Goal: Communication & Community: Answer question/provide support

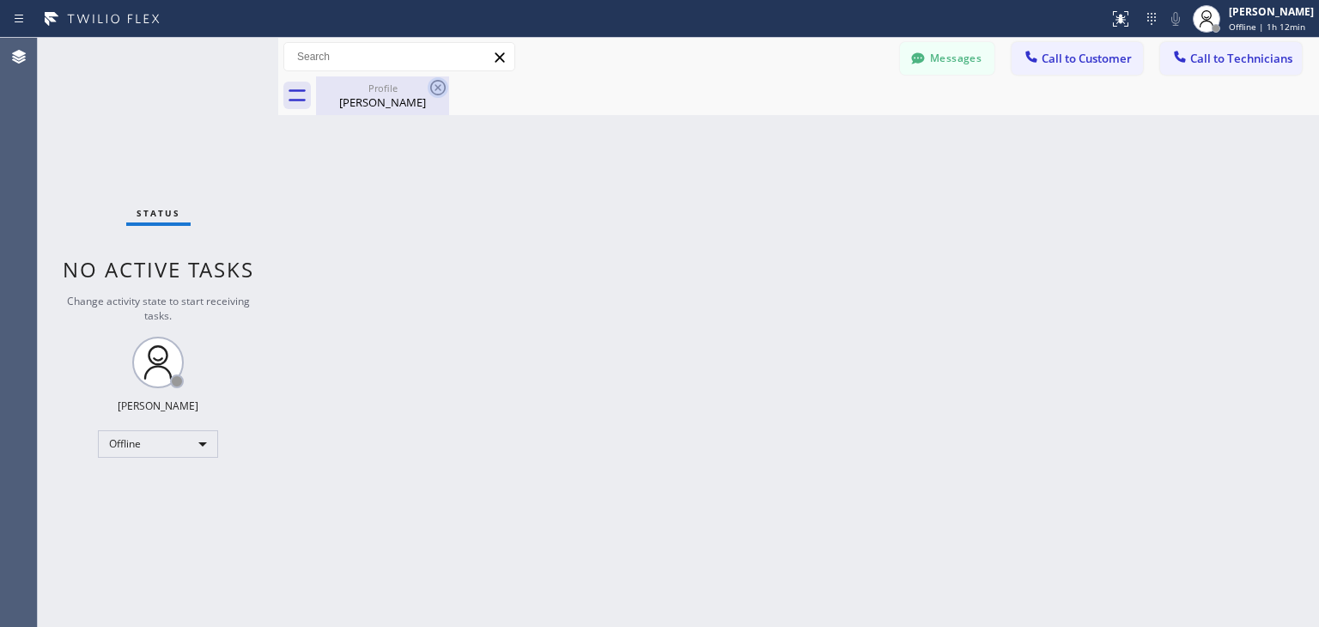
click at [447, 83] on icon at bounding box center [438, 87] width 21 height 21
click at [1211, 13] on circle at bounding box center [1206, 14] width 9 height 9
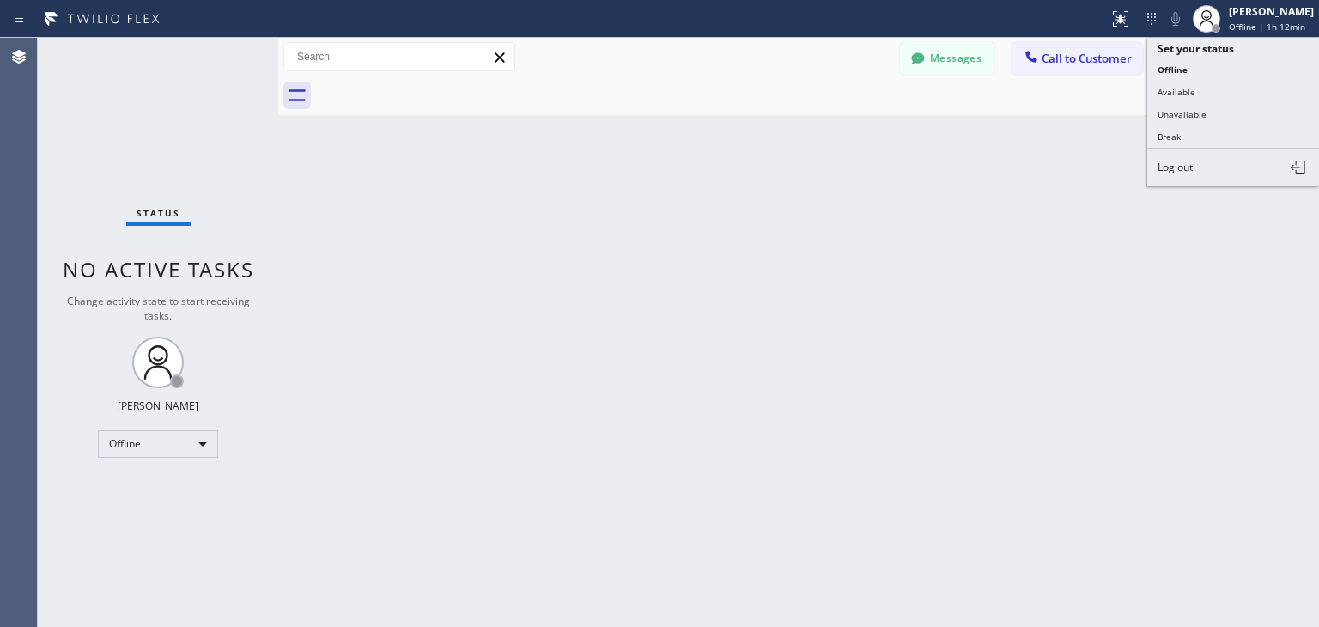
drag, startPoint x: 1219, startPoint y: 97, endPoint x: 999, endPoint y: 42, distance: 226.6
click at [999, 42] on div "Status report No issues detected If you experience an issue, please download th…" at bounding box center [659, 313] width 1319 height 627
click at [1194, 81] on button "Available" at bounding box center [1233, 92] width 172 height 22
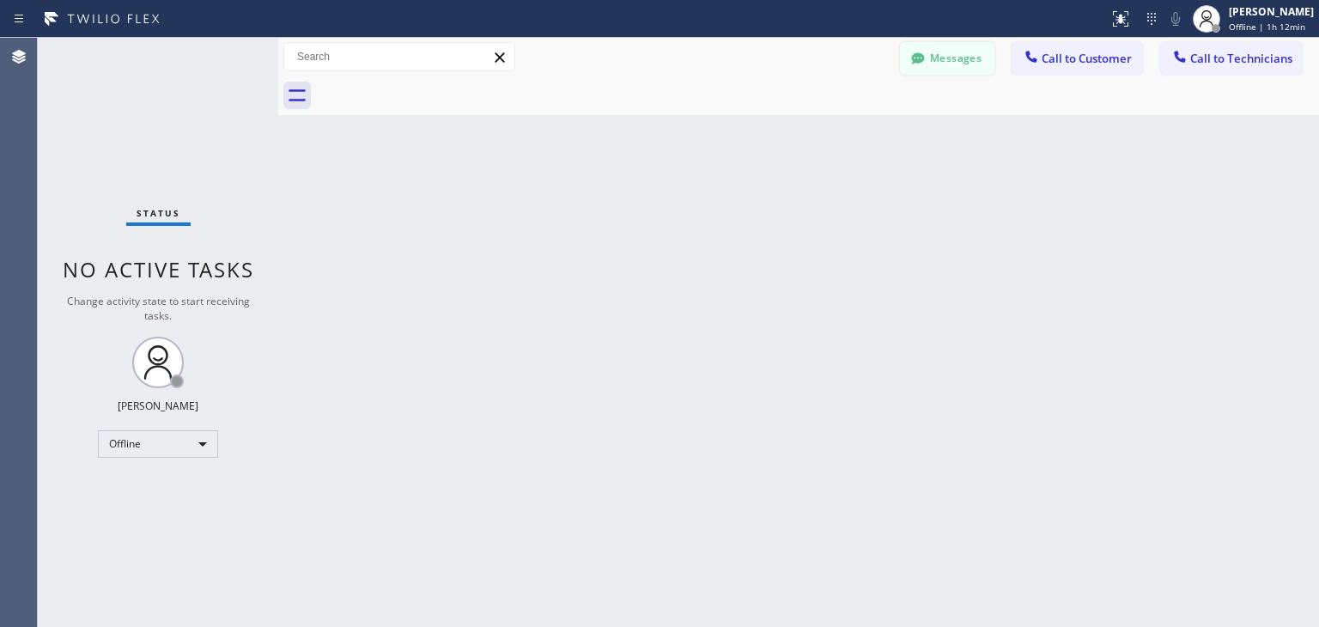
click at [958, 56] on button "Messages" at bounding box center [947, 58] width 94 height 33
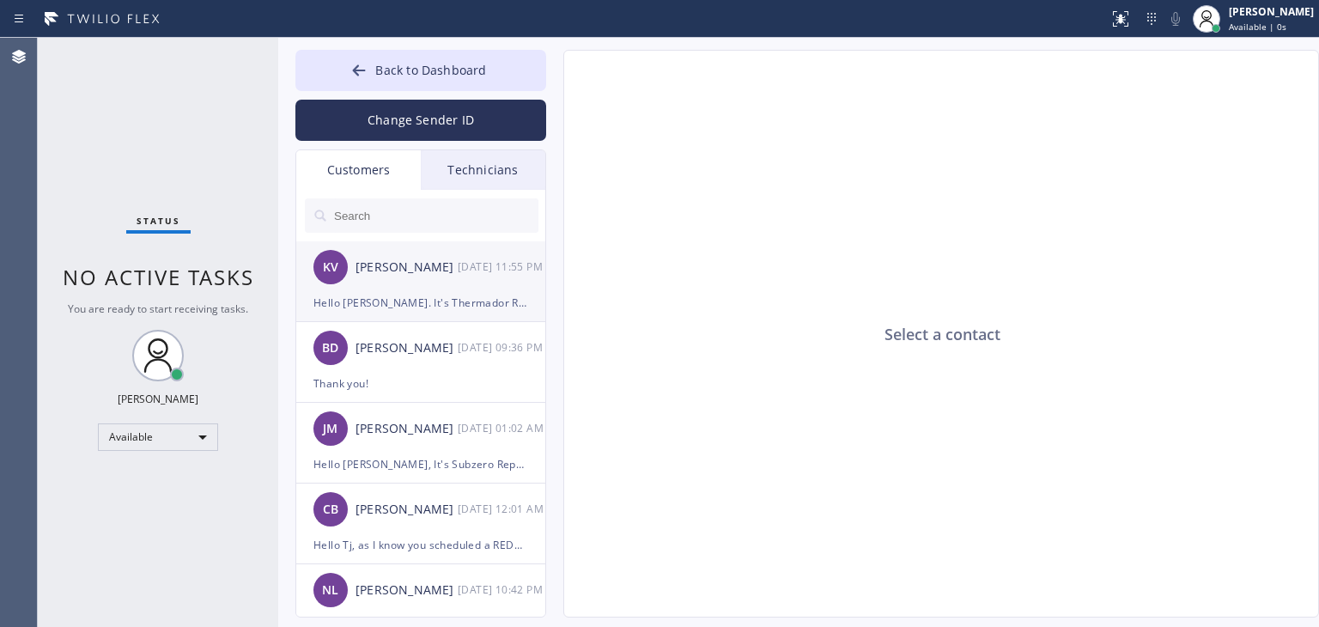
click at [416, 260] on div "[PERSON_NAME]" at bounding box center [406, 268] width 102 height 20
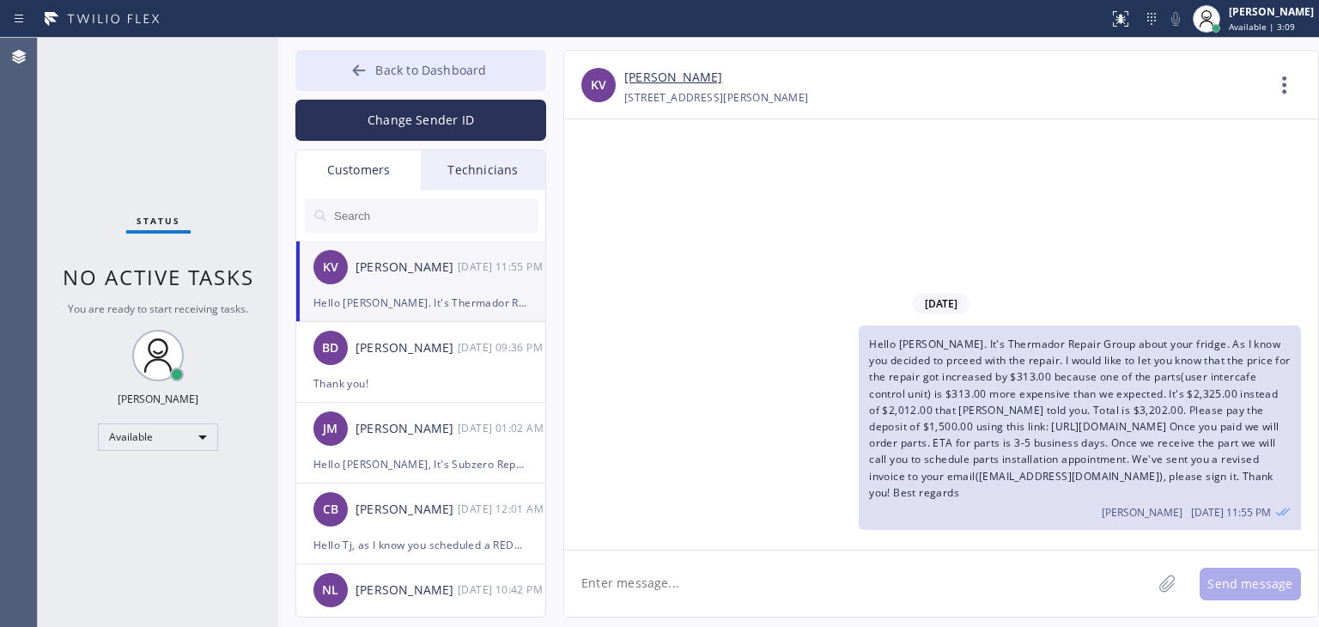
click at [511, 82] on button "Back to Dashboard" at bounding box center [420, 70] width 251 height 41
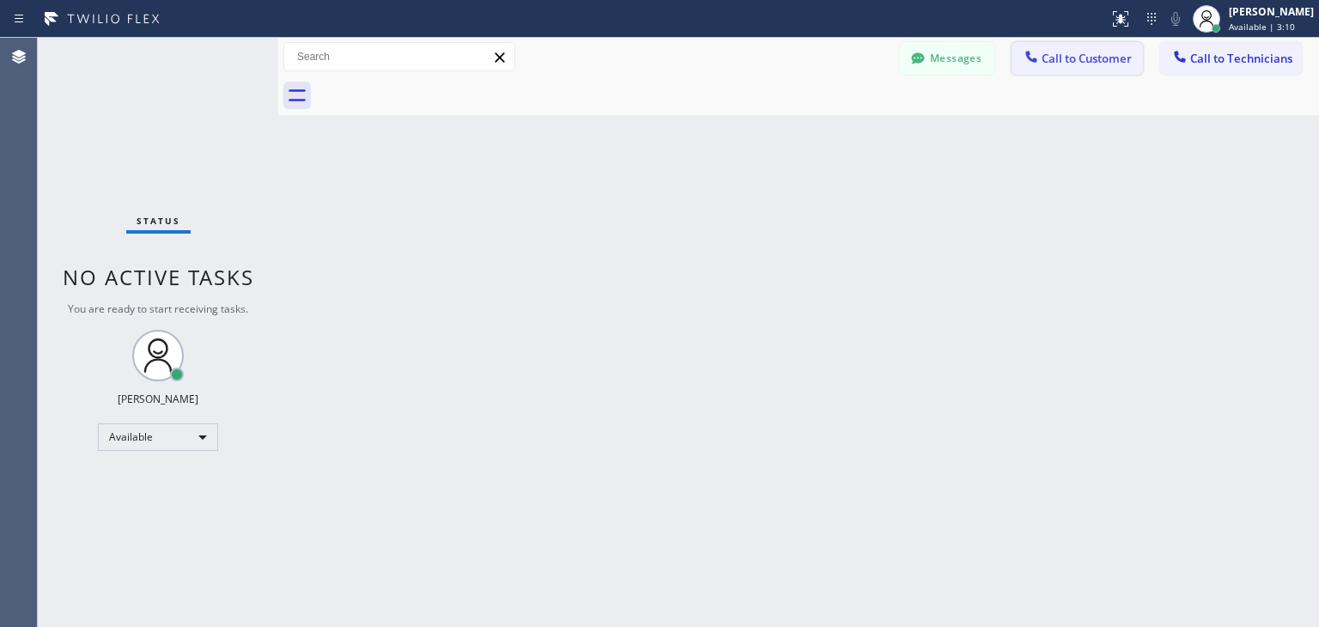
click at [1111, 64] on span "Call to Customer" at bounding box center [1086, 58] width 90 height 15
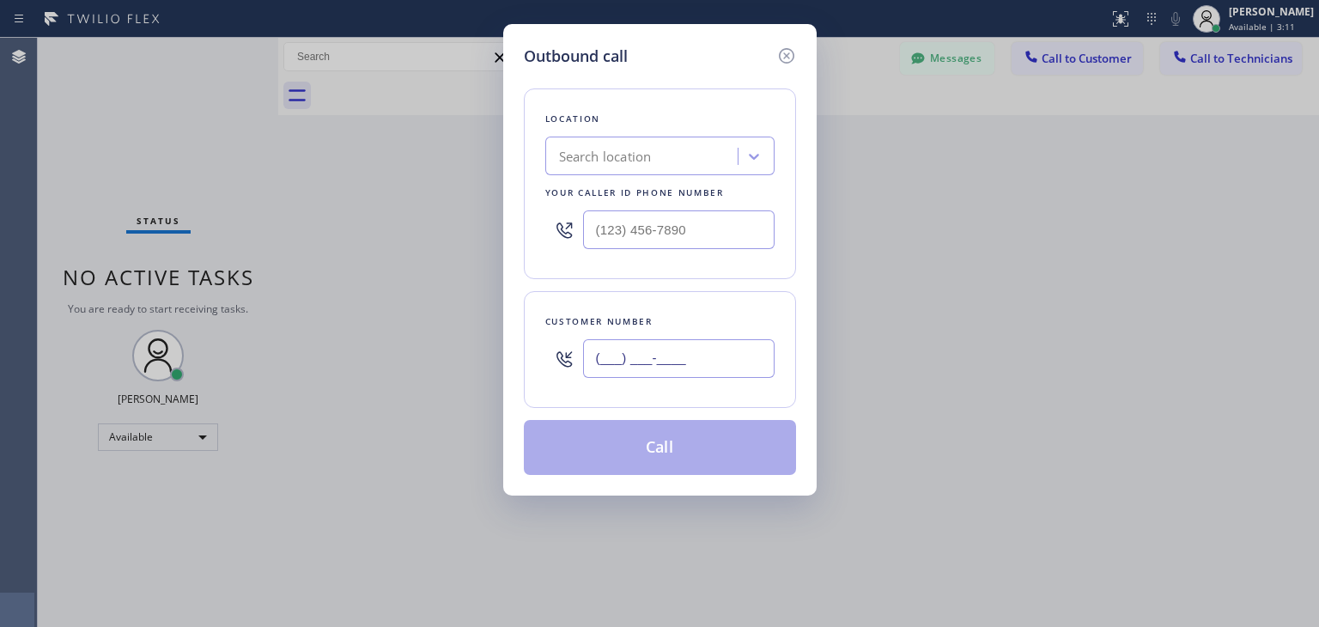
click at [741, 358] on input "(___) ___-____" at bounding box center [678, 358] width 191 height 39
paste input "325) 733-2015"
type input "[PHONE_NUMBER]"
paste input "Thermador Repair Group [GEOGRAPHIC_DATA]"
type input "Thermador Repair Group [GEOGRAPHIC_DATA]"
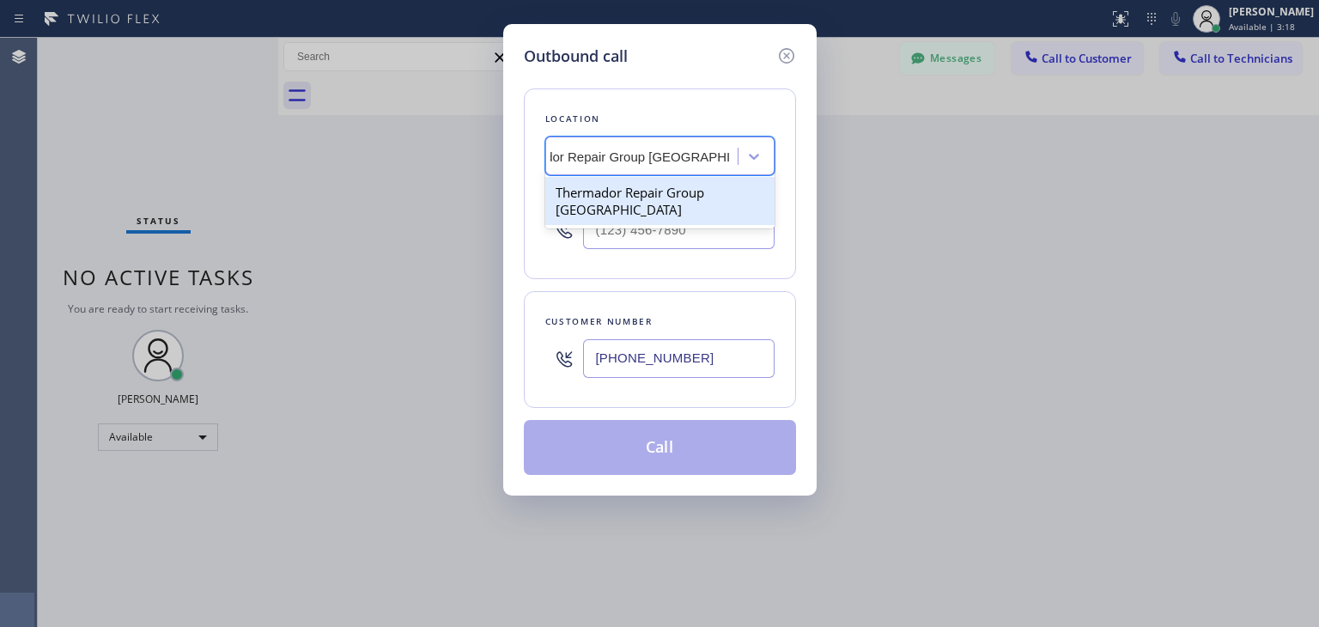
click at [628, 201] on div "Thermador Repair Group [GEOGRAPHIC_DATA]" at bounding box center [659, 201] width 229 height 48
type input "[PHONE_NUMBER]"
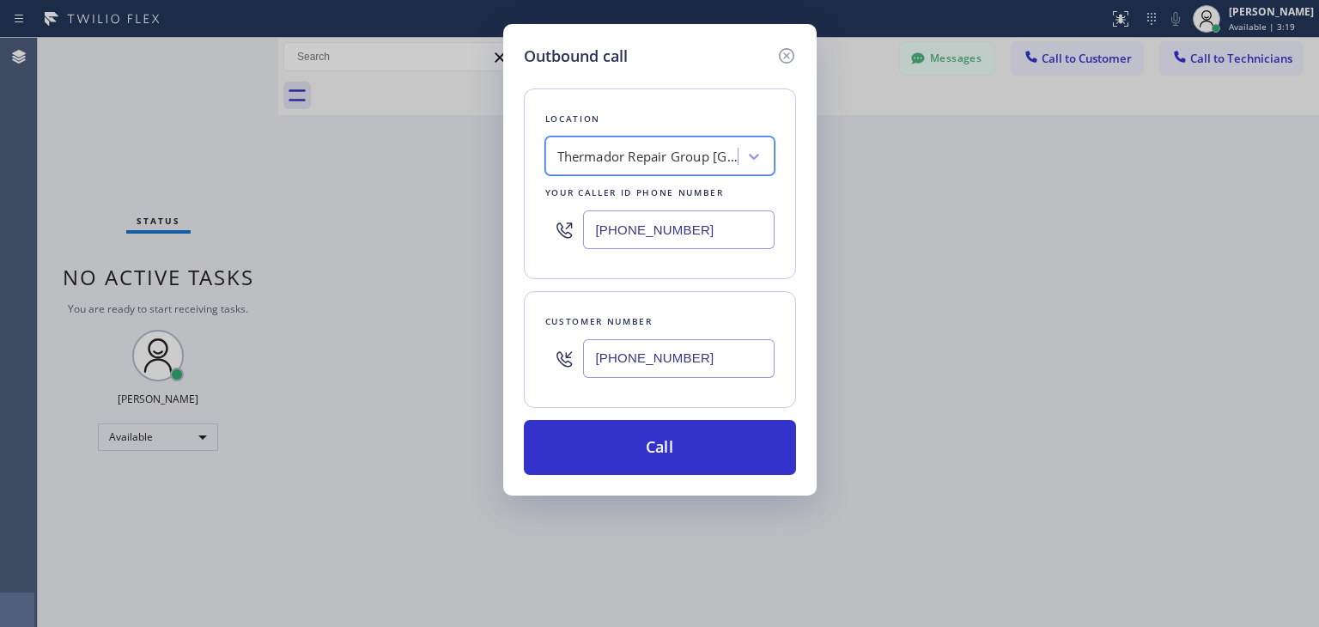
scroll to position [0, 1]
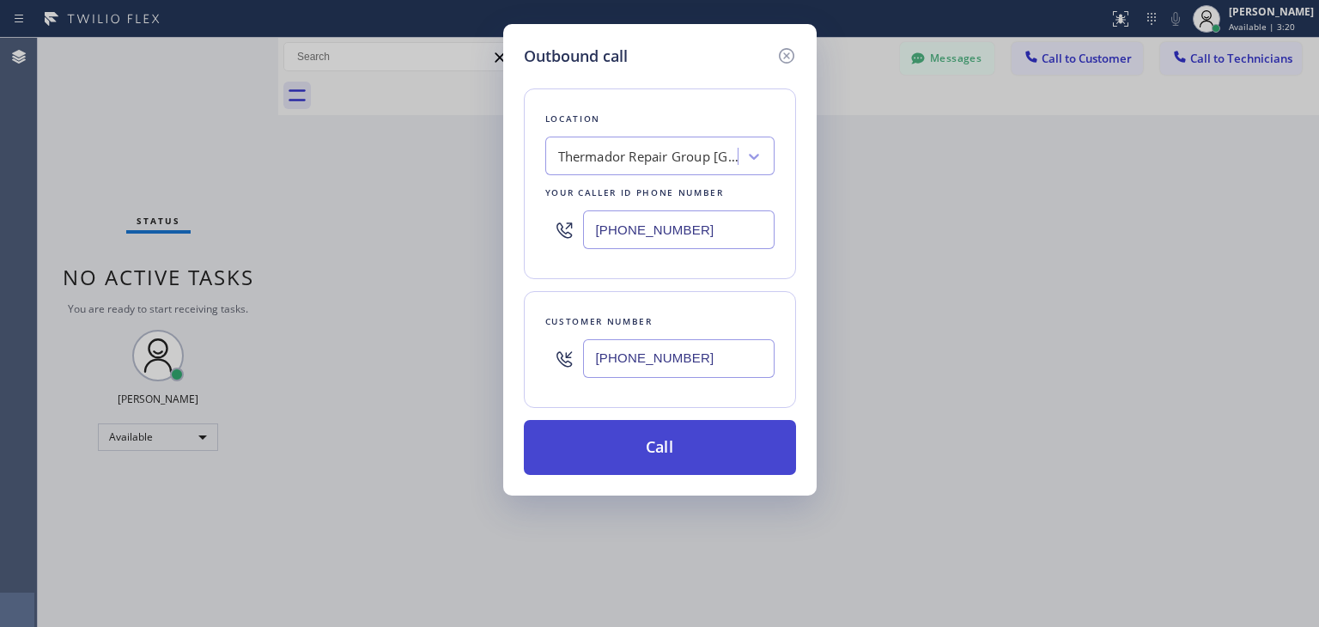
click at [650, 440] on button "Call" at bounding box center [660, 447] width 272 height 55
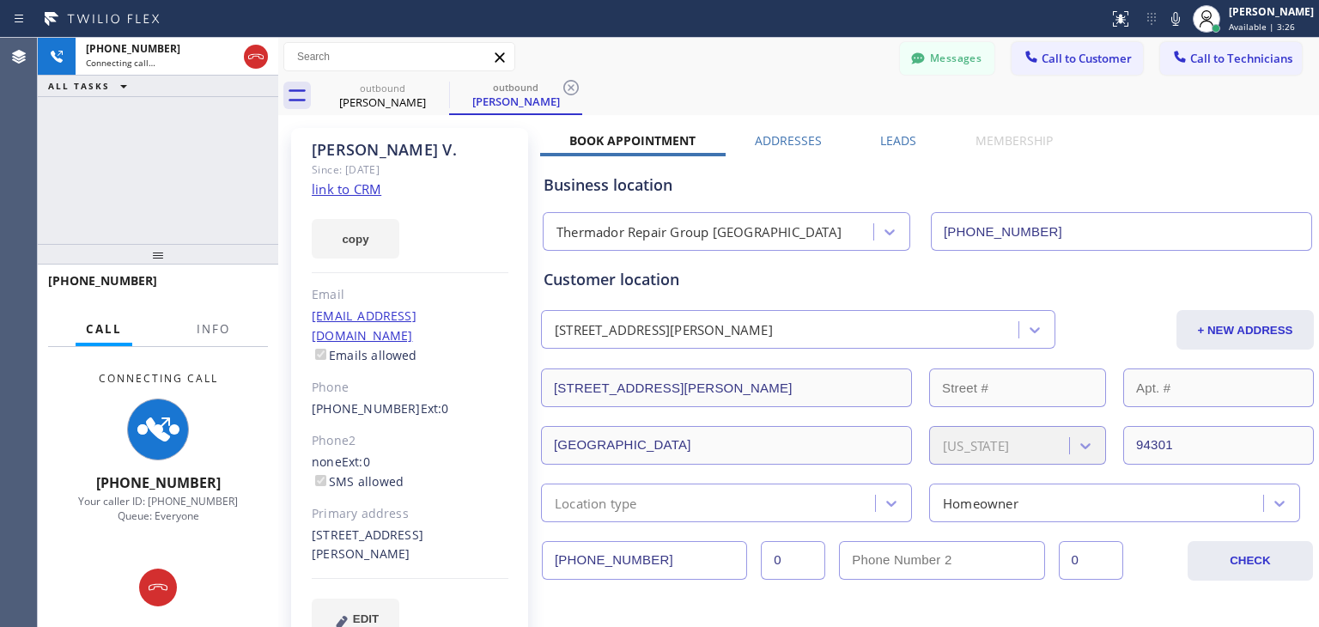
type input "[PHONE_NUMBER]"
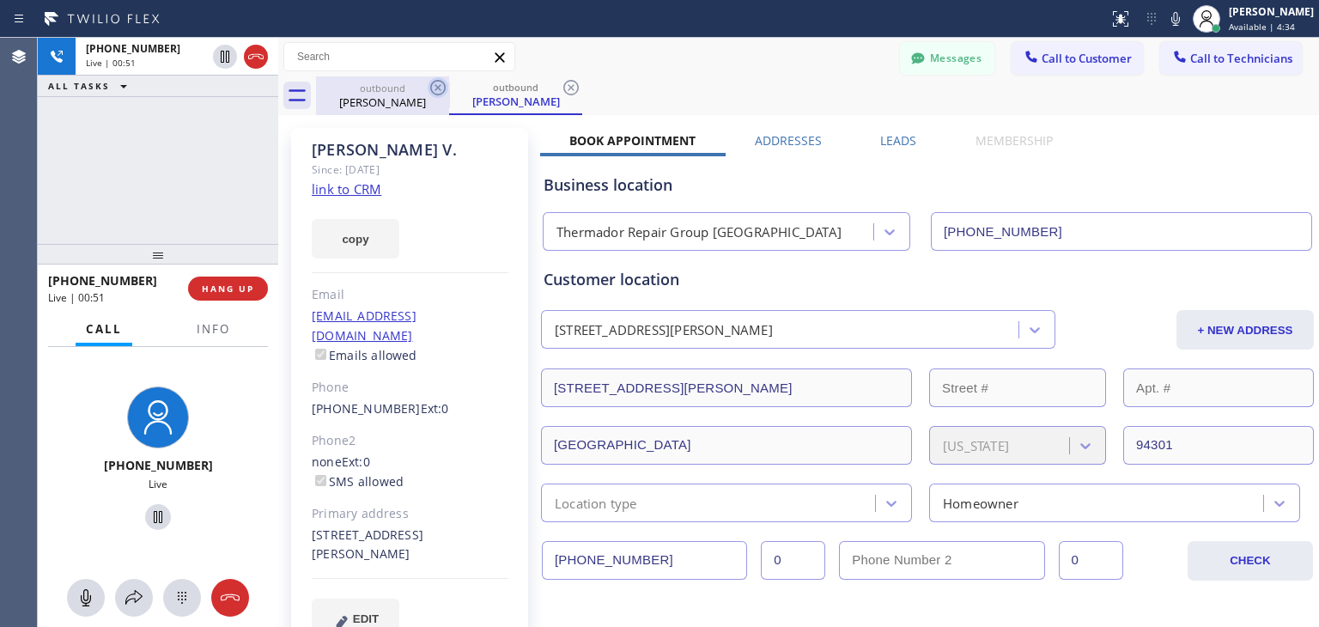
click at [433, 92] on icon at bounding box center [437, 87] width 15 height 15
click at [563, 92] on icon at bounding box center [570, 87] width 15 height 15
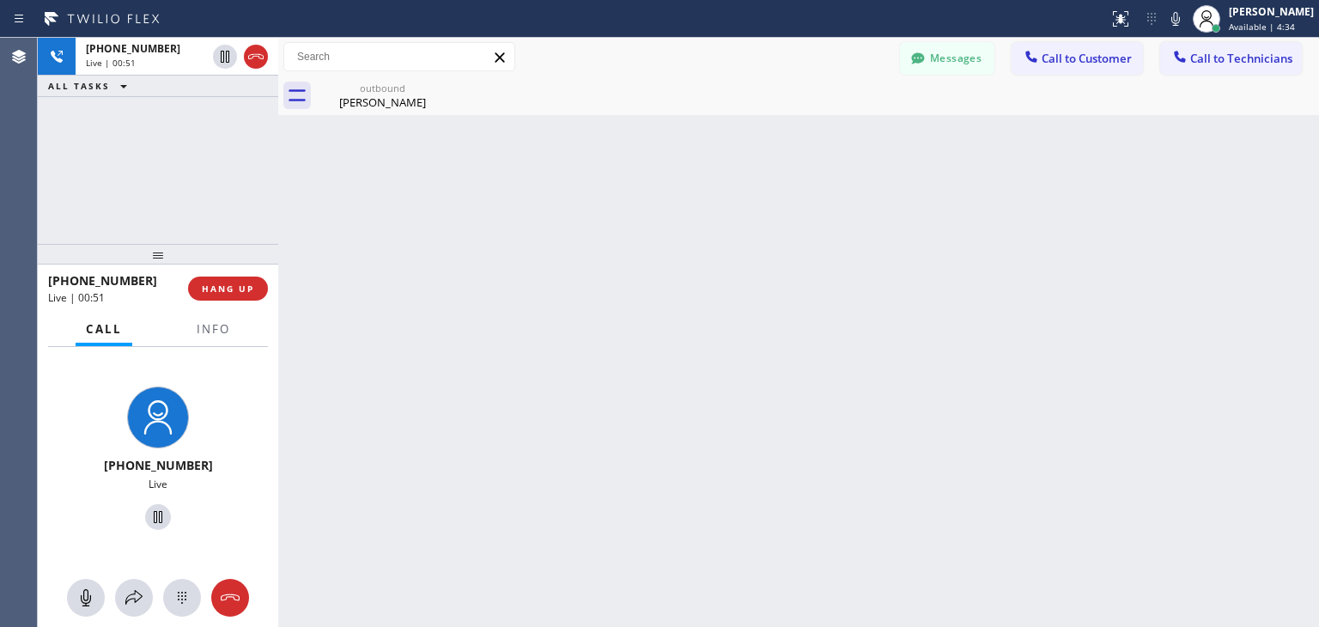
click at [0, 0] on icon at bounding box center [0, 0] width 0 height 0
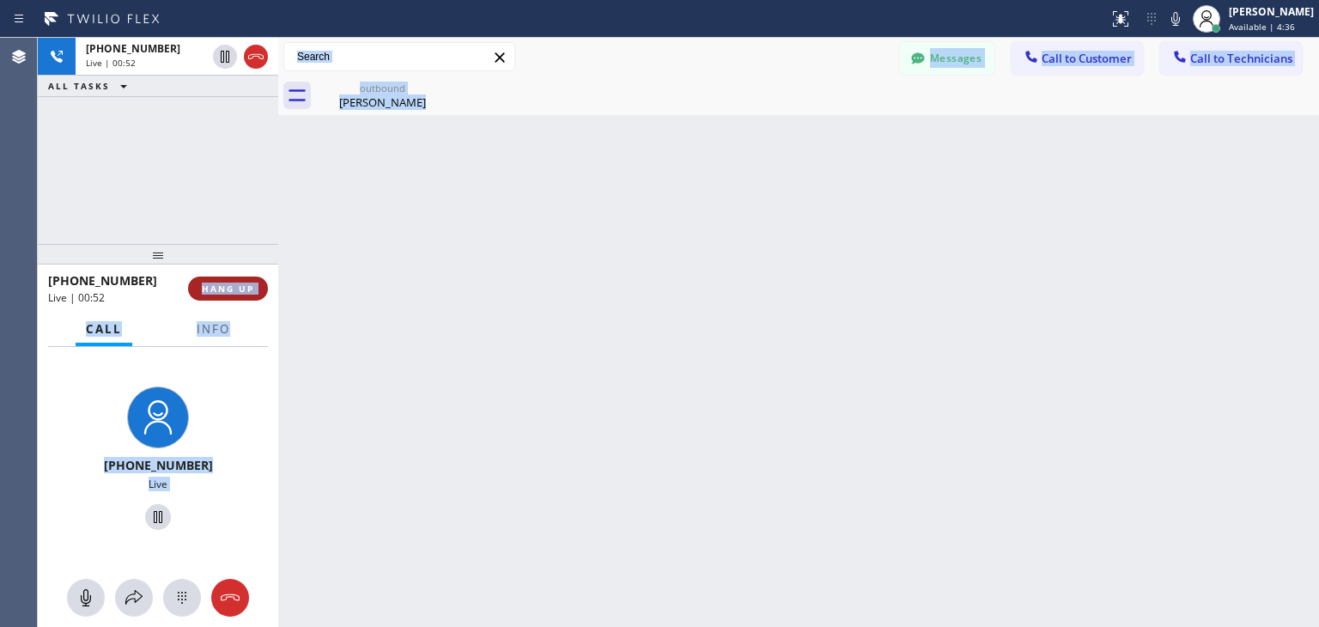
drag, startPoint x: 433, startPoint y: 92, endPoint x: 226, endPoint y: 293, distance: 288.4
click at [226, 293] on div "[PHONE_NUMBER] Live | 00:52 ALL TASKS ALL TASKS ACTIVE TASKS TASKS IN WRAP UP […" at bounding box center [678, 332] width 1281 height 589
click at [231, 291] on span "HANG UP" at bounding box center [228, 288] width 52 height 12
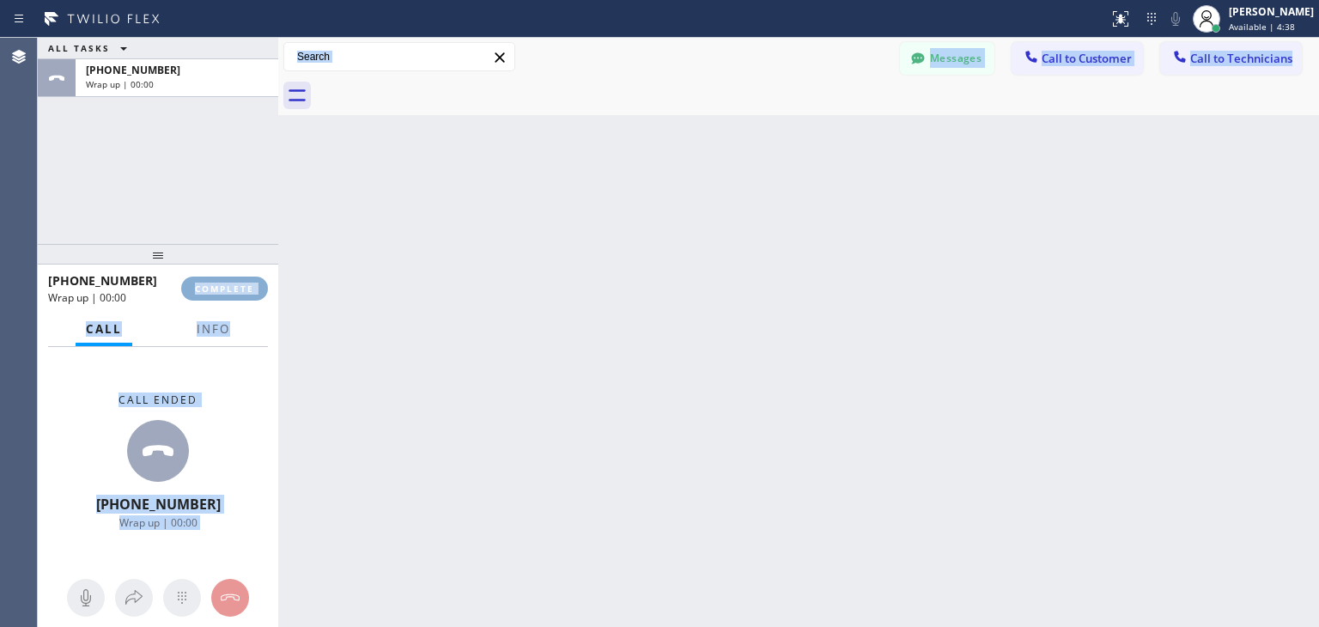
click at [231, 291] on span "COMPLETE" at bounding box center [224, 288] width 59 height 12
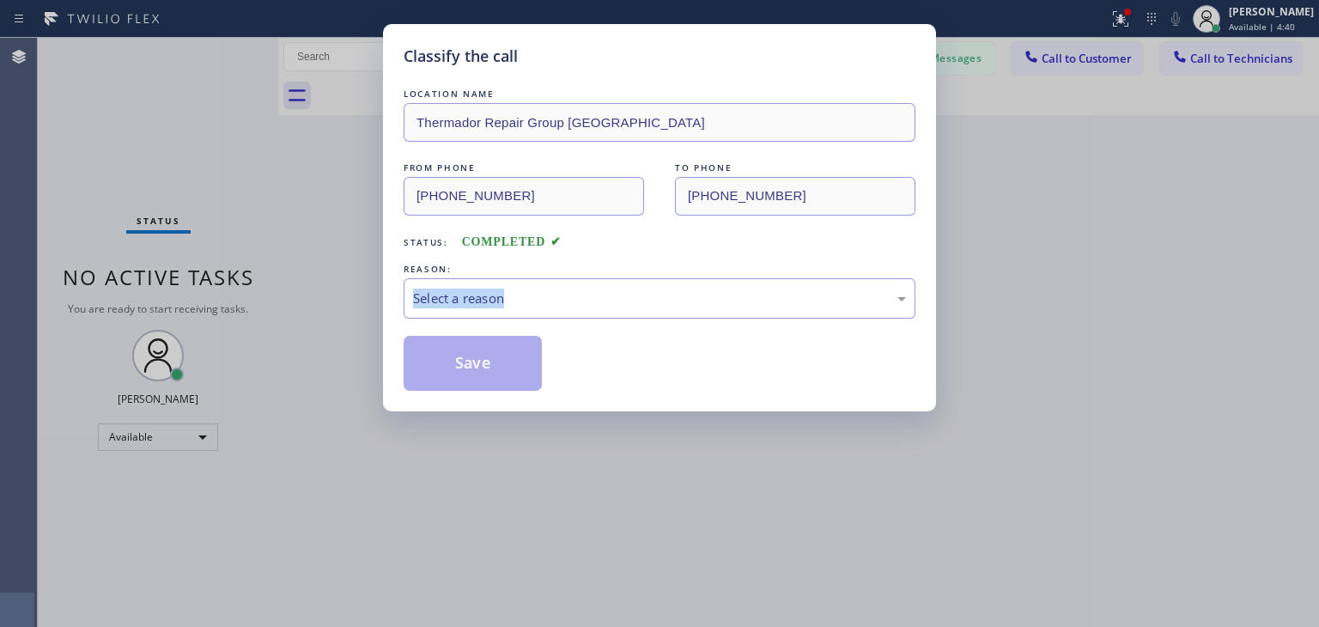
click at [231, 291] on div "Classify the call LOCATION NAME Thermador Repair Group [GEOGRAPHIC_DATA] FROM P…" at bounding box center [659, 313] width 1319 height 627
drag, startPoint x: 231, startPoint y: 291, endPoint x: 473, endPoint y: 294, distance: 242.1
click at [473, 294] on div "Classify the call LOCATION NAME Thermador Repair Group [GEOGRAPHIC_DATA] FROM P…" at bounding box center [659, 313] width 1319 height 627
click at [473, 294] on div "Select a reason" at bounding box center [659, 298] width 493 height 20
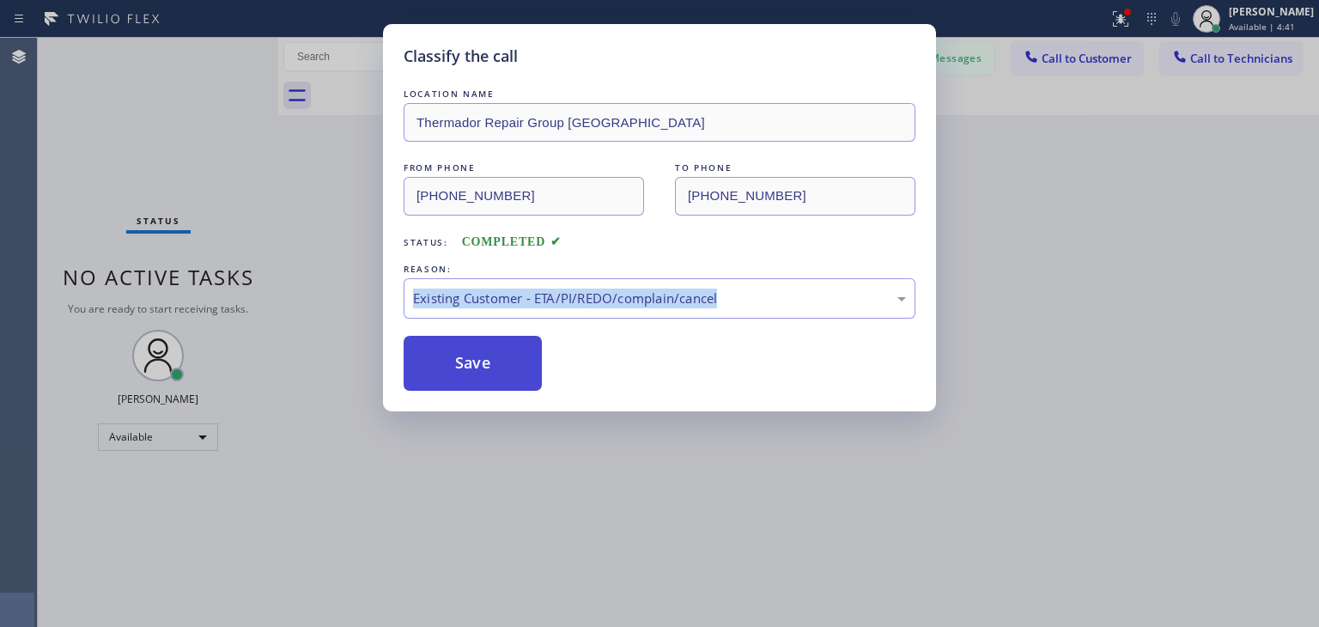
click at [484, 388] on button "Save" at bounding box center [473, 363] width 138 height 55
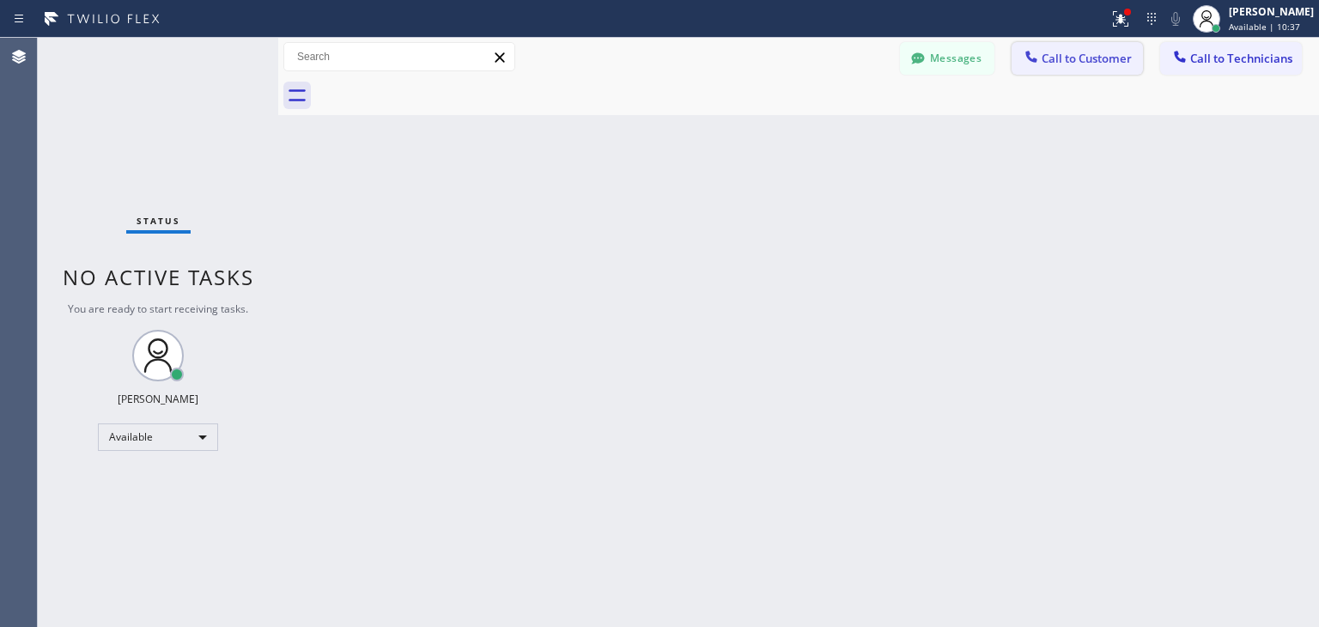
click at [1072, 58] on span "Call to Customer" at bounding box center [1086, 58] width 90 height 15
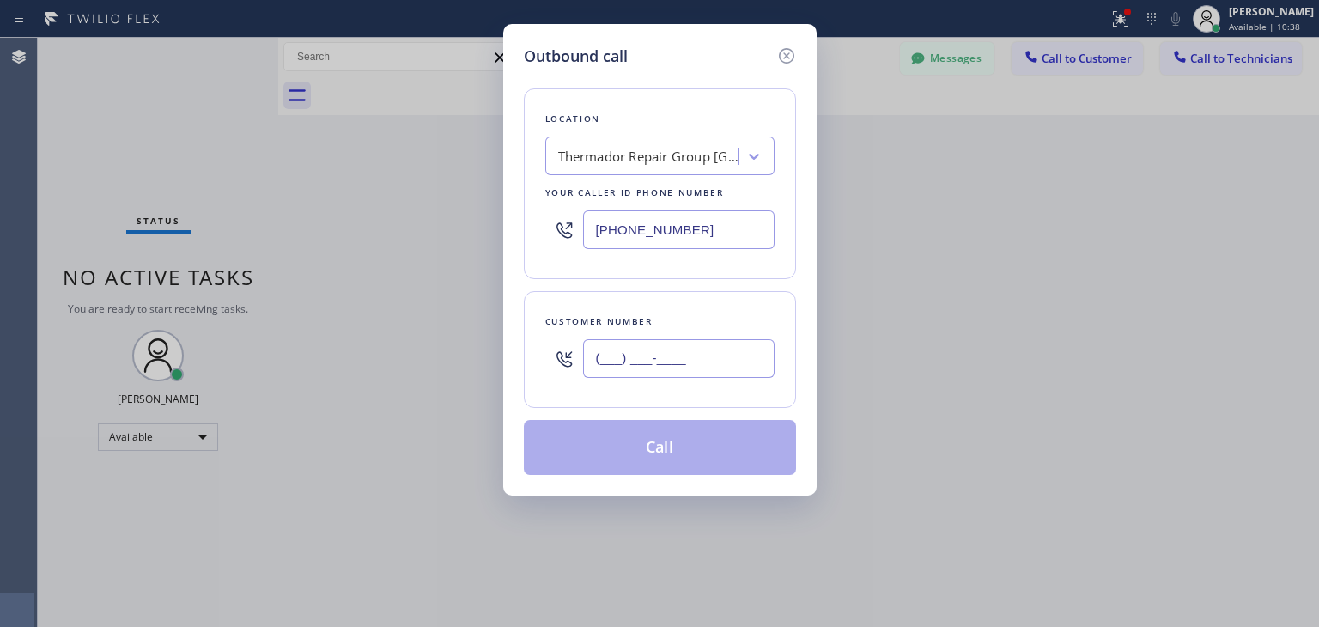
paste input "847) 409-9137"
click at [693, 365] on input "[PHONE_NUMBER]" at bounding box center [678, 358] width 191 height 39
type input "[PHONE_NUMBER]"
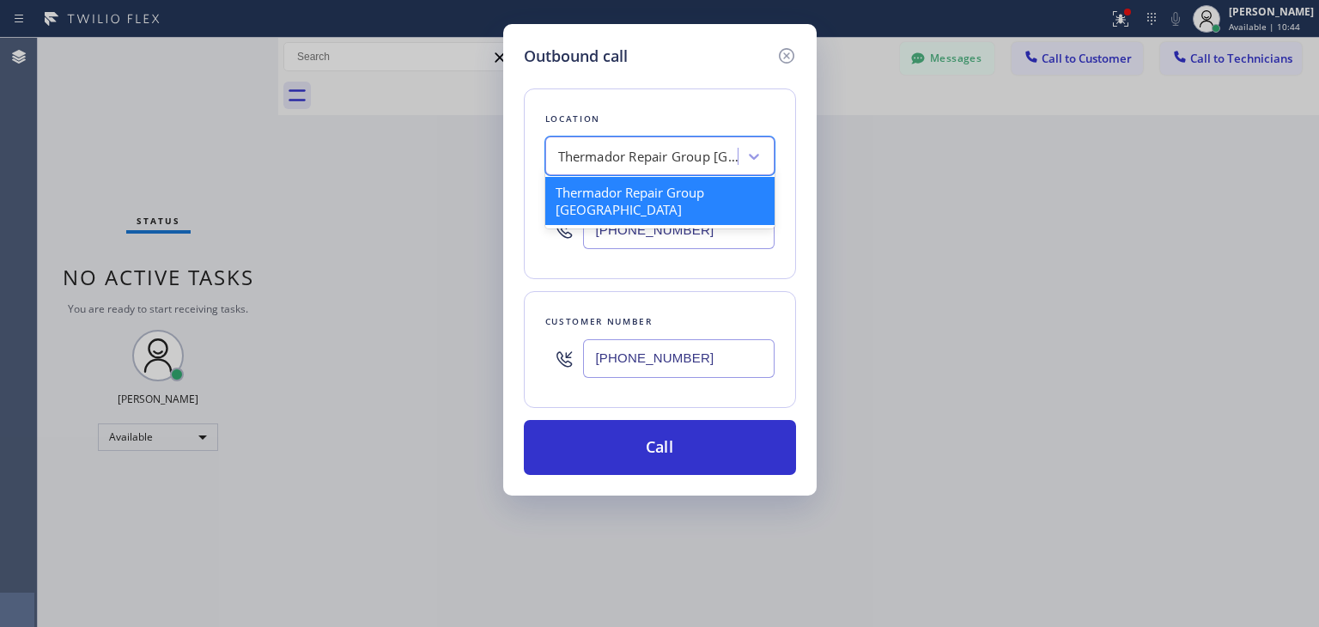
paste input "Subzero Repair Professionals"
type input "Subzero Repair Professionals"
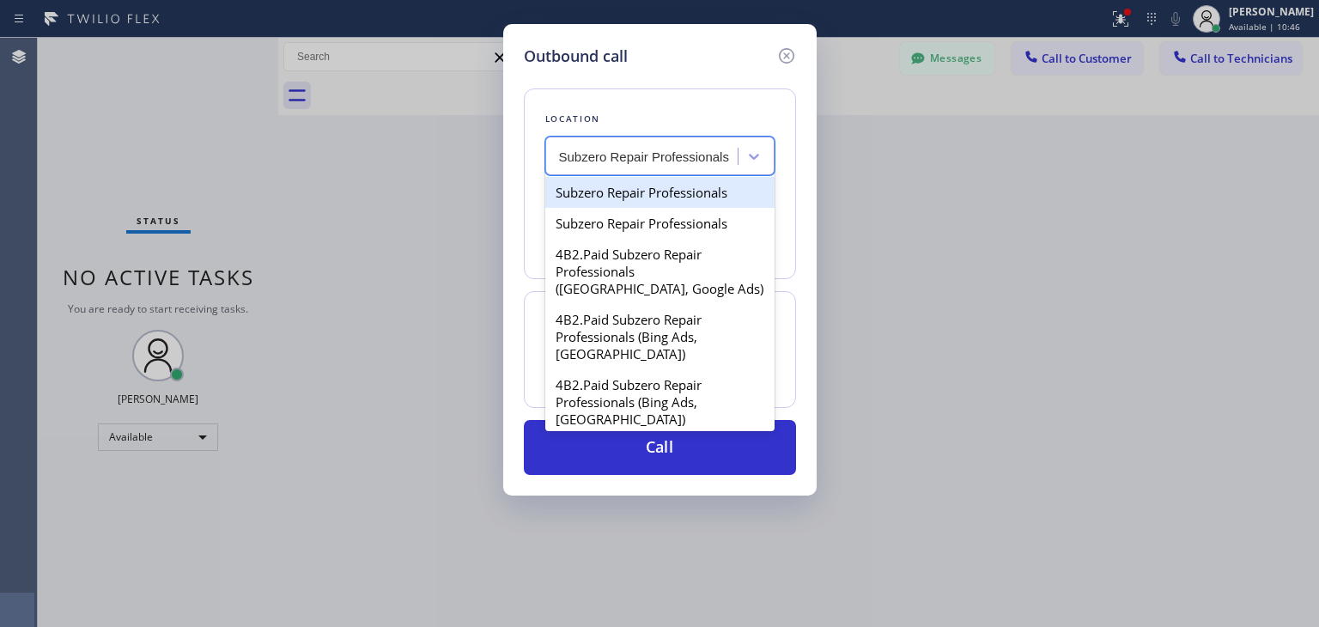
click at [694, 185] on div "Subzero Repair Professionals" at bounding box center [659, 192] width 229 height 31
type input "[PHONE_NUMBER]"
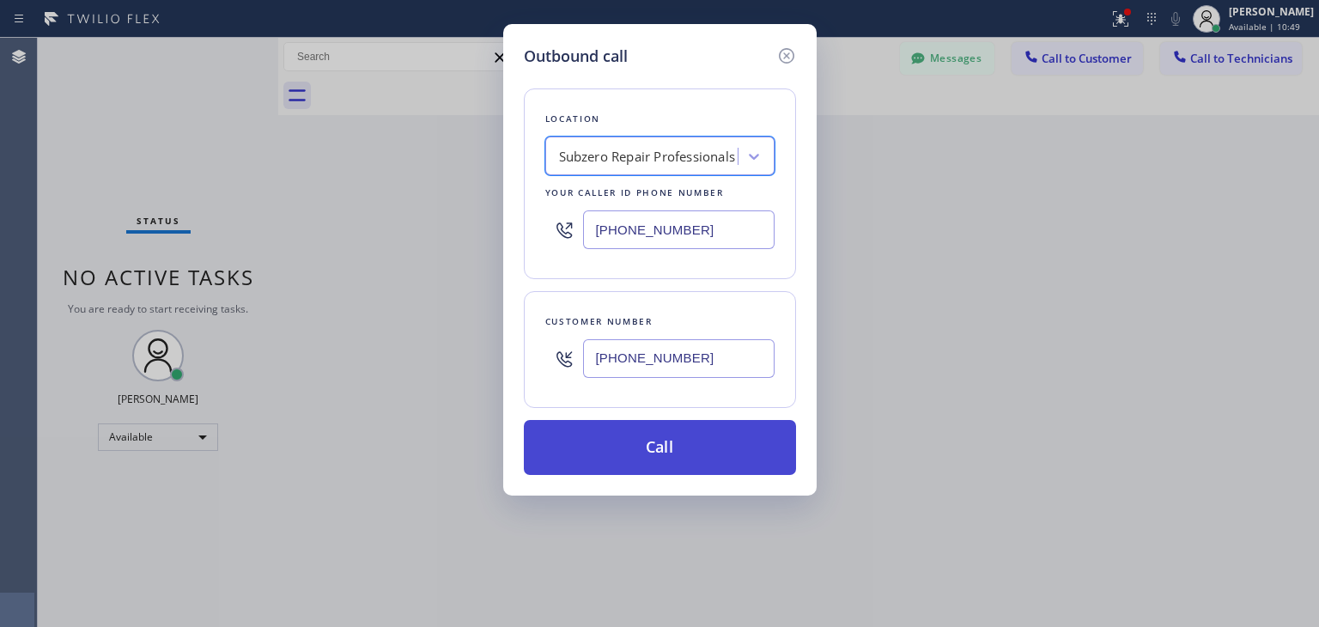
click at [744, 430] on button "Call" at bounding box center [660, 447] width 272 height 55
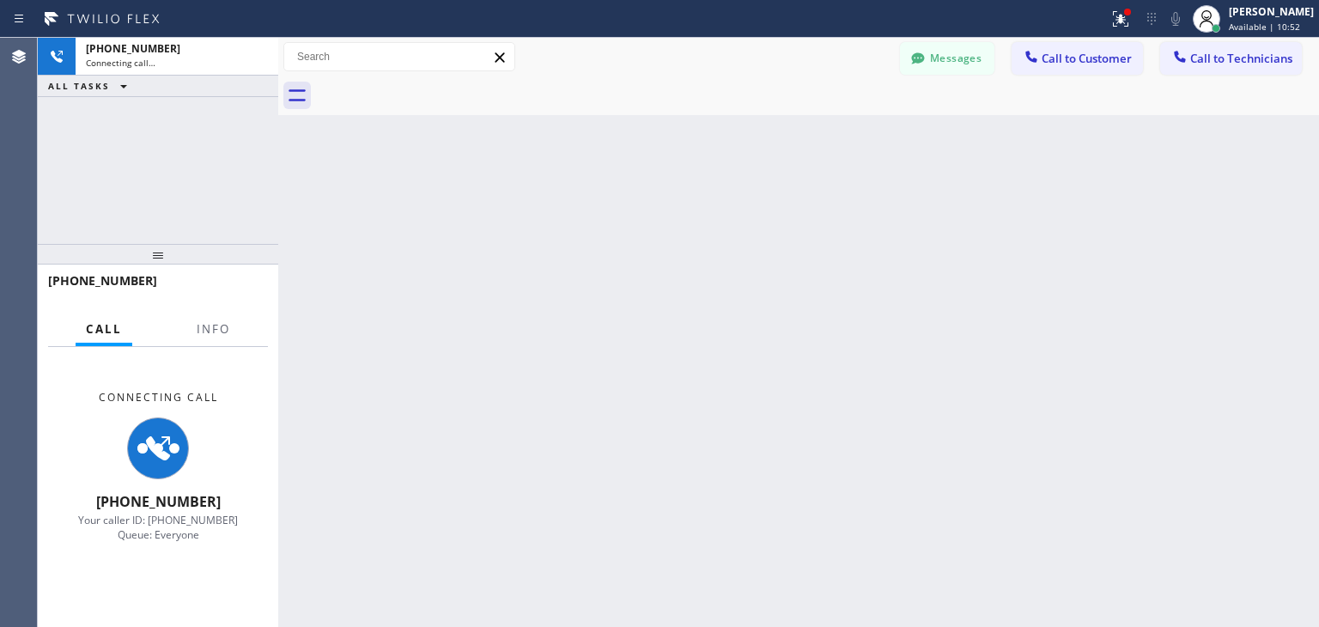
click at [935, 59] on button "Messages" at bounding box center [947, 58] width 94 height 33
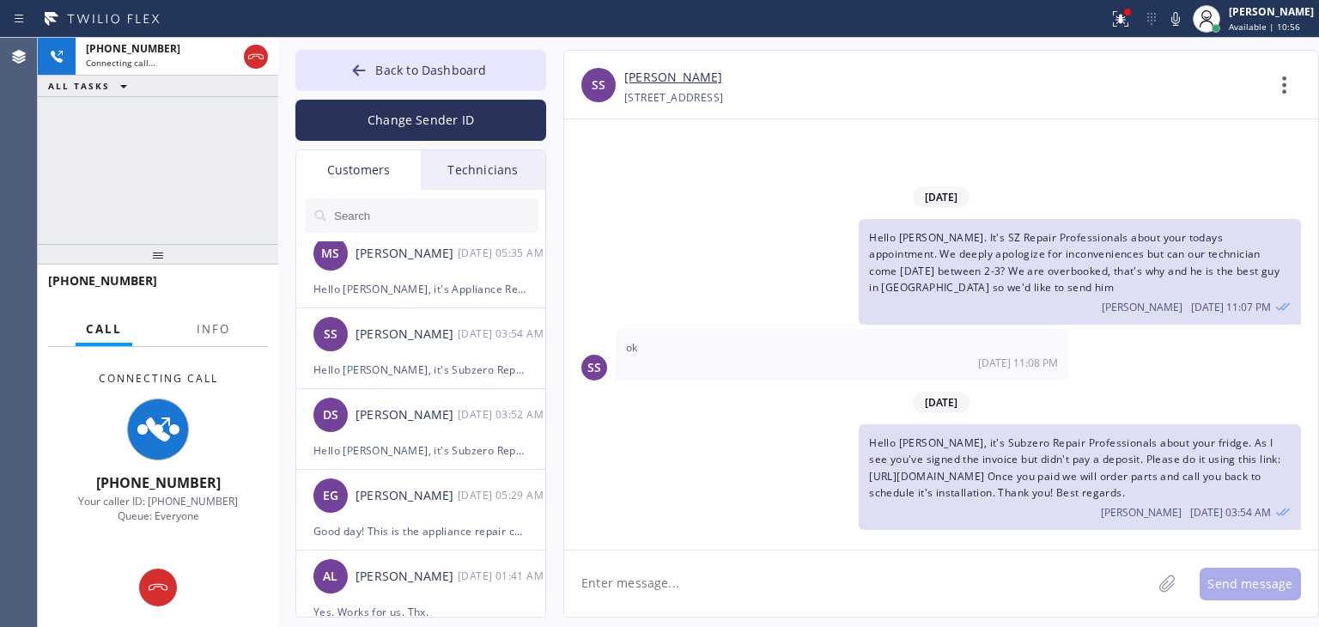
scroll to position [662, 0]
type input "[PHONE_NUMBER]"
click at [380, 331] on div "[PERSON_NAME]" at bounding box center [406, 332] width 102 height 20
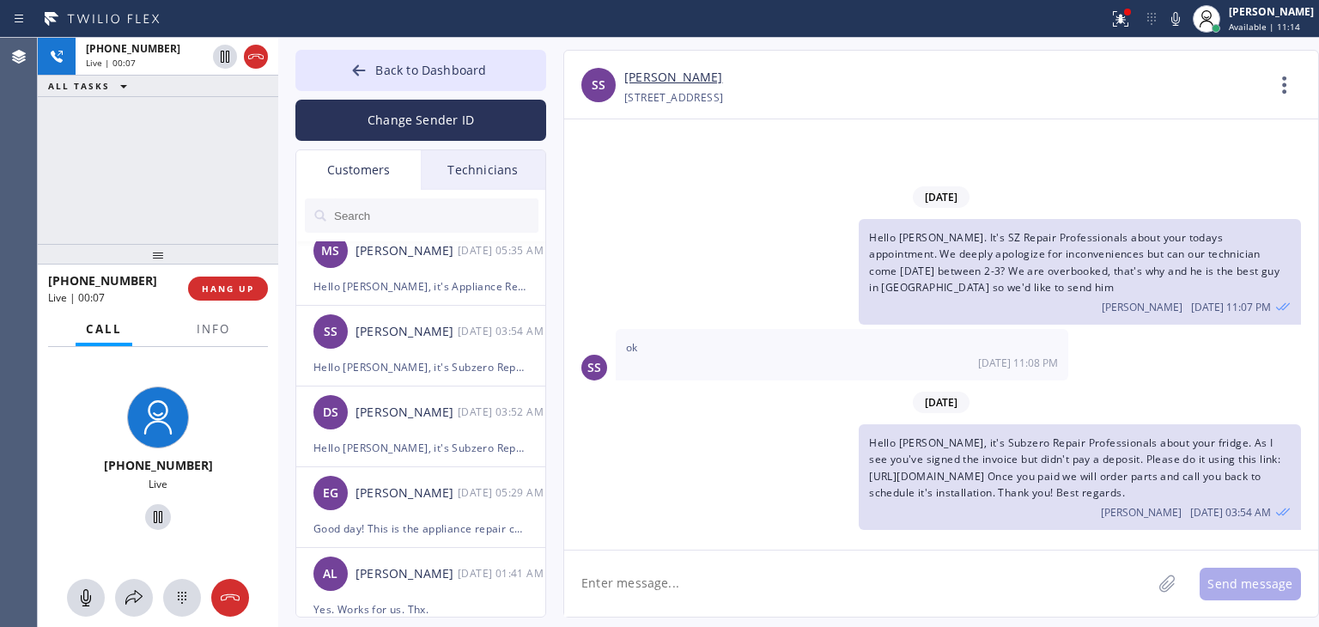
click at [719, 554] on textarea at bounding box center [857, 583] width 587 height 66
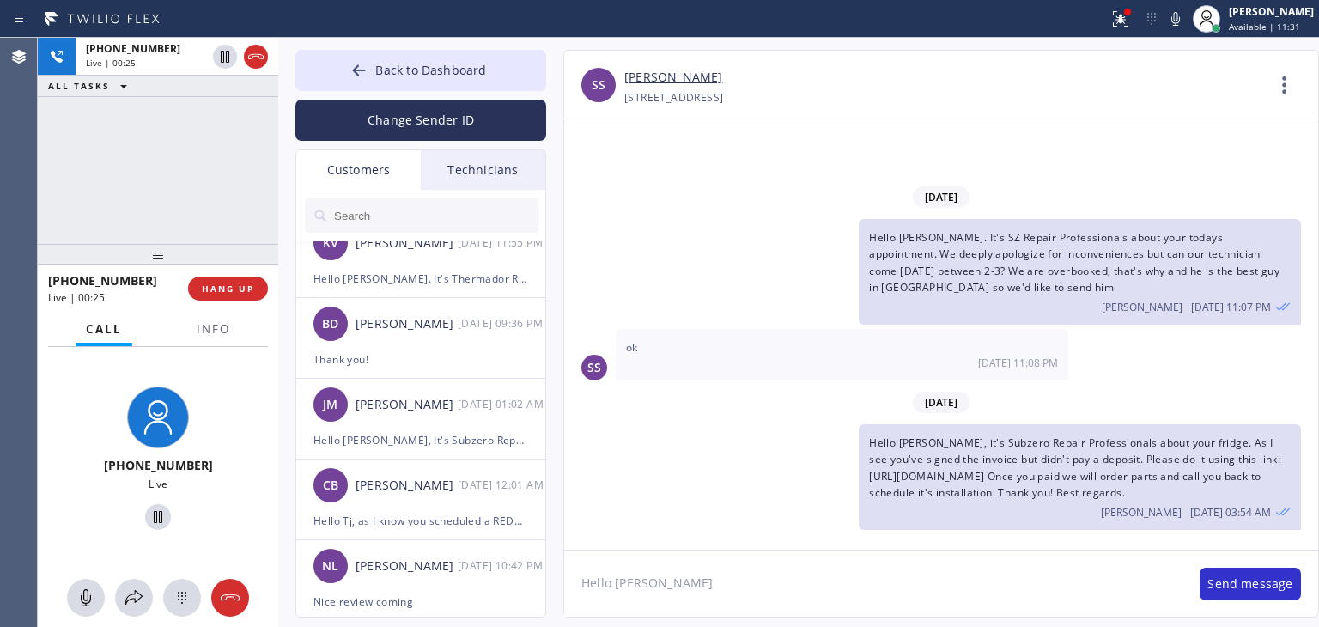
scroll to position [0, 0]
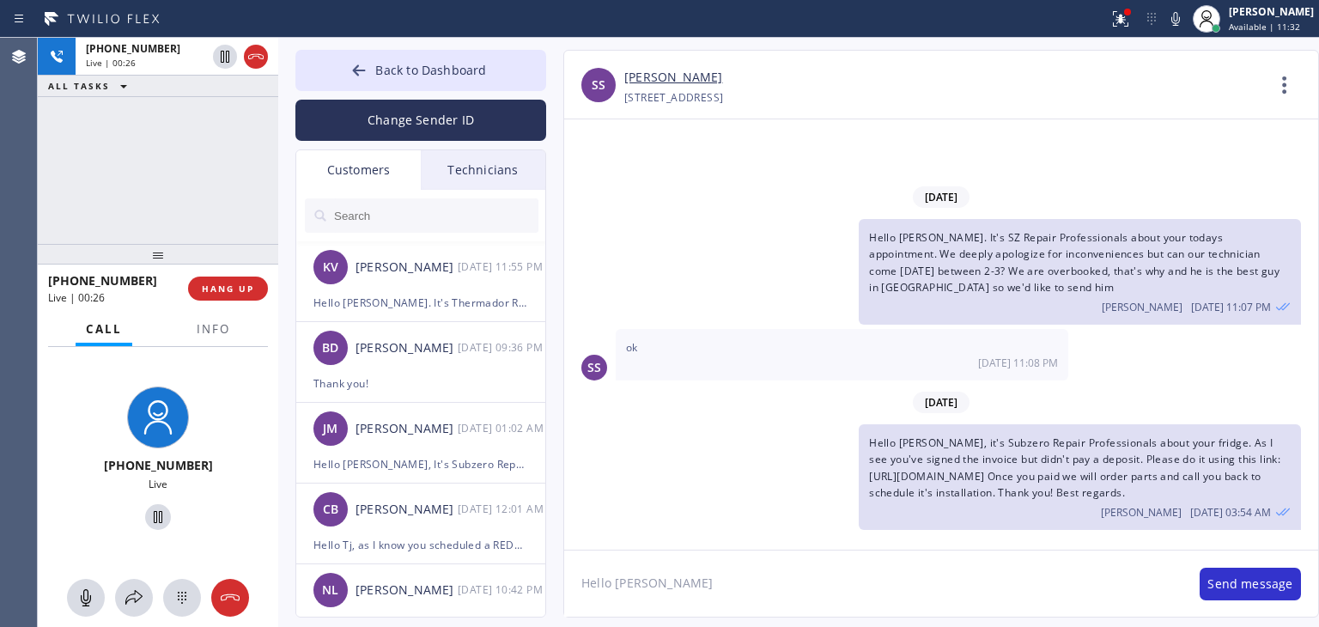
click at [768, 566] on textarea "Hello [PERSON_NAME]" at bounding box center [873, 583] width 618 height 66
click at [228, 286] on span "HANG UP" at bounding box center [228, 288] width 52 height 12
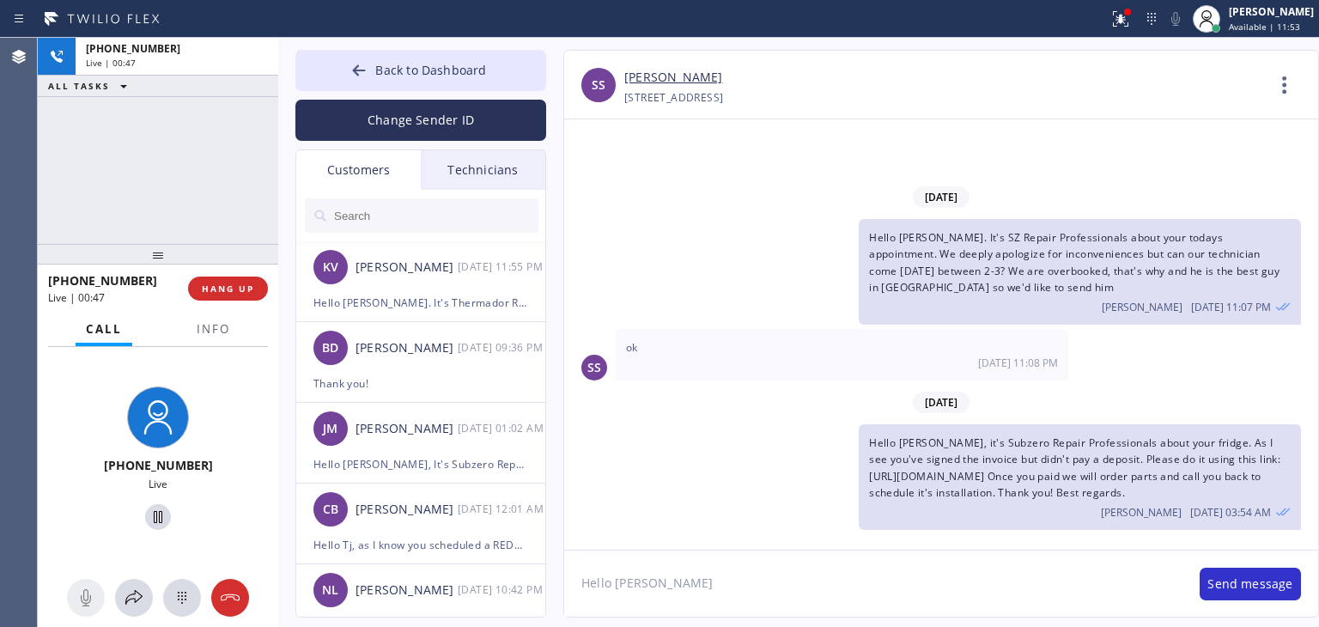
drag, startPoint x: 228, startPoint y: 286, endPoint x: 771, endPoint y: 580, distance: 618.1
click at [771, 580] on div "[PHONE_NUMBER] Live | 00:47 ALL TASKS ALL TASKS ACTIVE TASKS TASKS IN WRAP UP […" at bounding box center [678, 332] width 1281 height 589
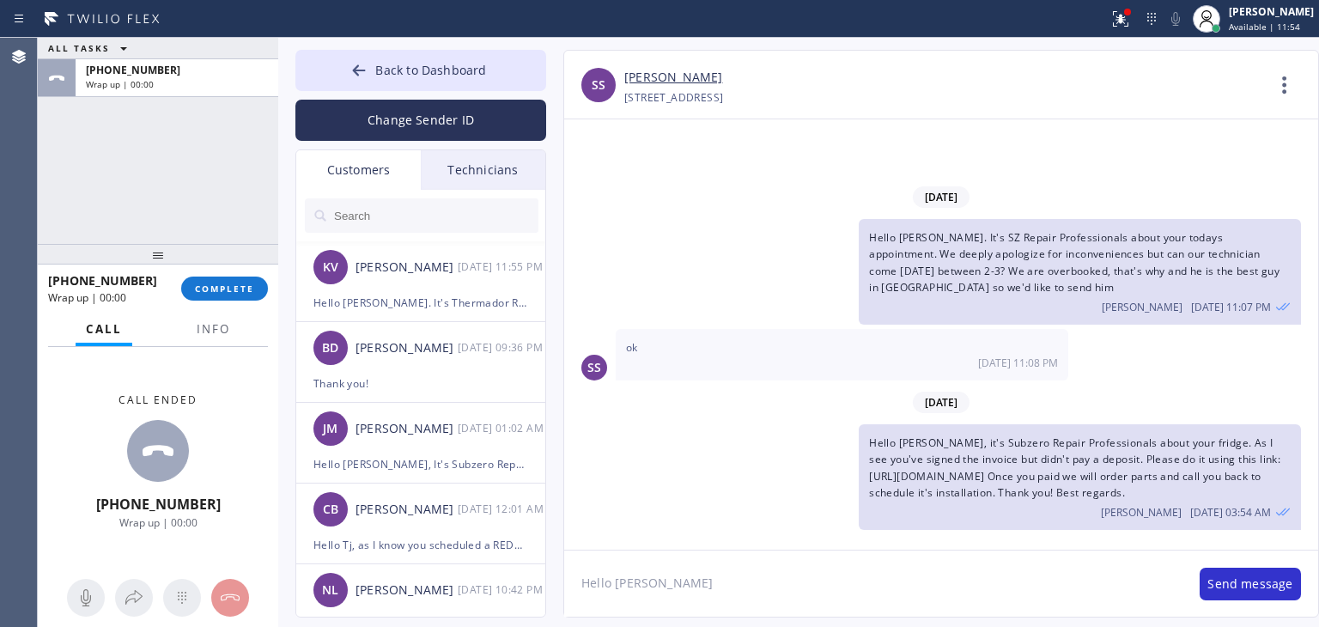
click at [771, 580] on textarea "Hello [PERSON_NAME]" at bounding box center [873, 583] width 618 height 66
type textarea "Hello [PERSON_NAME], just a follow up if you'd like to proceed with the repair.…"
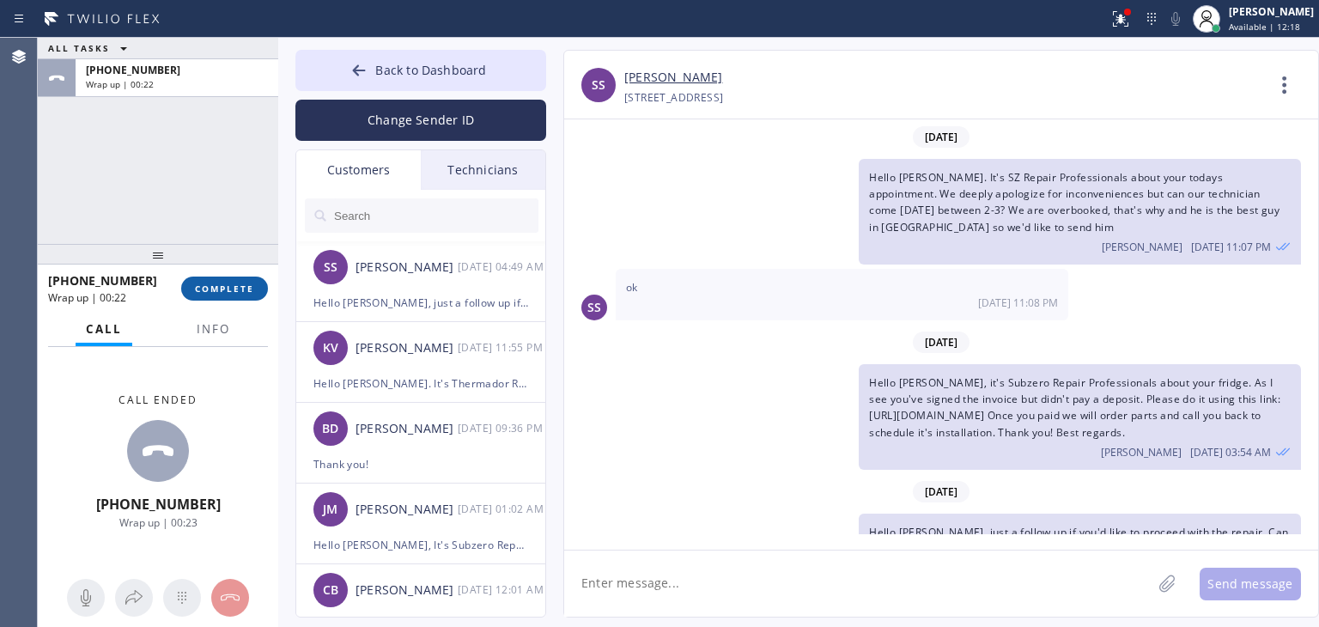
scroll to position [66, 0]
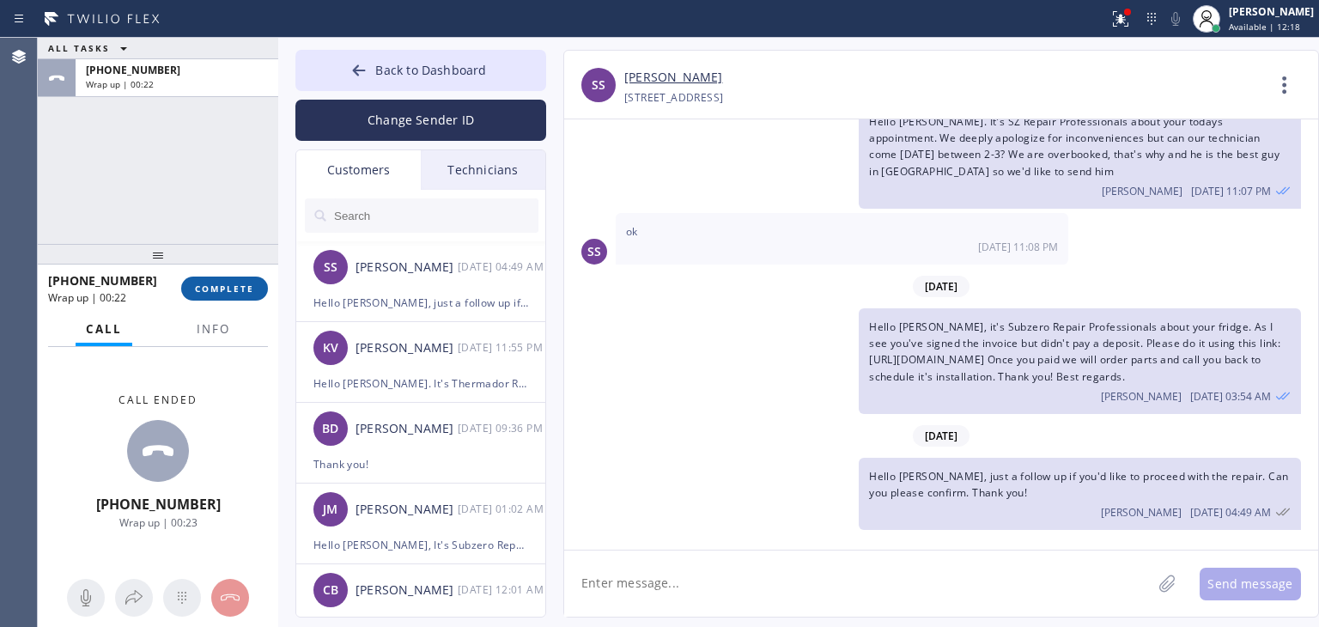
click at [254, 288] on button "COMPLETE" at bounding box center [224, 288] width 87 height 24
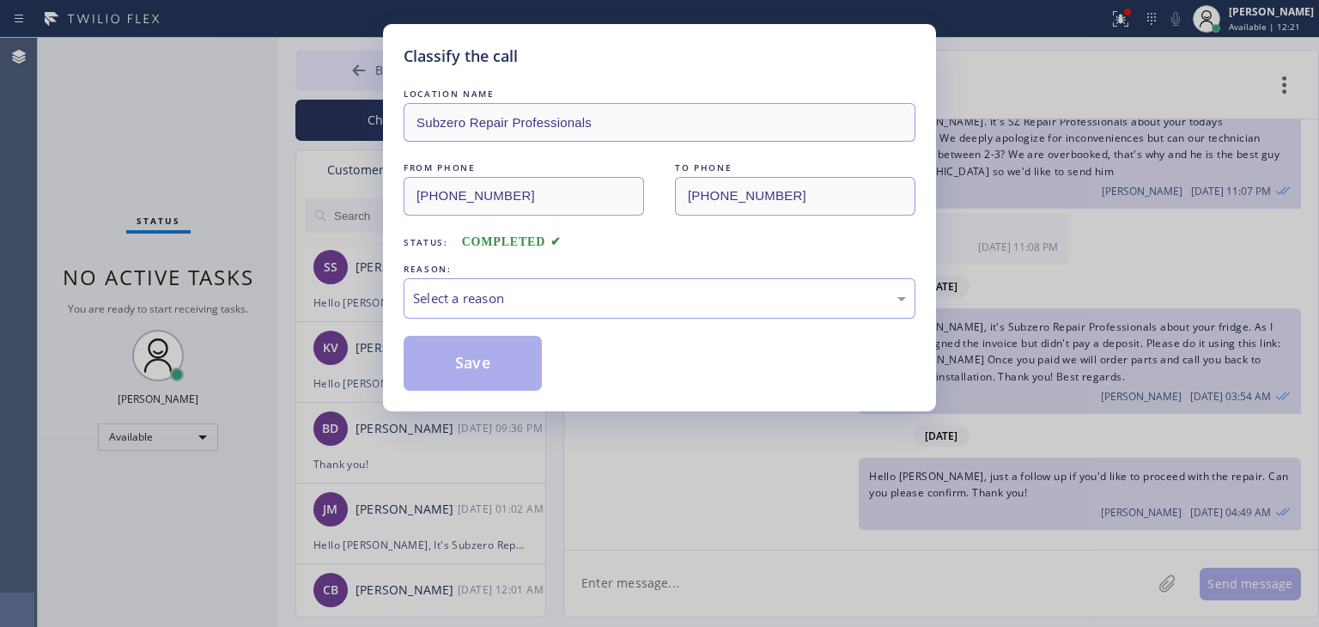
click at [404, 79] on div "LOCATION NAME Subzero Repair Professionals FROM PHONE [PHONE_NUMBER] TO PHONE […" at bounding box center [660, 229] width 512 height 323
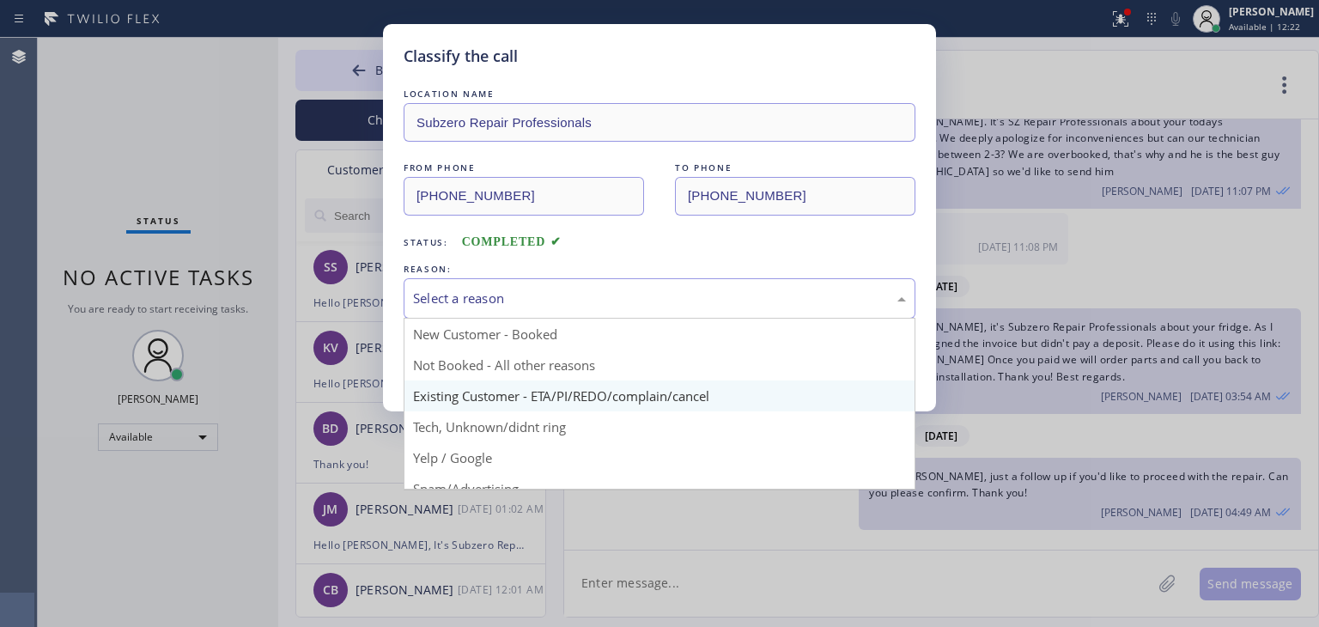
drag, startPoint x: 665, startPoint y: 307, endPoint x: 666, endPoint y: 402, distance: 95.3
click at [666, 319] on div "Select a reason New Customer - Booked Not Booked - All other reasons Existing C…" at bounding box center [660, 298] width 512 height 40
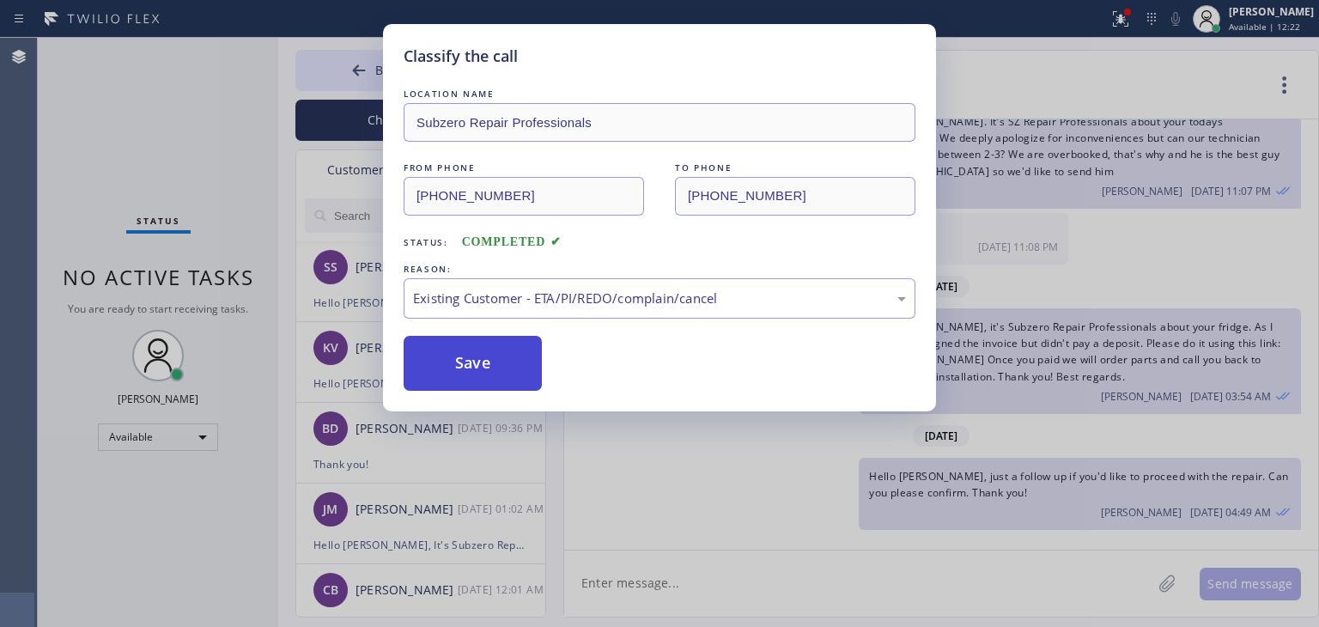
drag, startPoint x: 666, startPoint y: 402, endPoint x: 492, endPoint y: 349, distance: 182.0
click at [492, 349] on button "Save" at bounding box center [473, 363] width 138 height 55
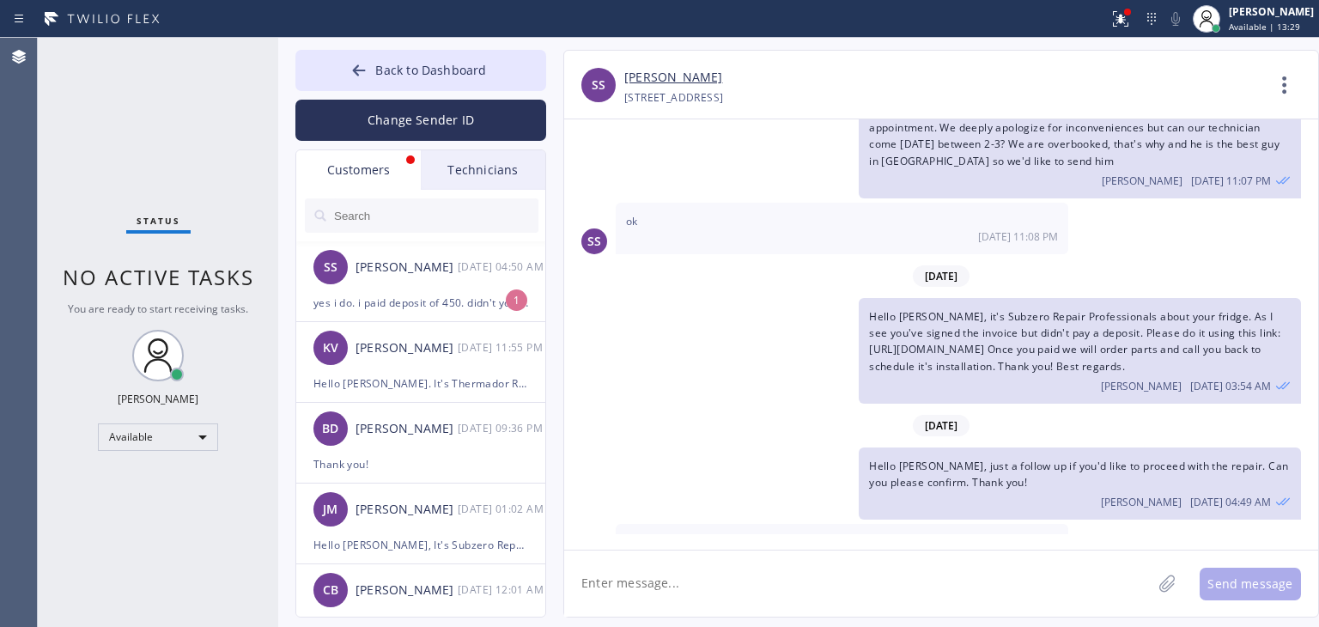
scroll to position [122, 0]
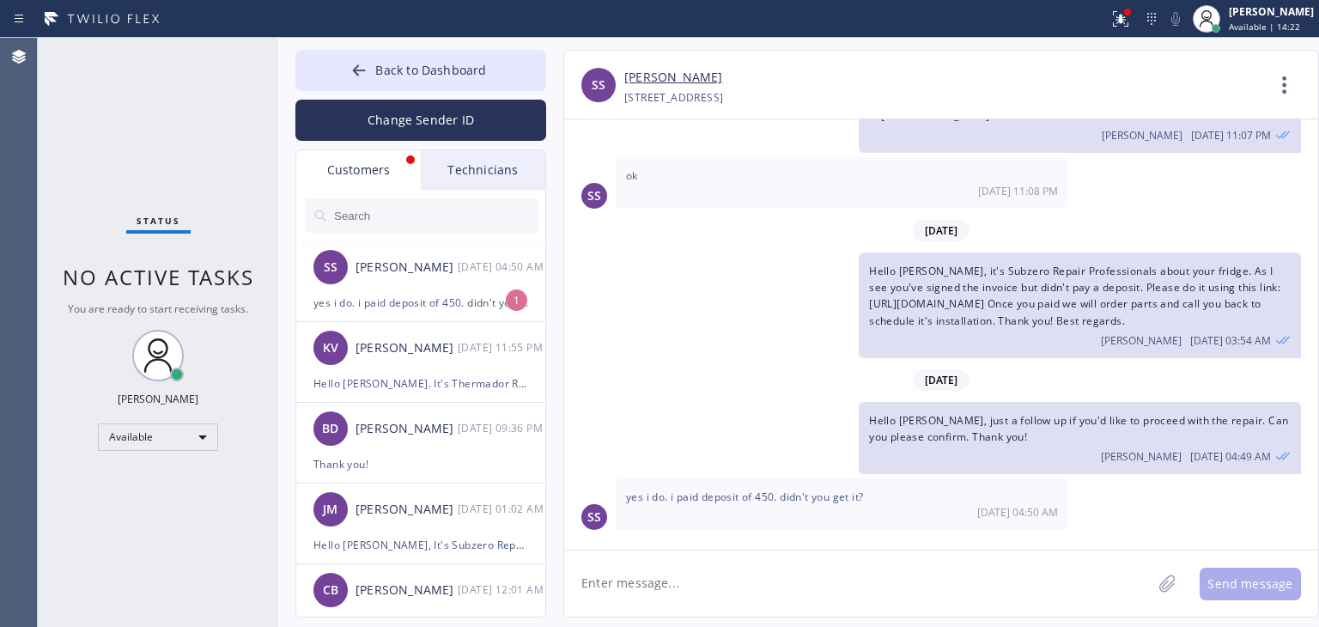
click at [797, 588] on textarea at bounding box center [857, 583] width 587 height 66
type textarea "Using the link above?"
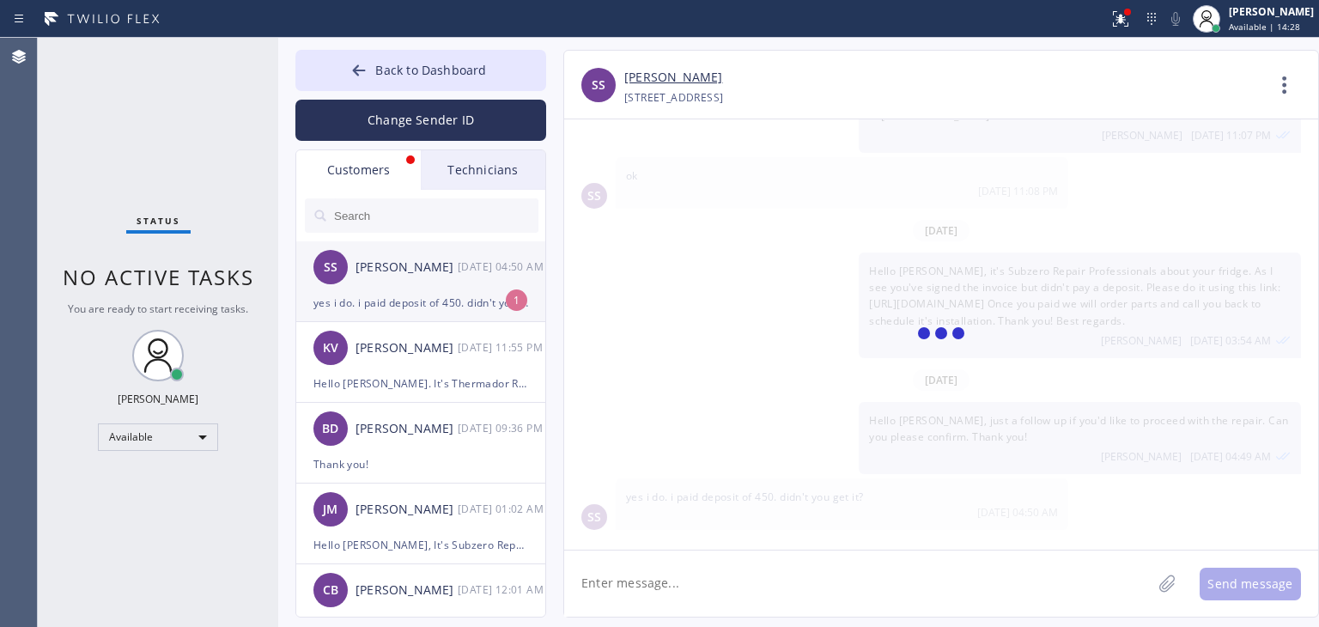
scroll to position [181, 0]
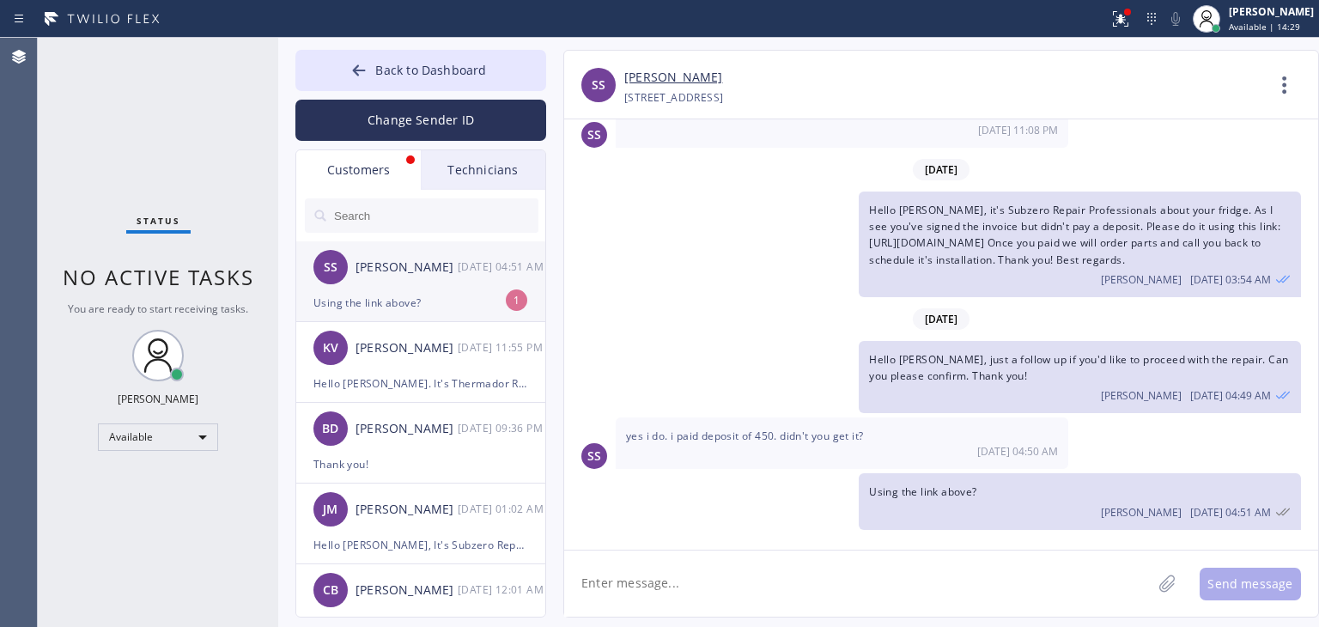
click at [430, 290] on div "SS [PERSON_NAME] [DATE] 04:51 AM" at bounding box center [421, 267] width 251 height 52
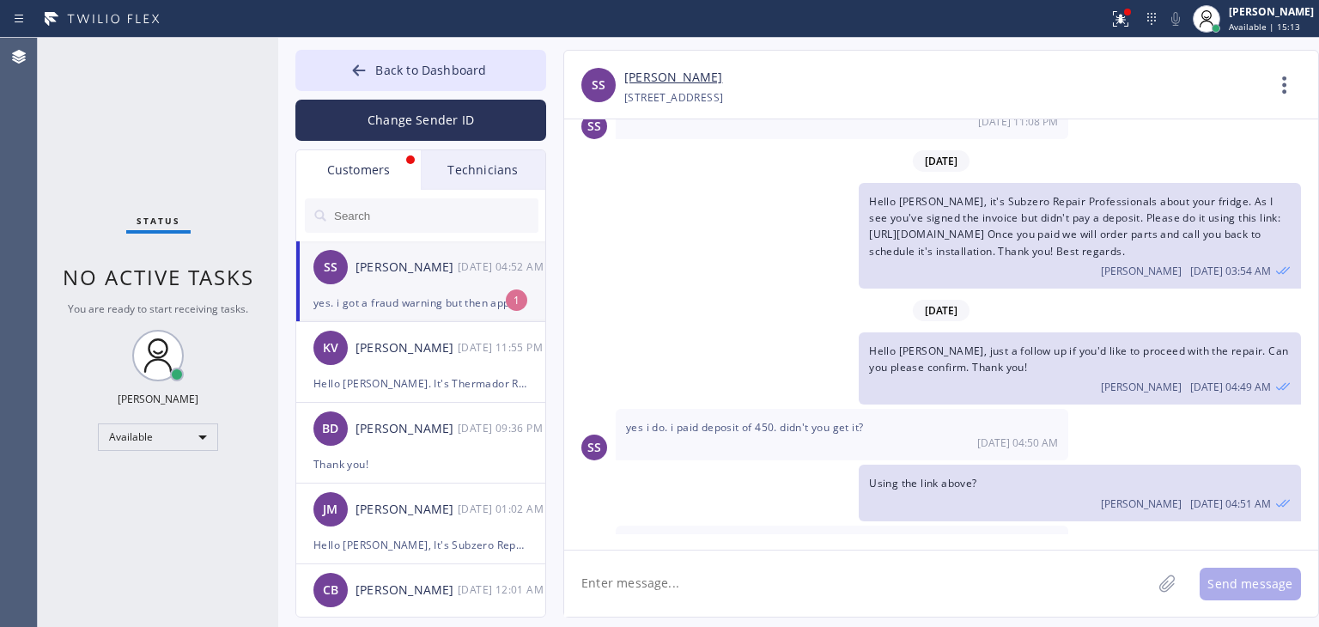
scroll to position [237, 0]
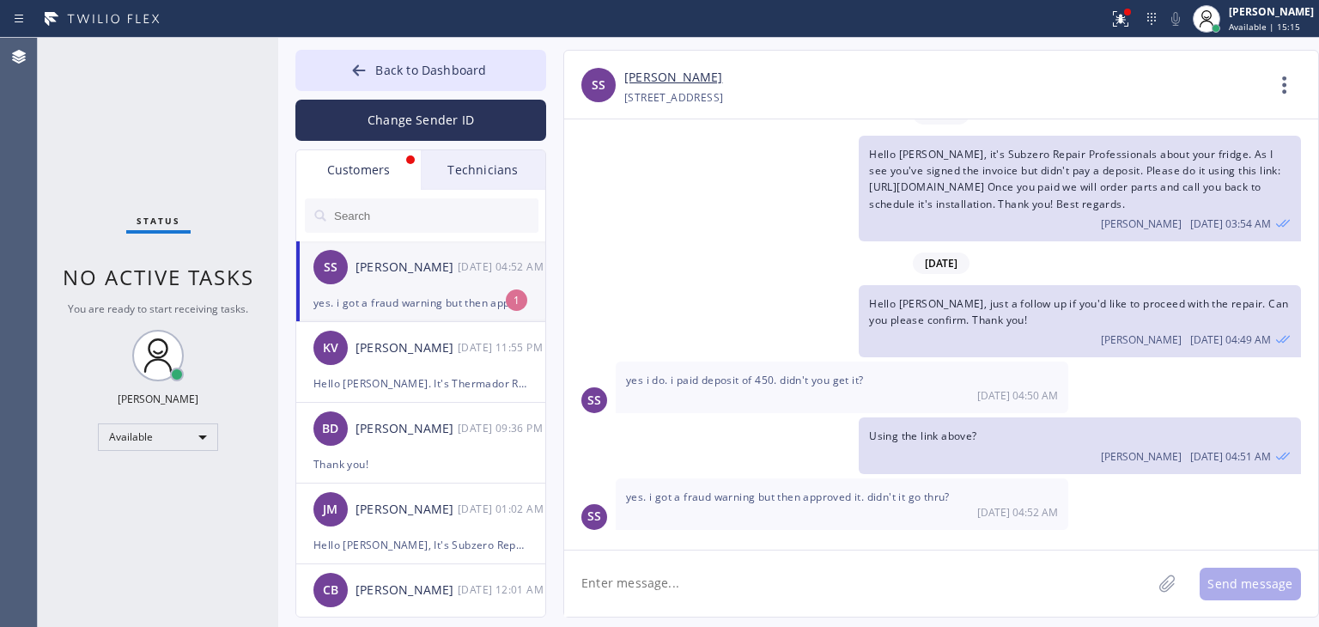
click at [659, 560] on textarea at bounding box center [857, 583] width 587 height 66
click at [685, 568] on textarea at bounding box center [857, 583] width 587 height 66
type textarea "Give me a second"
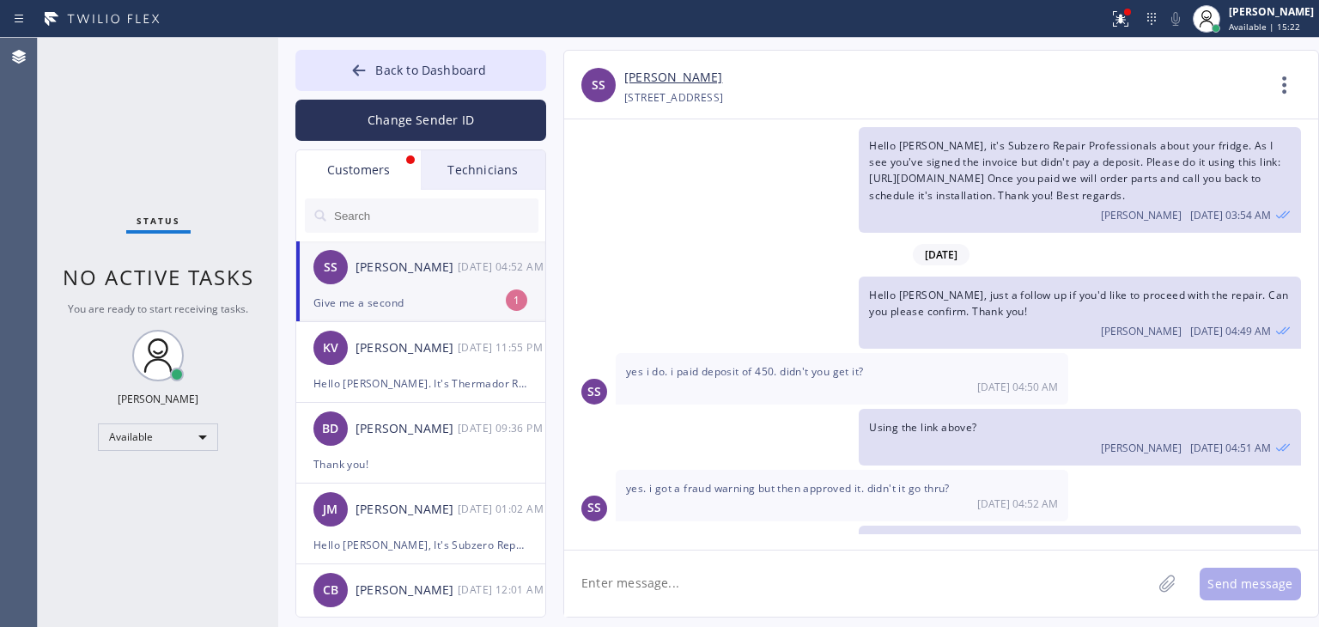
scroll to position [295, 0]
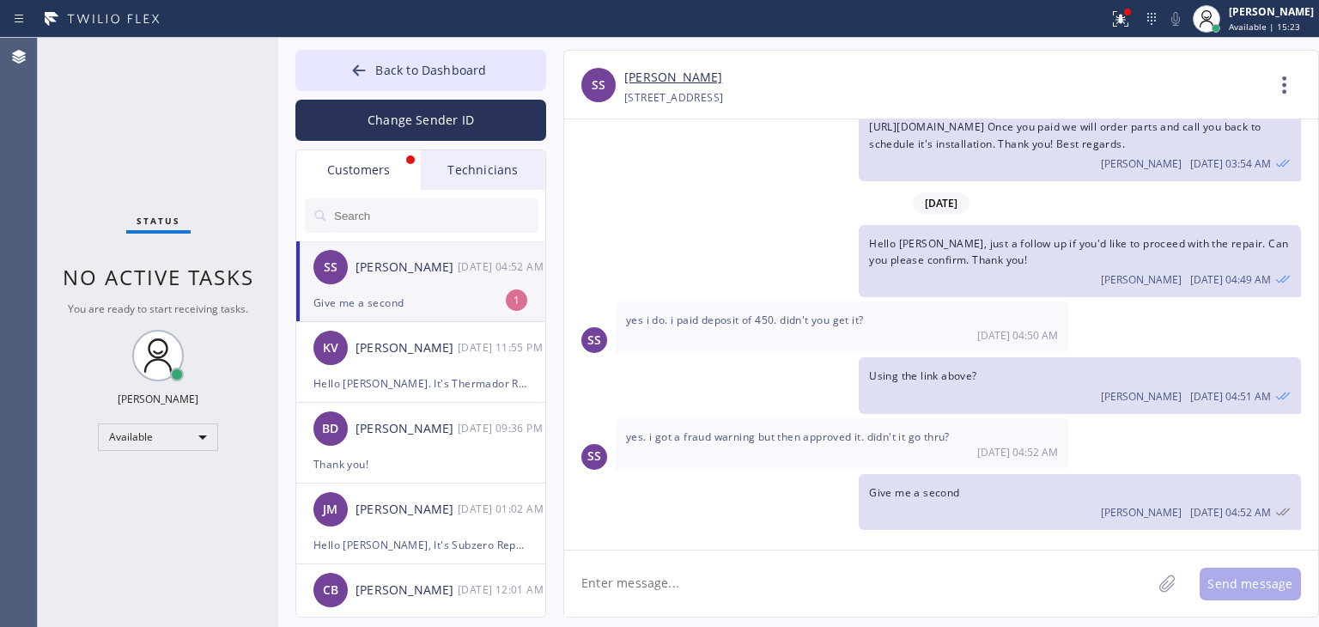
click at [458, 270] on div "[DATE] 04:52 AM" at bounding box center [502, 267] width 89 height 20
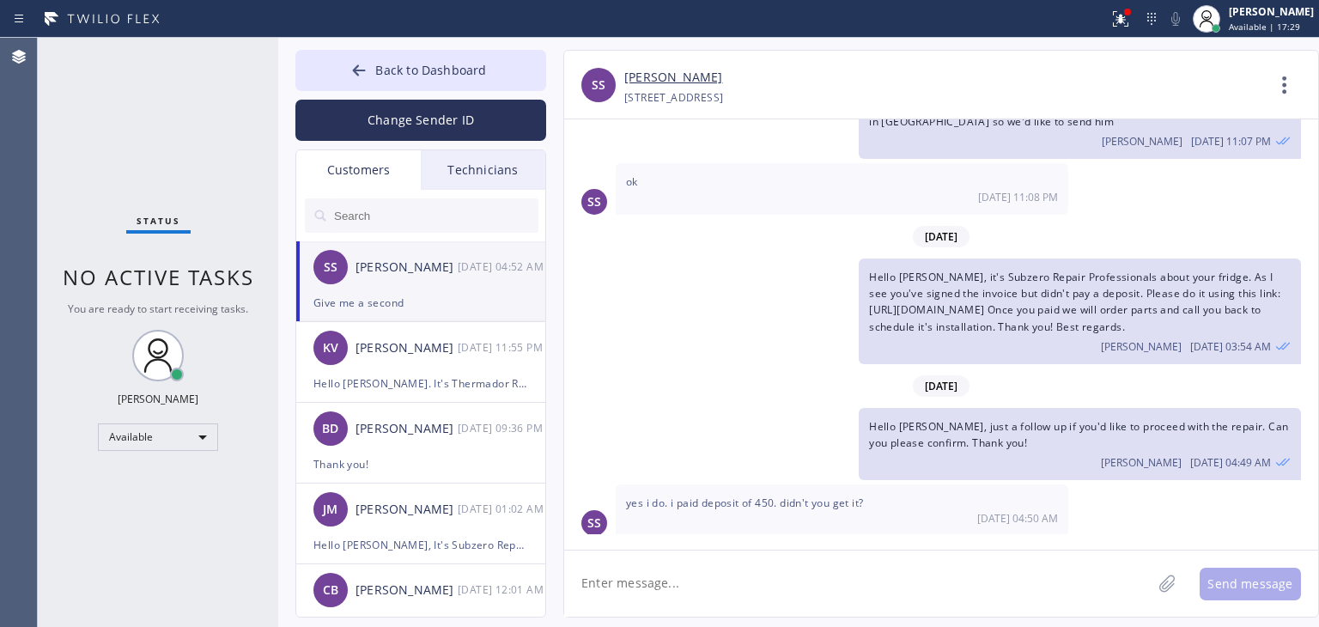
scroll to position [89, 0]
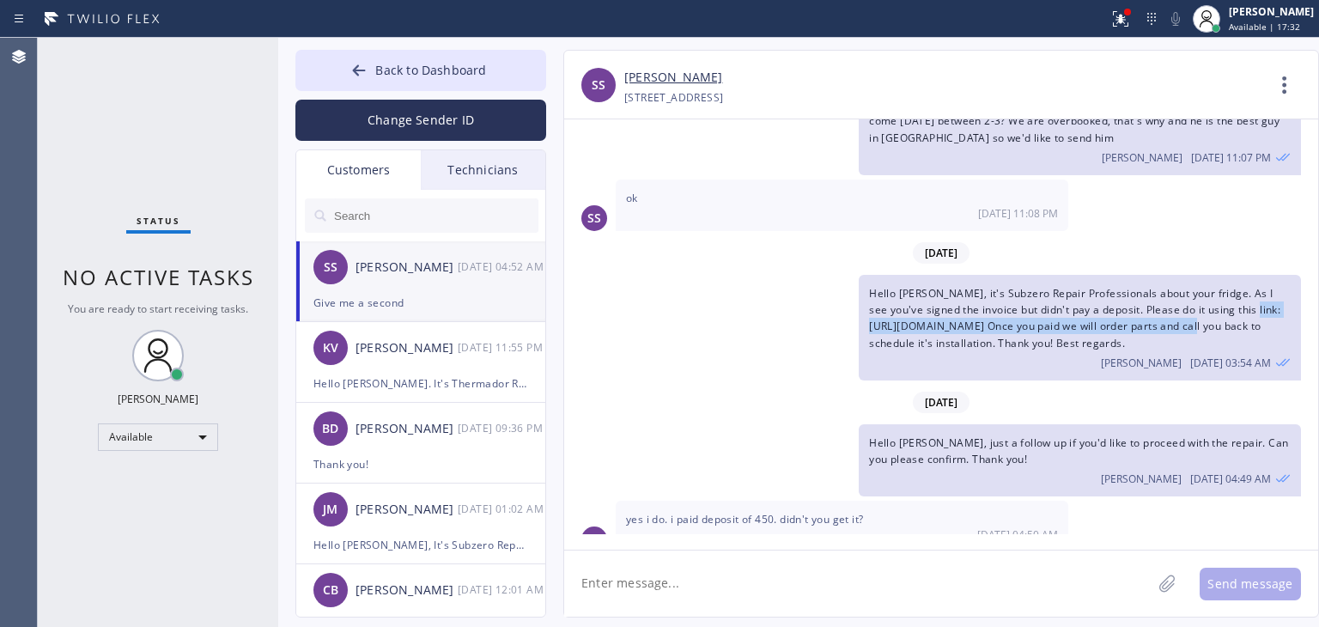
drag, startPoint x: 1235, startPoint y: 322, endPoint x: 865, endPoint y: 326, distance: 370.1
click at [865, 326] on div "Hello [PERSON_NAME], it's Subzero Repair Professionals about your fridge. As I …" at bounding box center [1080, 328] width 442 height 106
copy span "[URL][DOMAIN_NAME]"
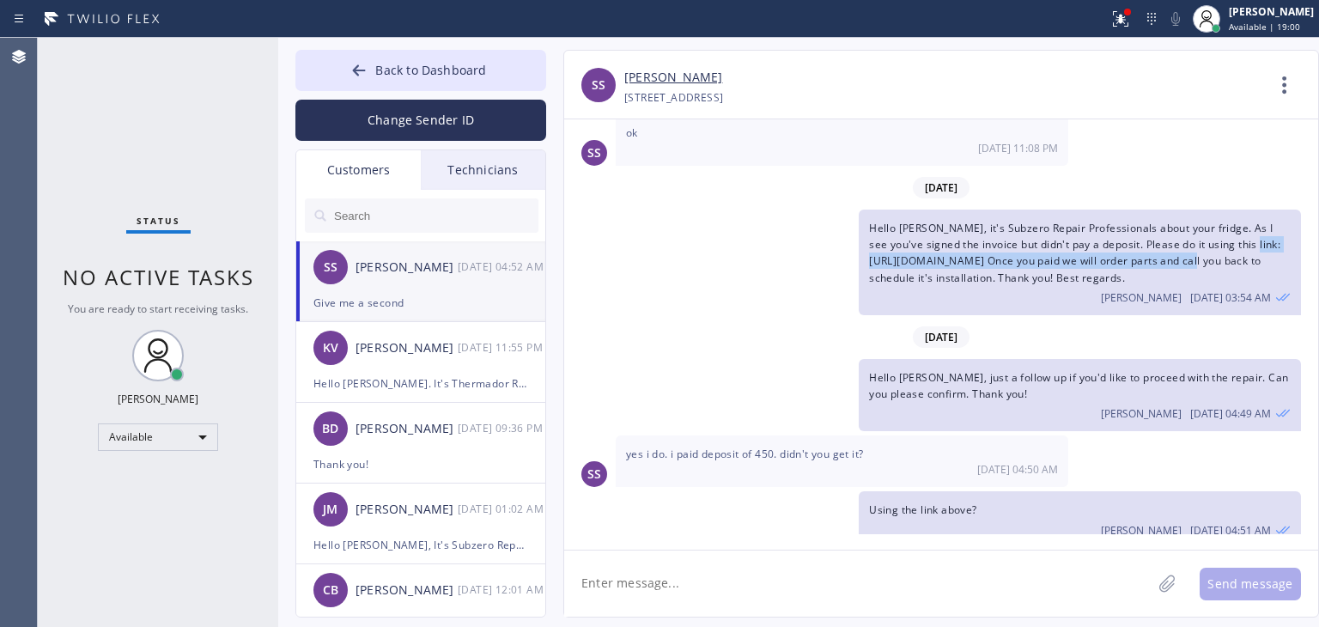
scroll to position [295, 0]
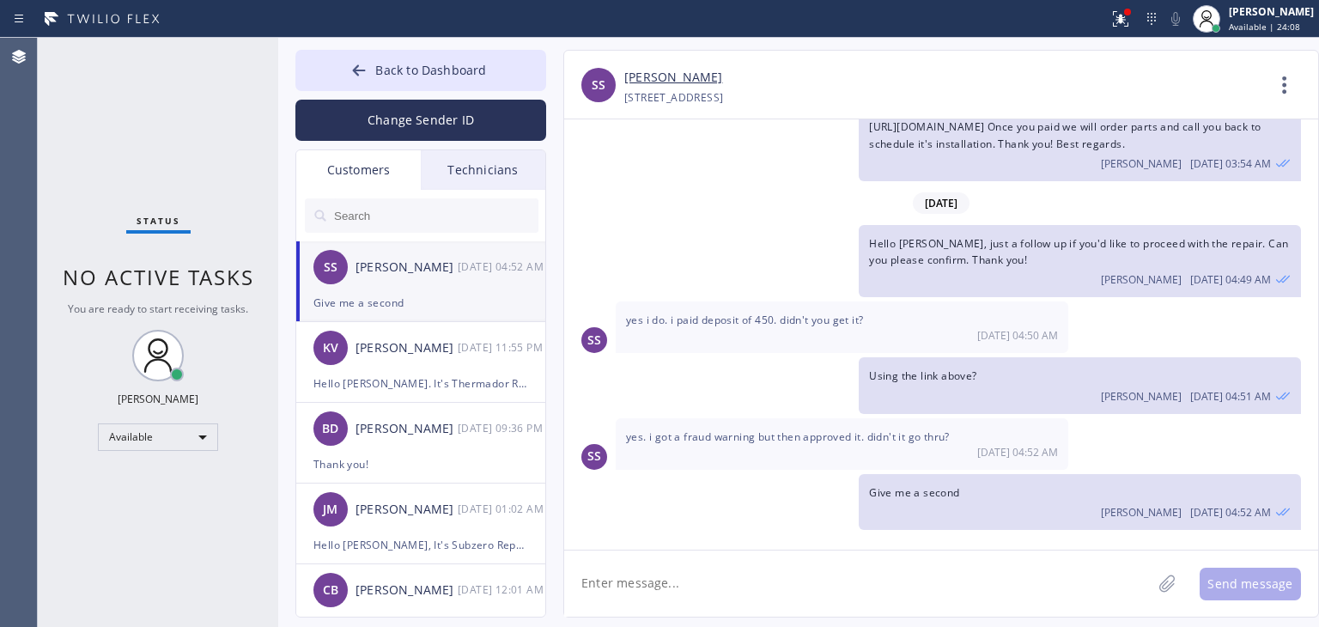
click at [743, 561] on textarea at bounding box center [857, 583] width 587 height 66
type textarea "I just checked and"
click at [958, 601] on textarea at bounding box center [857, 583] width 587 height 66
click at [482, 66] on span "Back to Dashboard" at bounding box center [430, 70] width 111 height 16
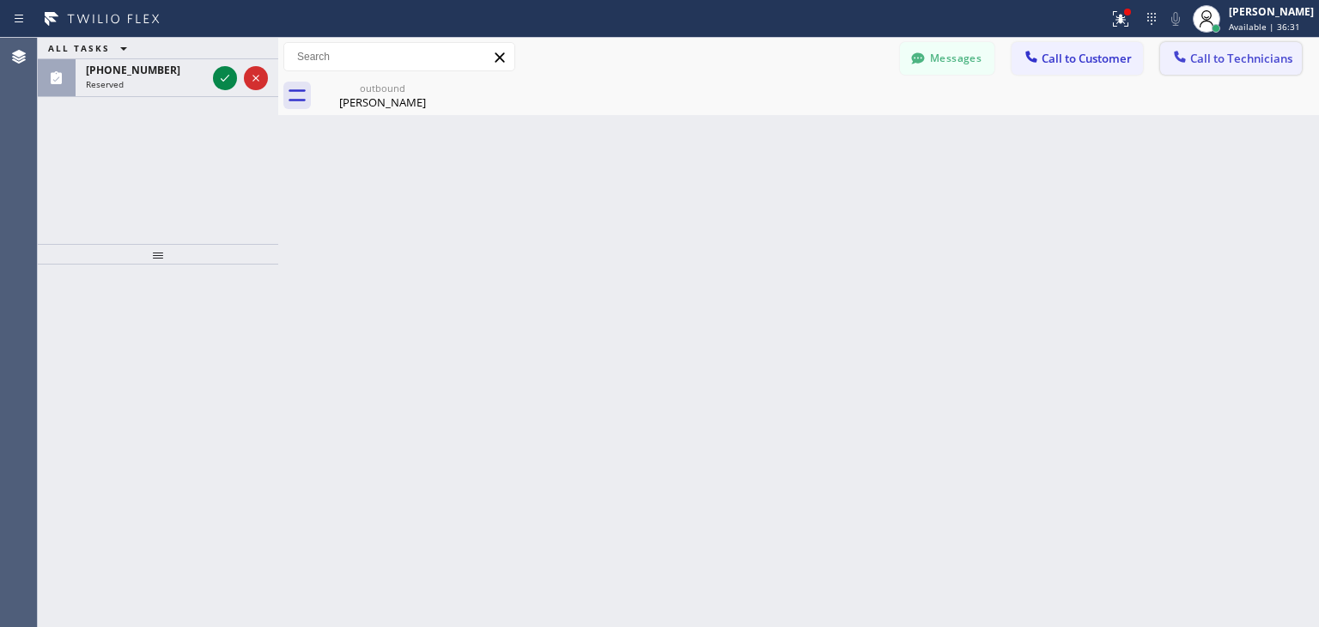
click at [1170, 52] on div at bounding box center [1179, 58] width 21 height 21
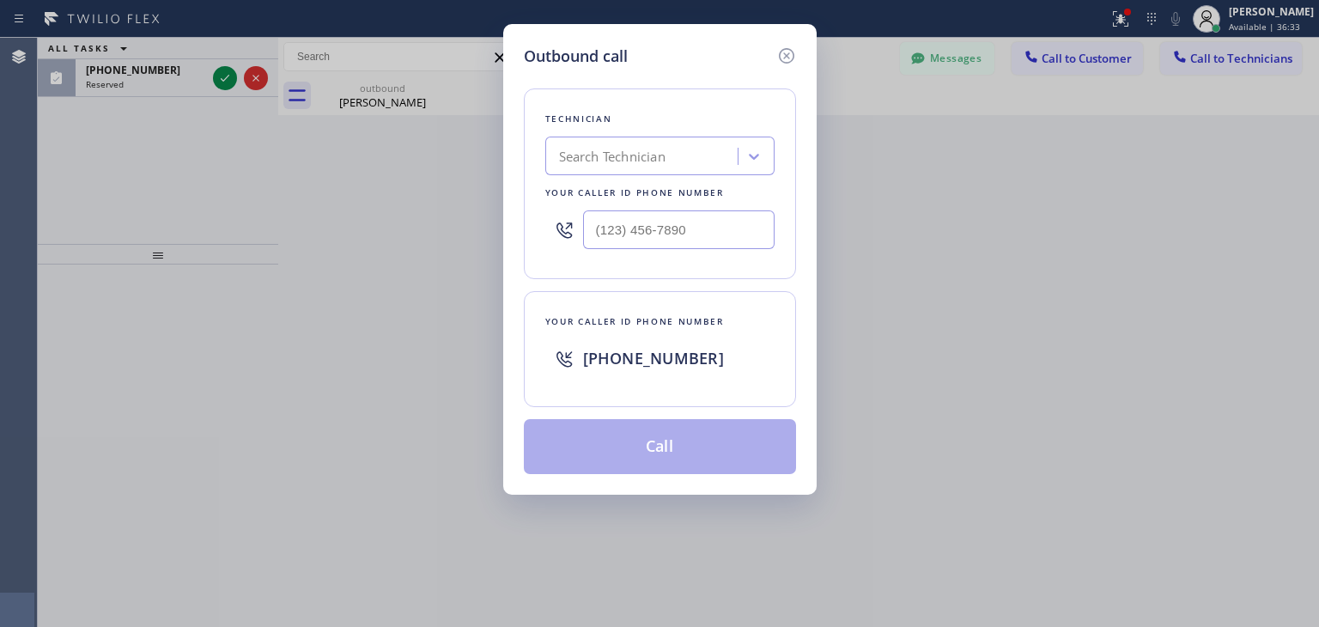
click at [703, 150] on div "Search Technician" at bounding box center [643, 157] width 187 height 30
click at [793, 52] on div "Outbound call Technician Search Technician Your caller id phone number Your cal…" at bounding box center [659, 259] width 313 height 471
click at [793, 52] on icon at bounding box center [786, 56] width 21 height 21
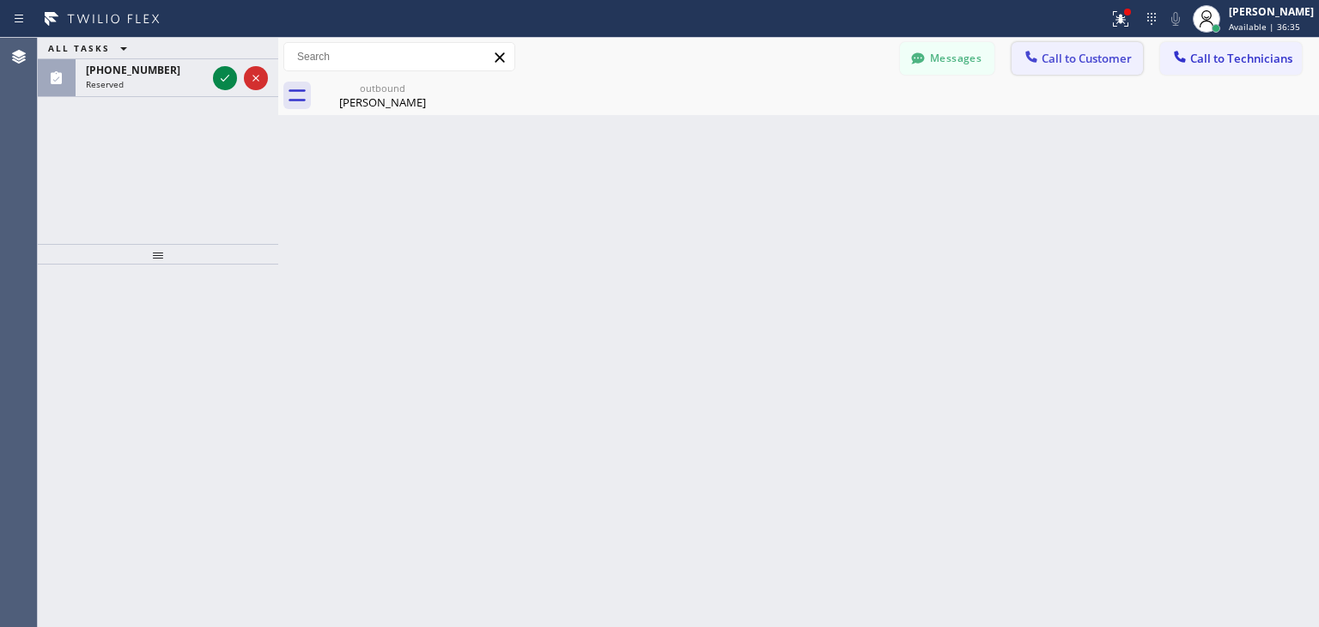
click at [1118, 52] on span "Call to Customer" at bounding box center [1086, 58] width 90 height 15
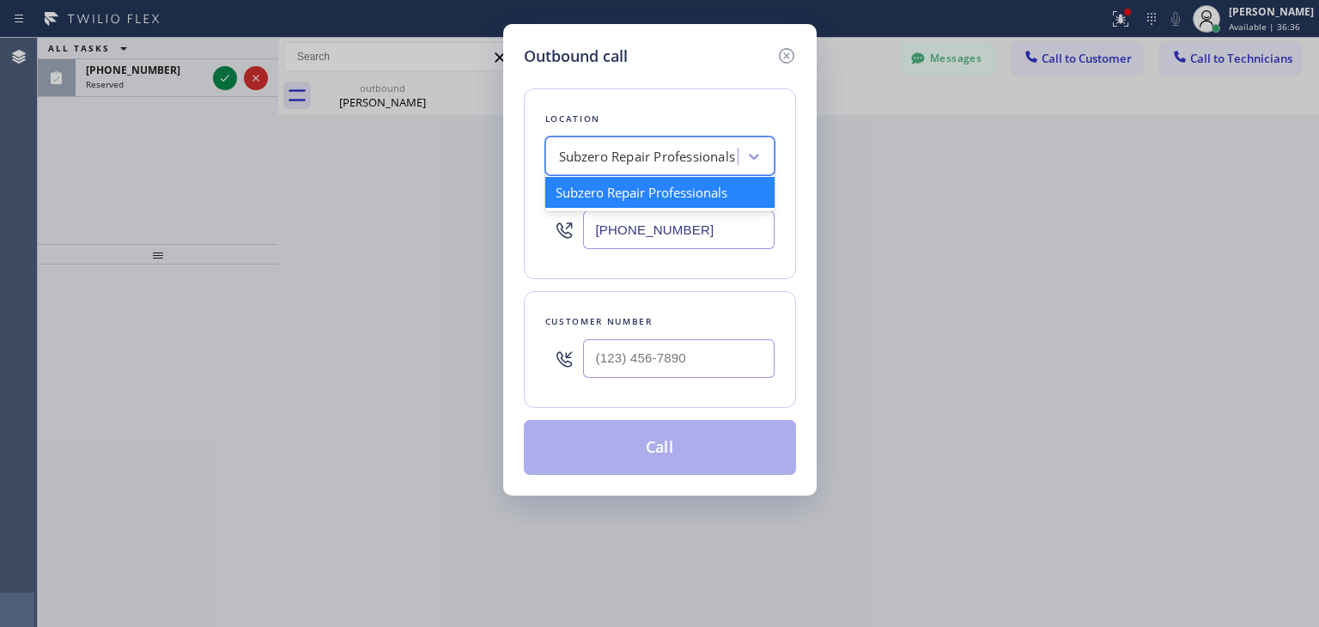
click at [656, 161] on div "Subzero Repair Professionals" at bounding box center [647, 157] width 177 height 20
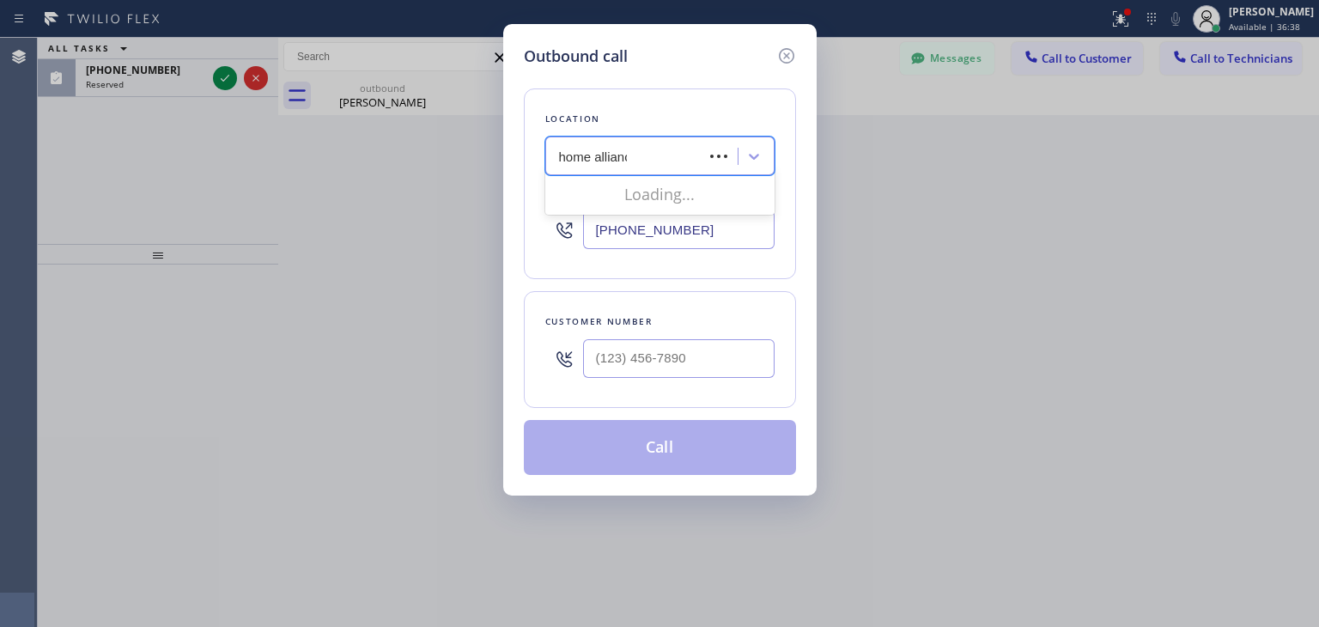
type input "home alliance"
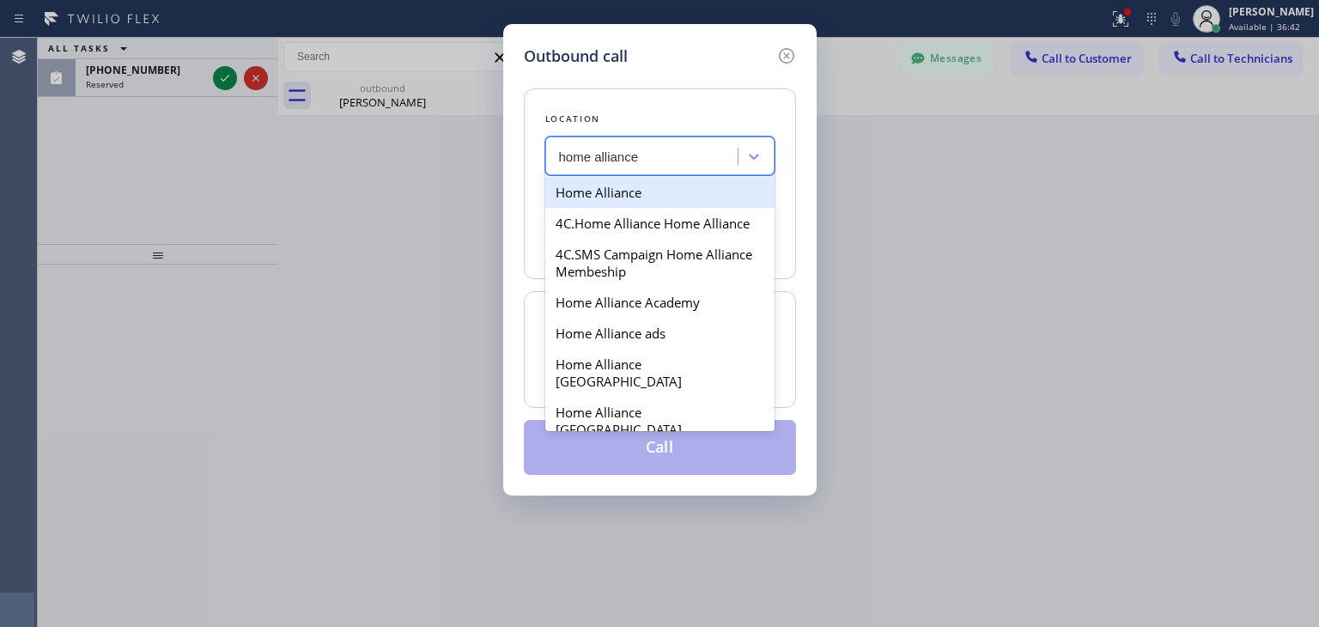
click at [677, 197] on div "Home Alliance" at bounding box center [659, 192] width 229 height 31
type input "[PHONE_NUMBER]"
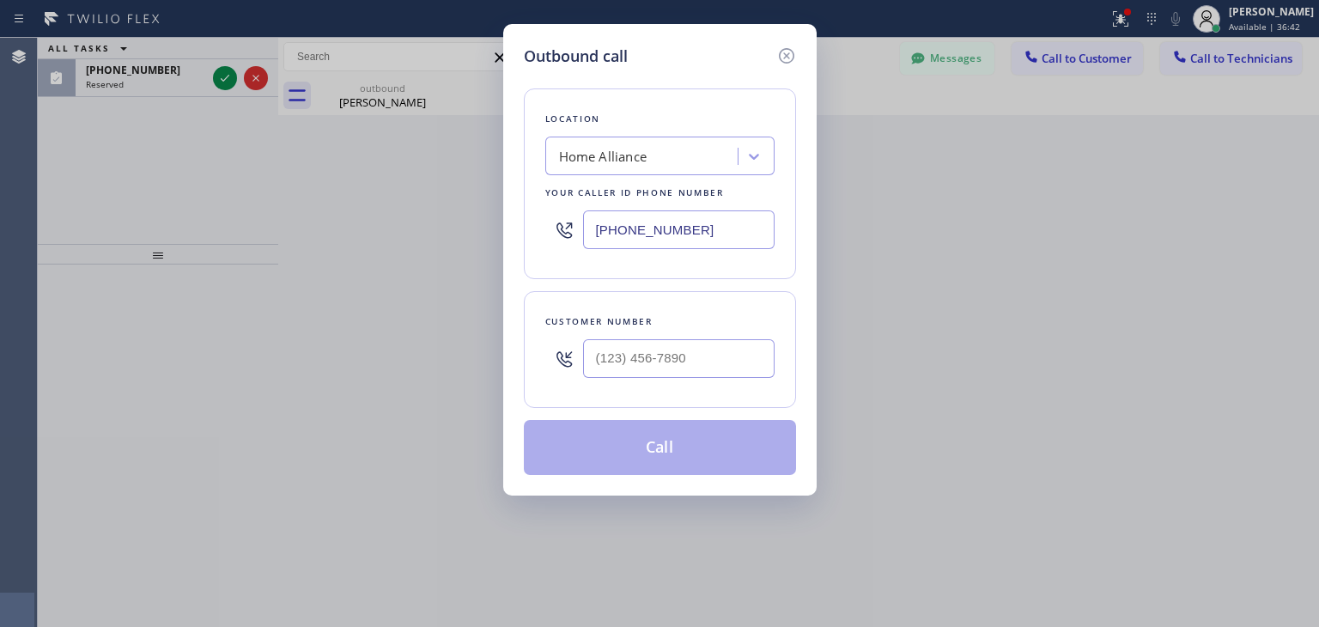
click at [704, 229] on input "[PHONE_NUMBER]" at bounding box center [678, 229] width 191 height 39
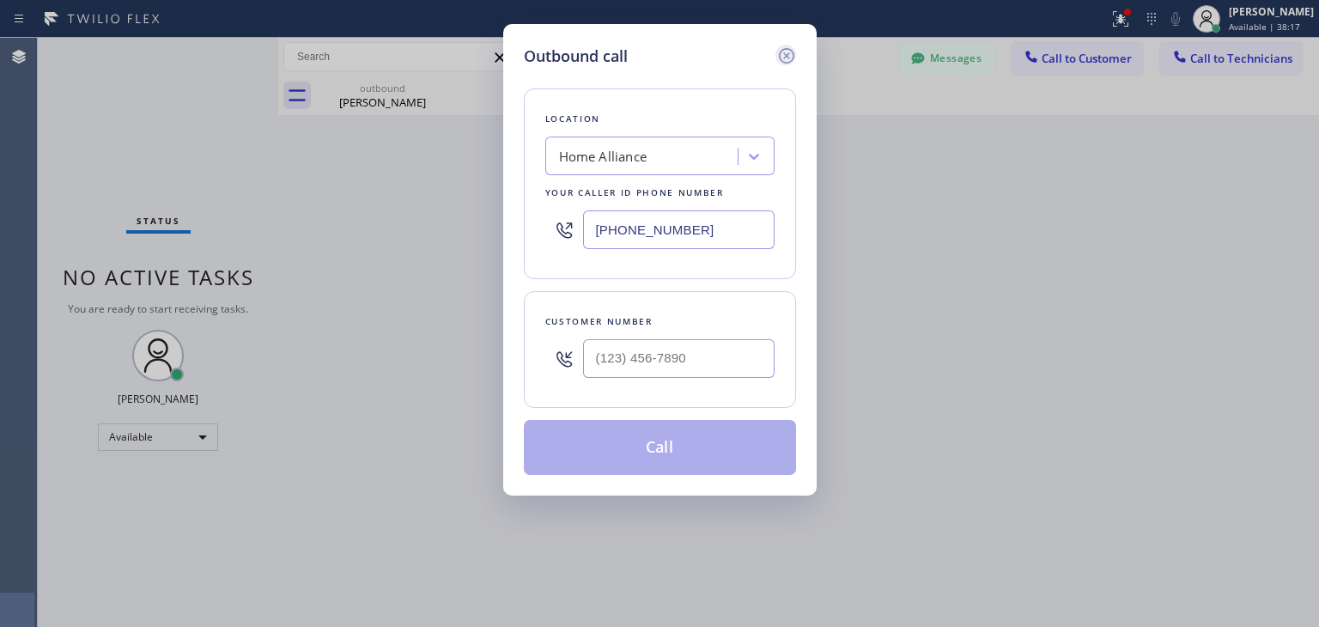
click at [783, 51] on icon at bounding box center [786, 56] width 21 height 21
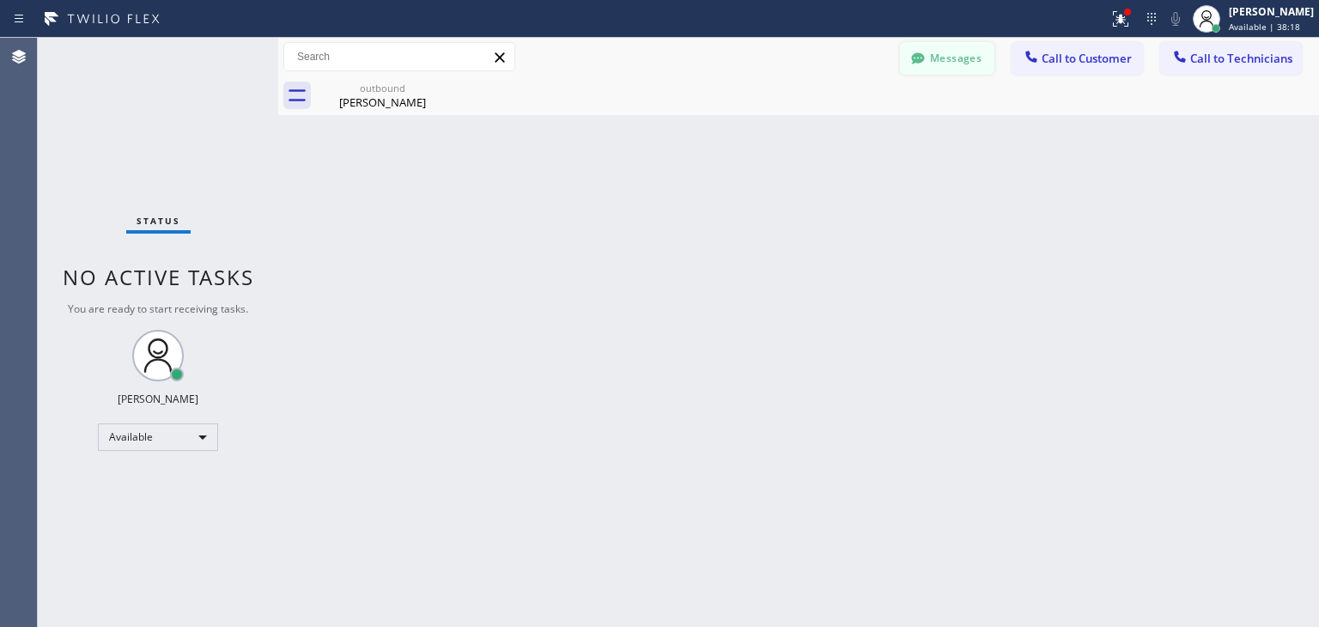
drag, startPoint x: 962, startPoint y: 35, endPoint x: 955, endPoint y: 63, distance: 28.3
click at [955, 63] on div "Status report Issues detected These issues could affect your workflow. Please c…" at bounding box center [659, 313] width 1319 height 627
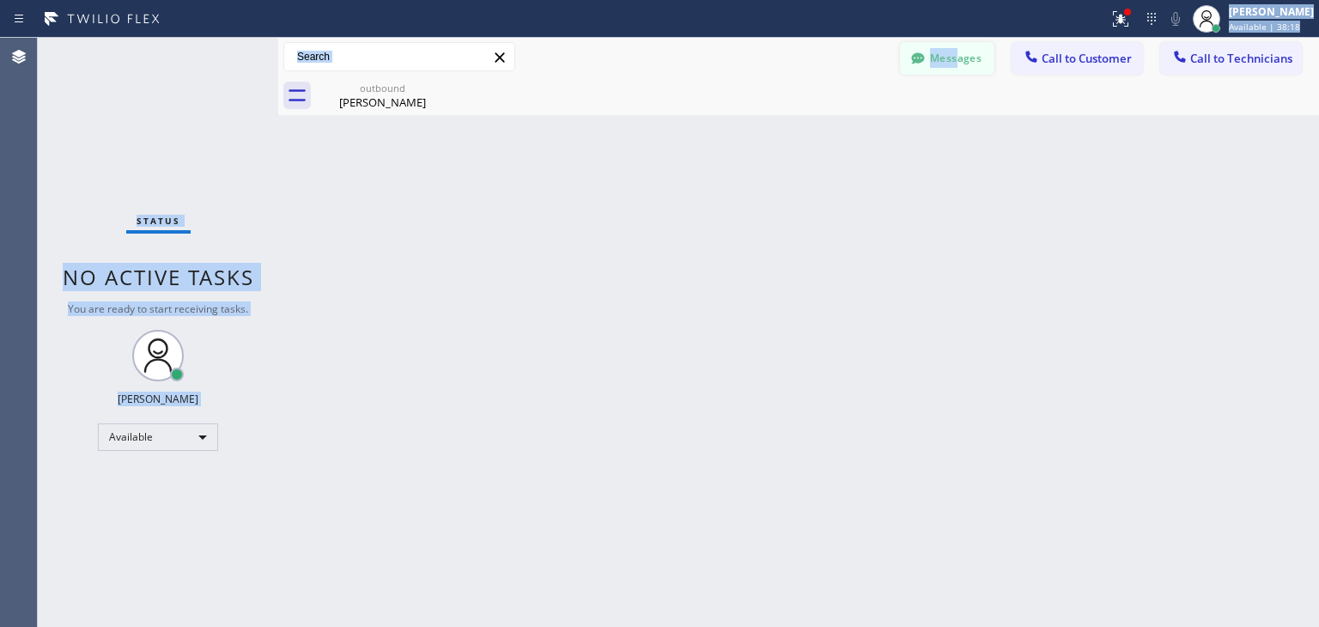
click at [955, 63] on button "Messages" at bounding box center [947, 58] width 94 height 33
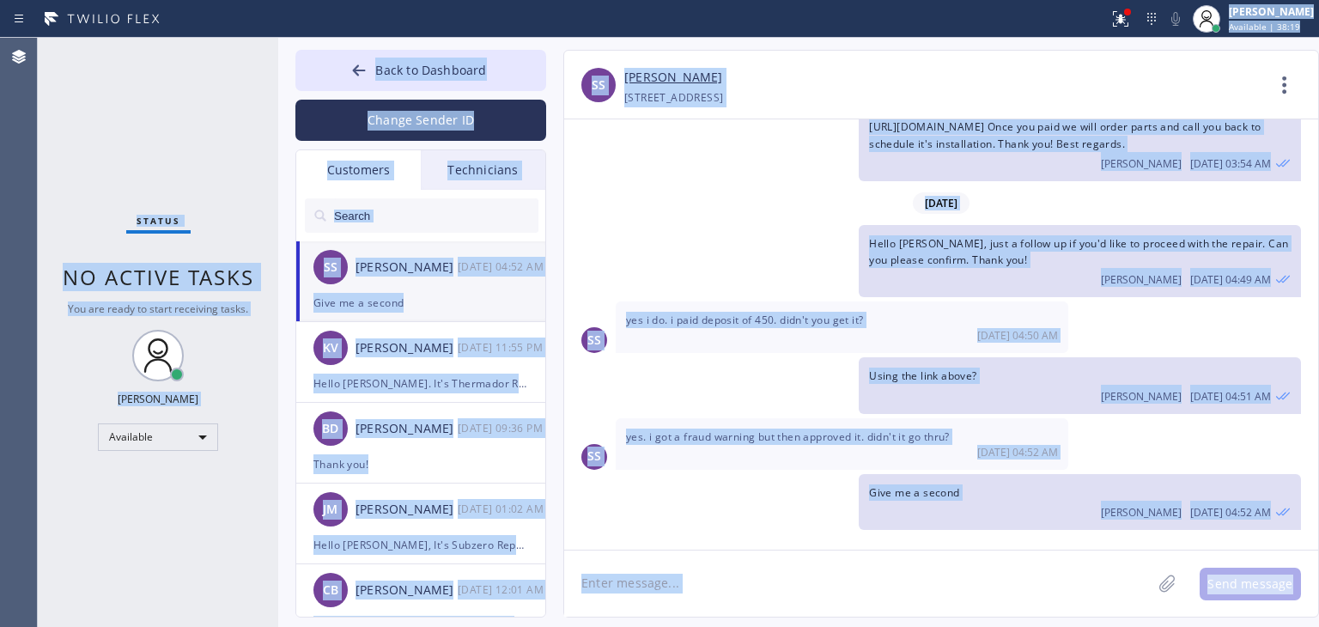
click at [424, 245] on div "SS [PERSON_NAME] [DATE] 04:52 AM" at bounding box center [421, 267] width 251 height 52
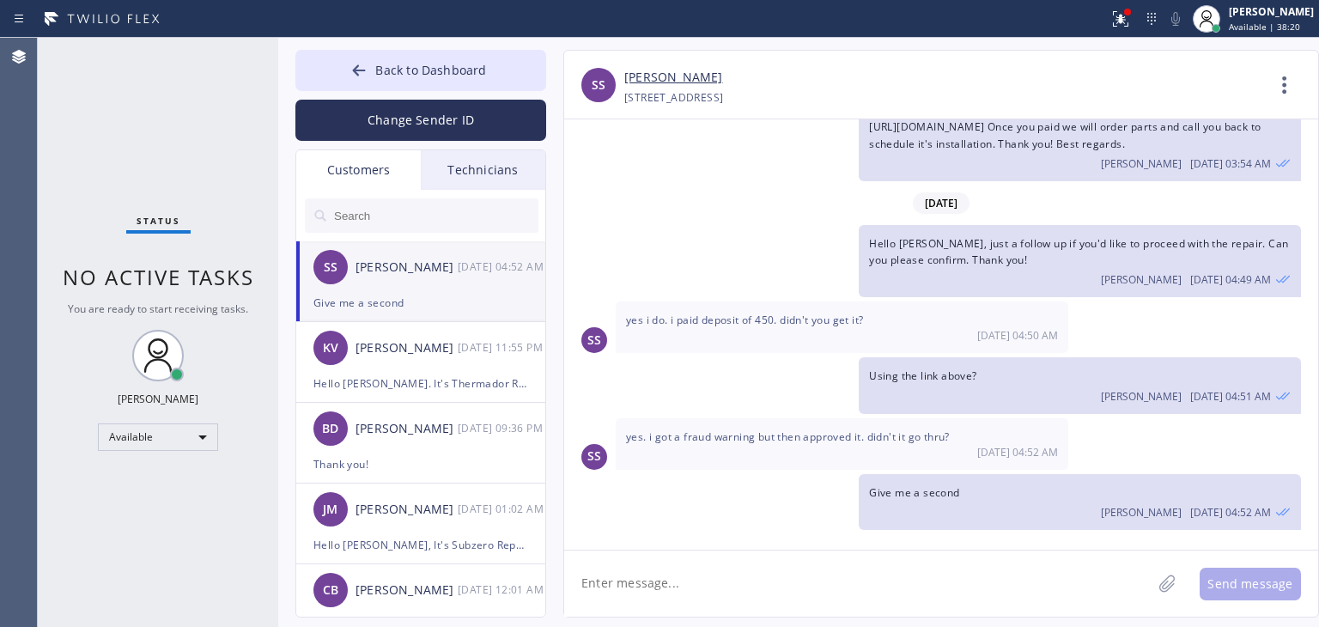
click at [712, 604] on textarea at bounding box center [857, 583] width 587 height 66
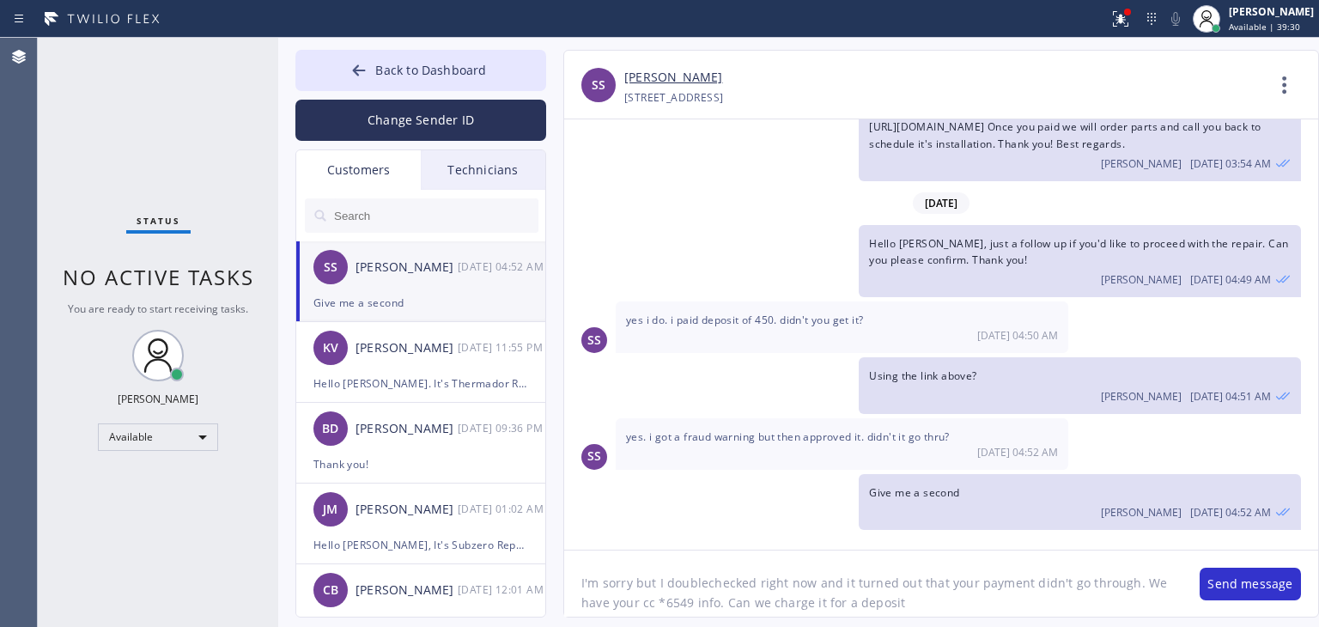
type textarea "I'm sorry but I doublechecked right now and it turned out that your payment did…"
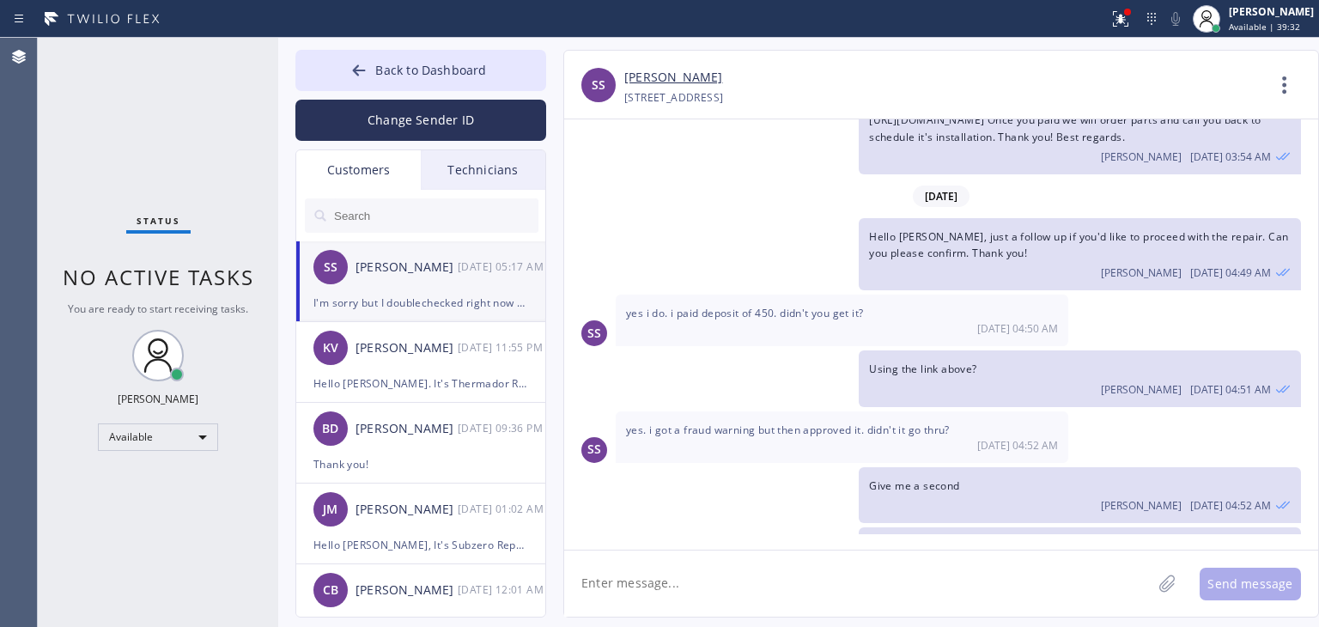
scroll to position [372, 0]
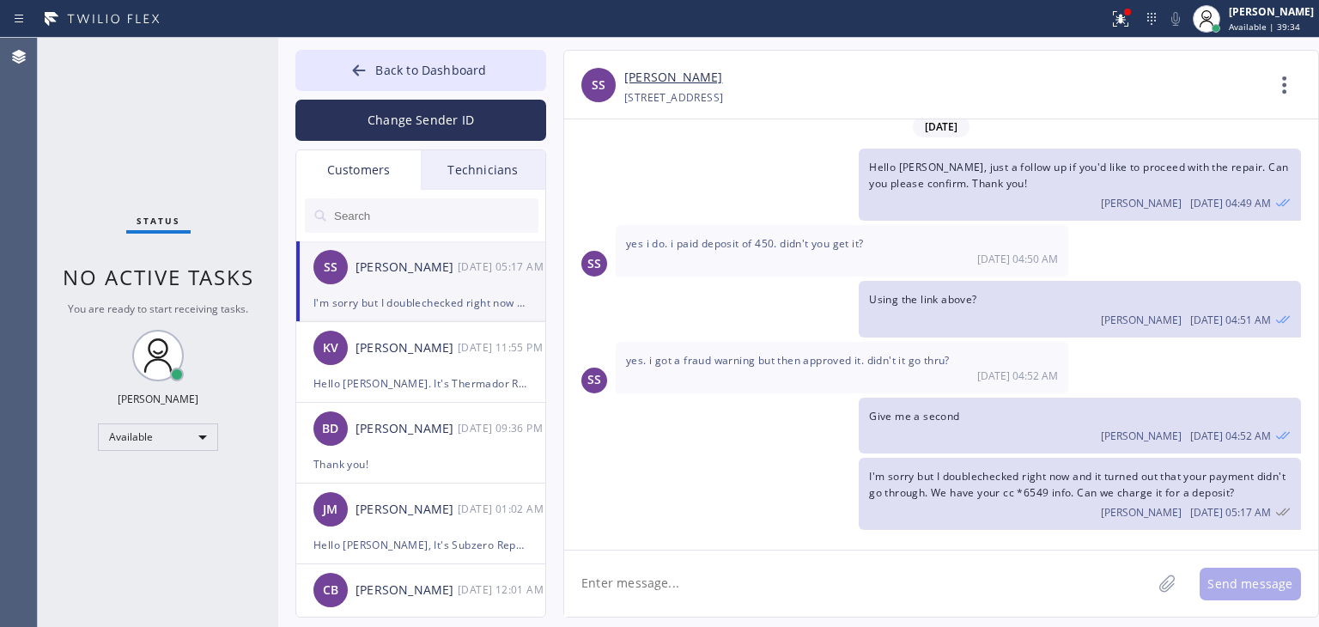
click at [838, 584] on textarea at bounding box center [857, 583] width 587 height 66
click at [926, 564] on textarea at bounding box center [857, 583] width 587 height 66
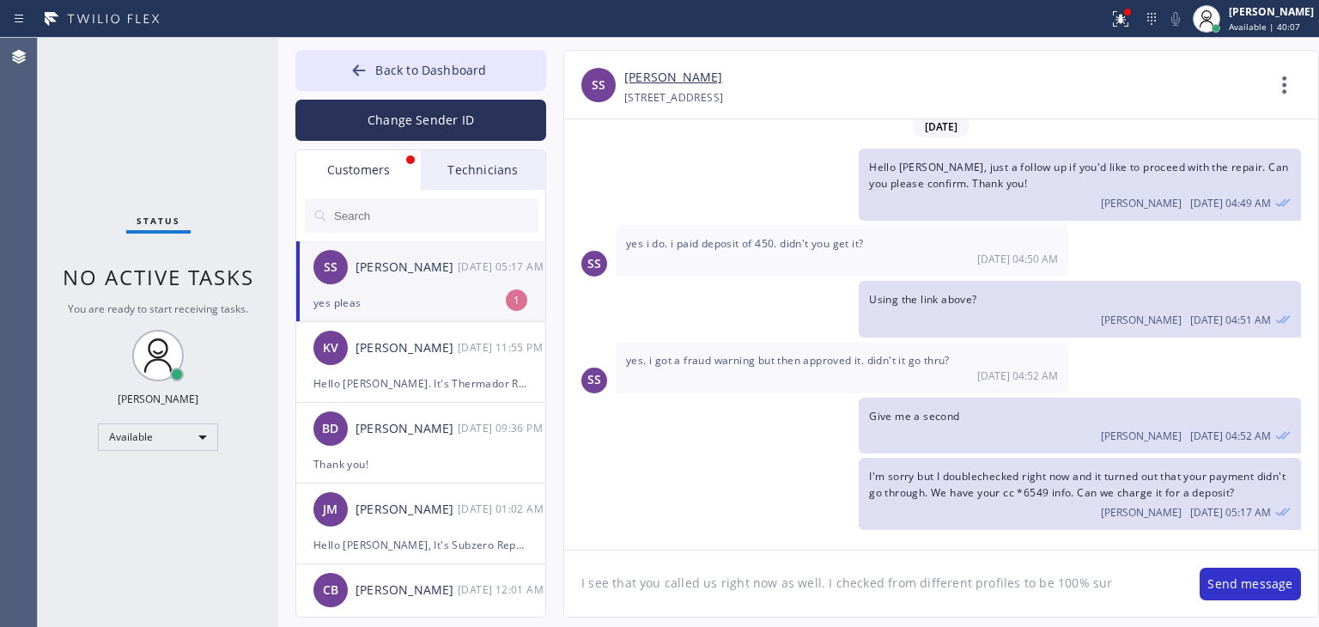
type textarea "I see that you called us right now as well. I checked from different profiles t…"
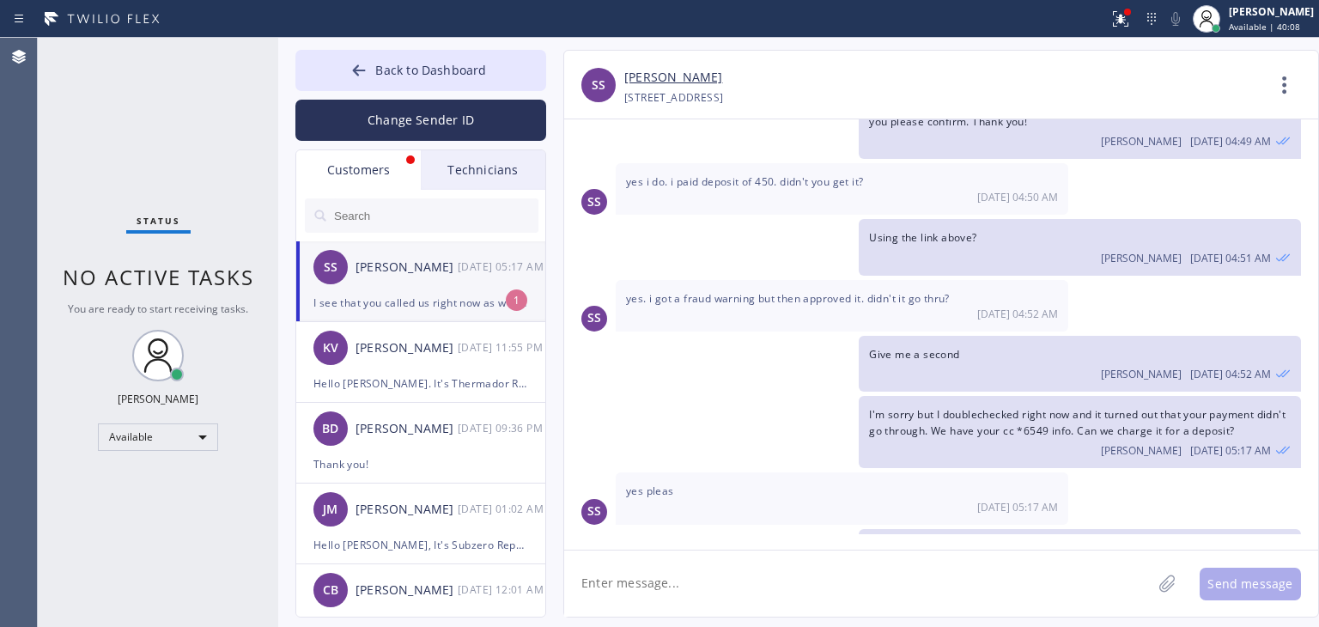
scroll to position [503, 0]
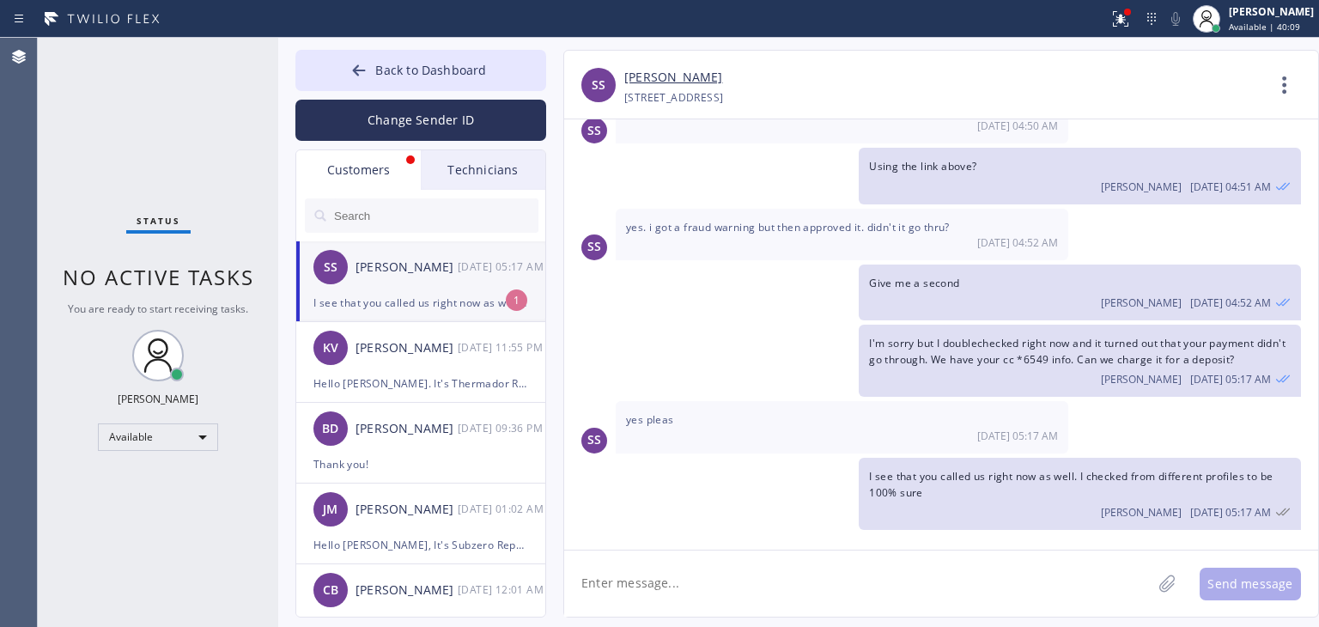
click at [852, 581] on textarea at bounding box center [857, 583] width 587 height 66
type textarea "z"
type textarea "Thank you!"
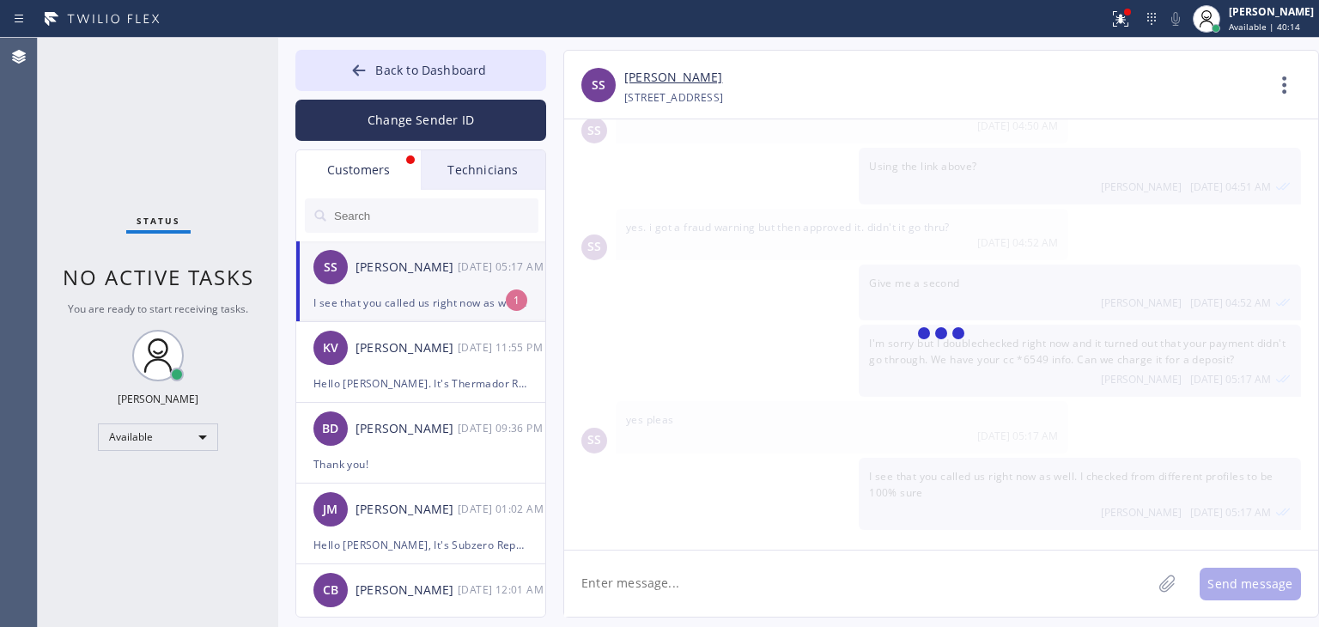
scroll to position [563, 0]
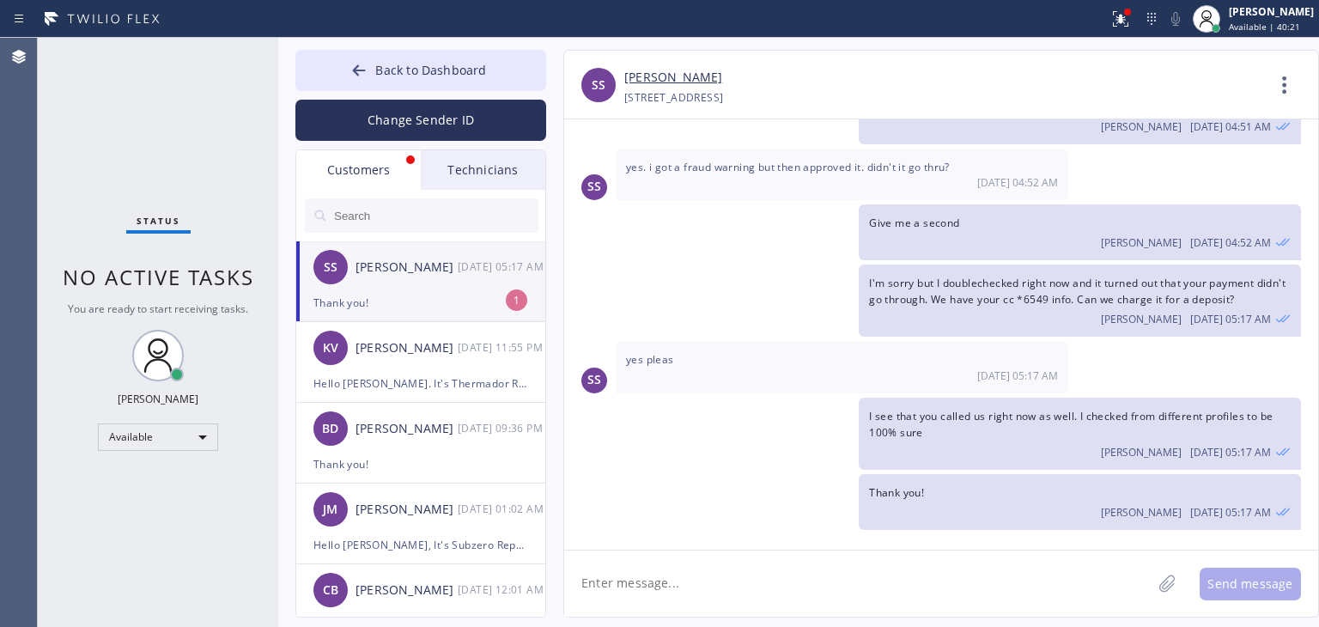
click at [452, 294] on div "Thank you!" at bounding box center [420, 303] width 215 height 20
click at [485, 76] on button "Back to Dashboard" at bounding box center [420, 70] width 251 height 41
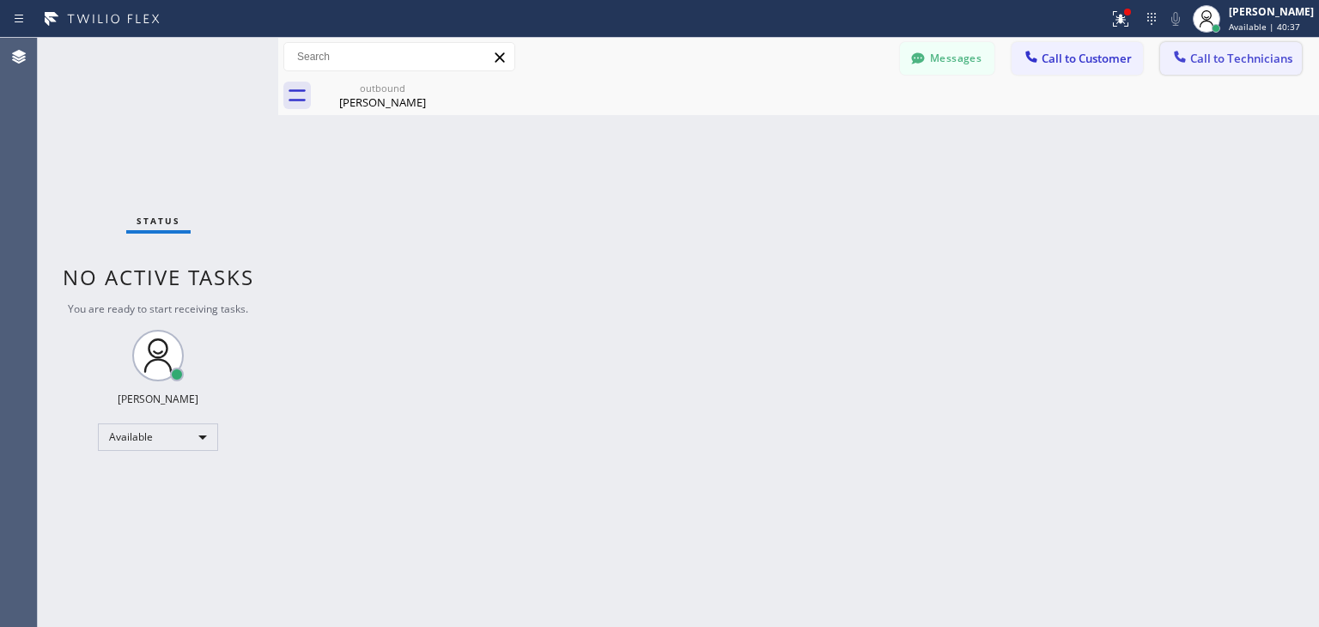
click at [1243, 73] on button "Call to Technicians" at bounding box center [1231, 58] width 142 height 33
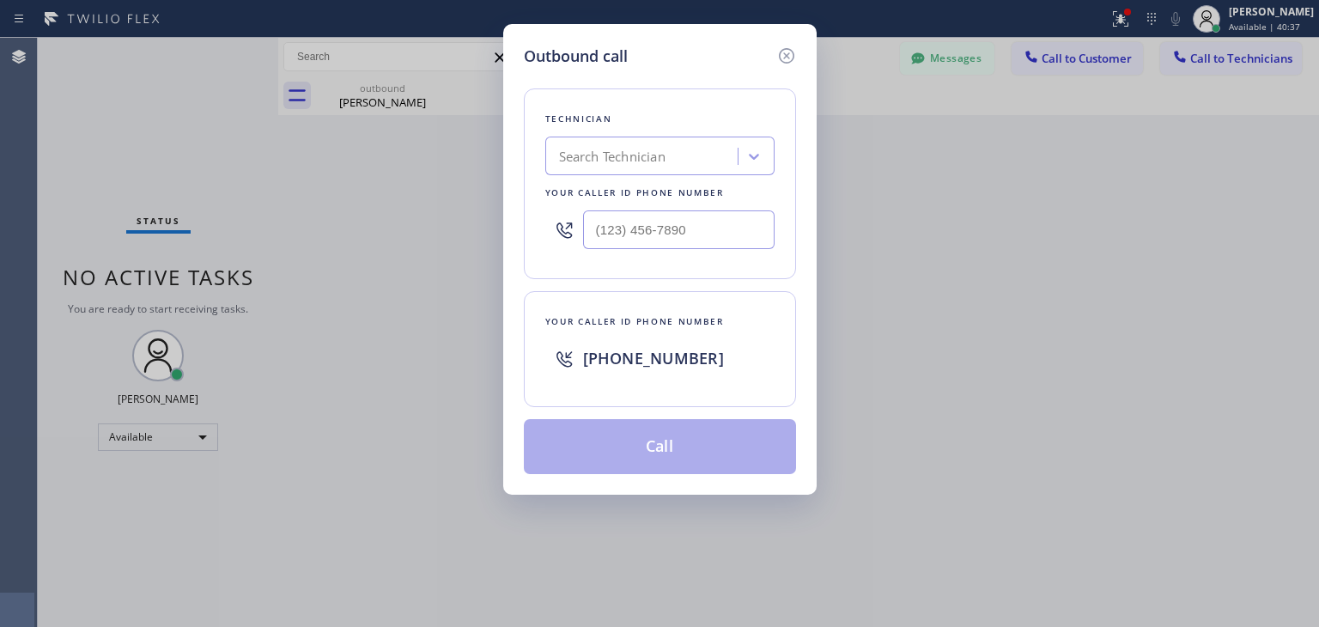
click at [683, 162] on div "Search Technician" at bounding box center [643, 157] width 187 height 30
type input "ibragim"
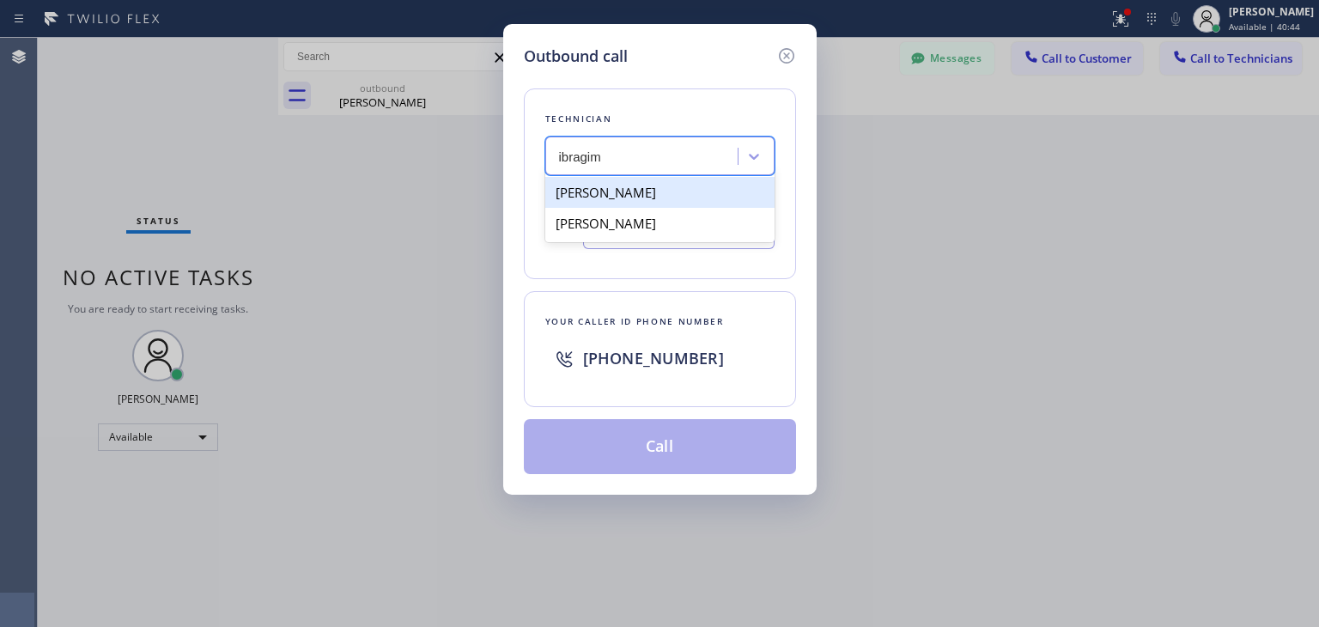
click at [707, 201] on div "[PERSON_NAME]" at bounding box center [659, 192] width 229 height 31
type input "[PHONE_NUMBER]"
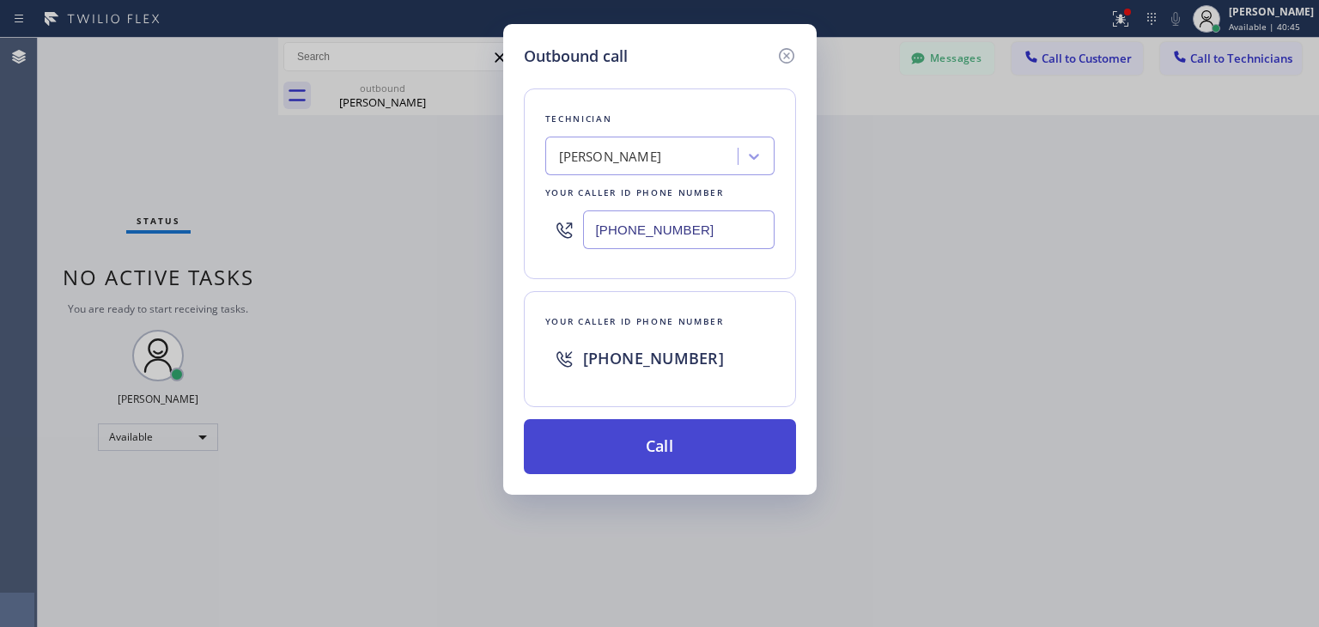
click at [689, 418] on div "Technician [PERSON_NAME][GEOGRAPHIC_DATA] Your caller id phone number [PHONE_NU…" at bounding box center [660, 271] width 272 height 406
click at [689, 419] on button "Call" at bounding box center [660, 446] width 272 height 55
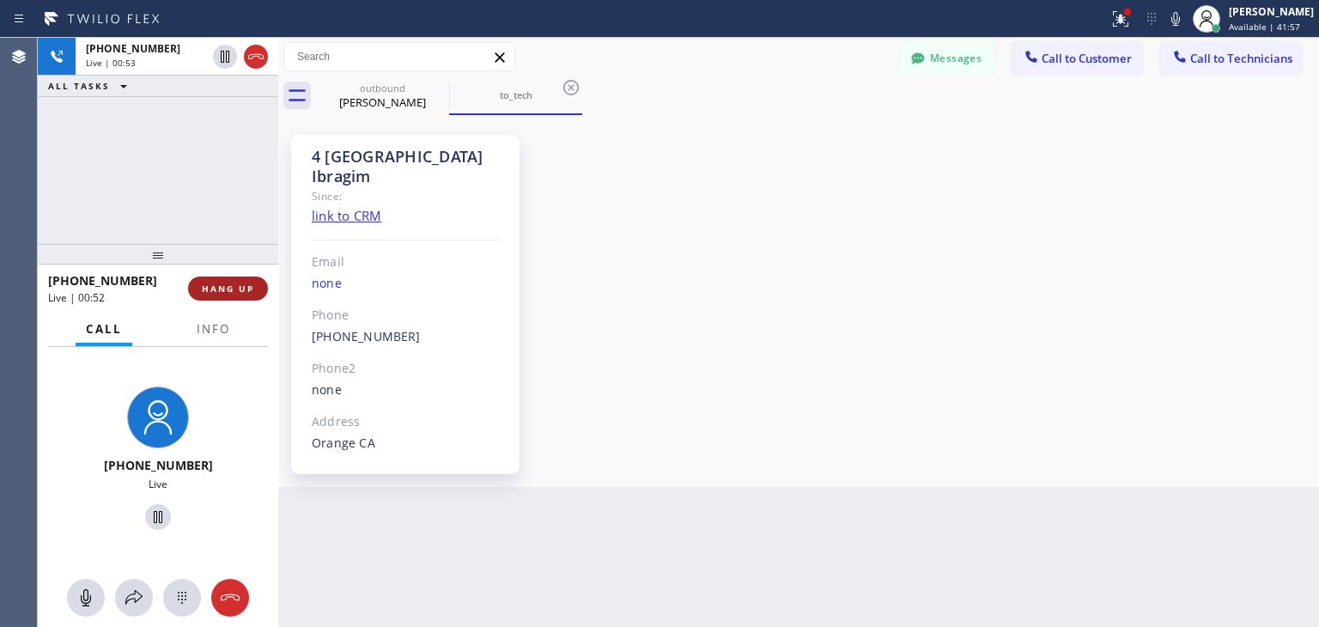
click at [228, 295] on button "HANG UP" at bounding box center [228, 288] width 80 height 24
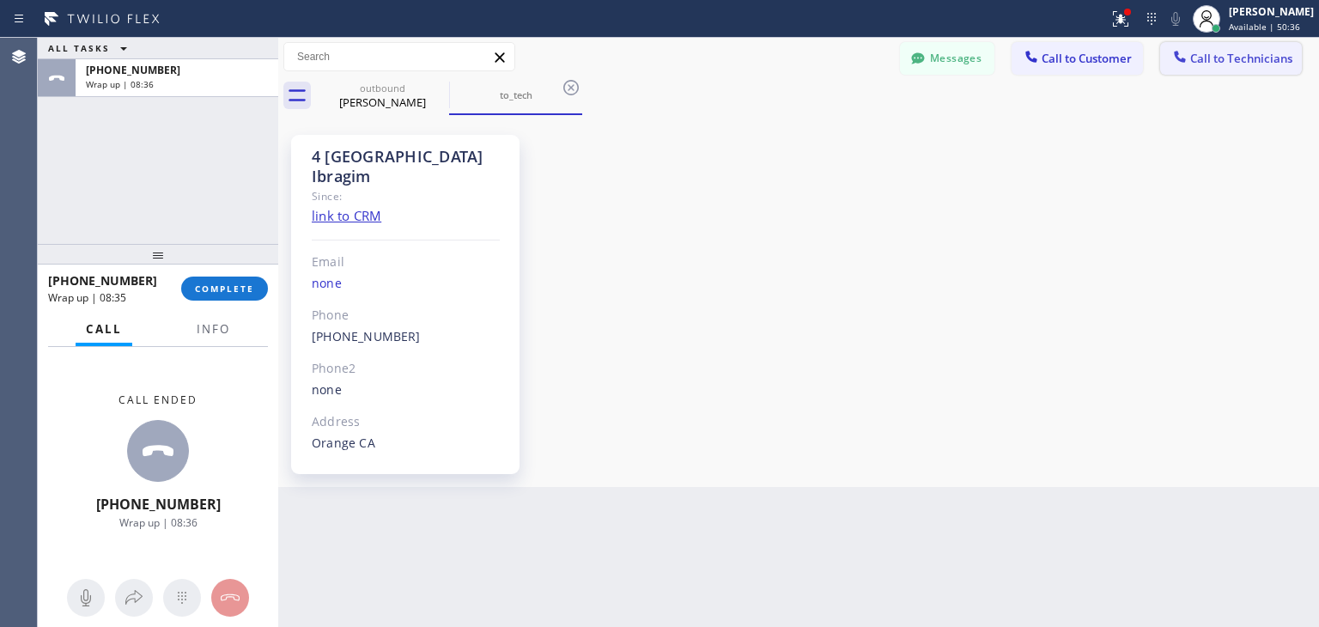
click at [1272, 64] on span "Call to Technicians" at bounding box center [1241, 58] width 102 height 15
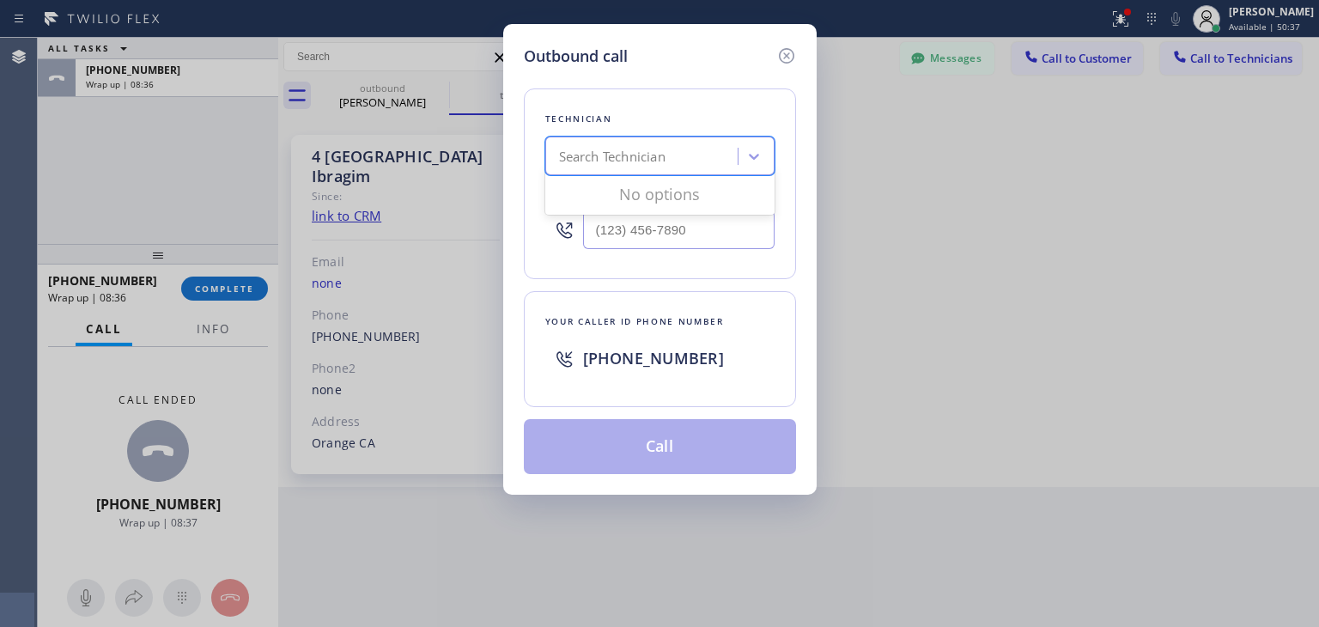
click at [694, 151] on div "Search Technician" at bounding box center [643, 157] width 187 height 30
type input "[PERSON_NAME]"
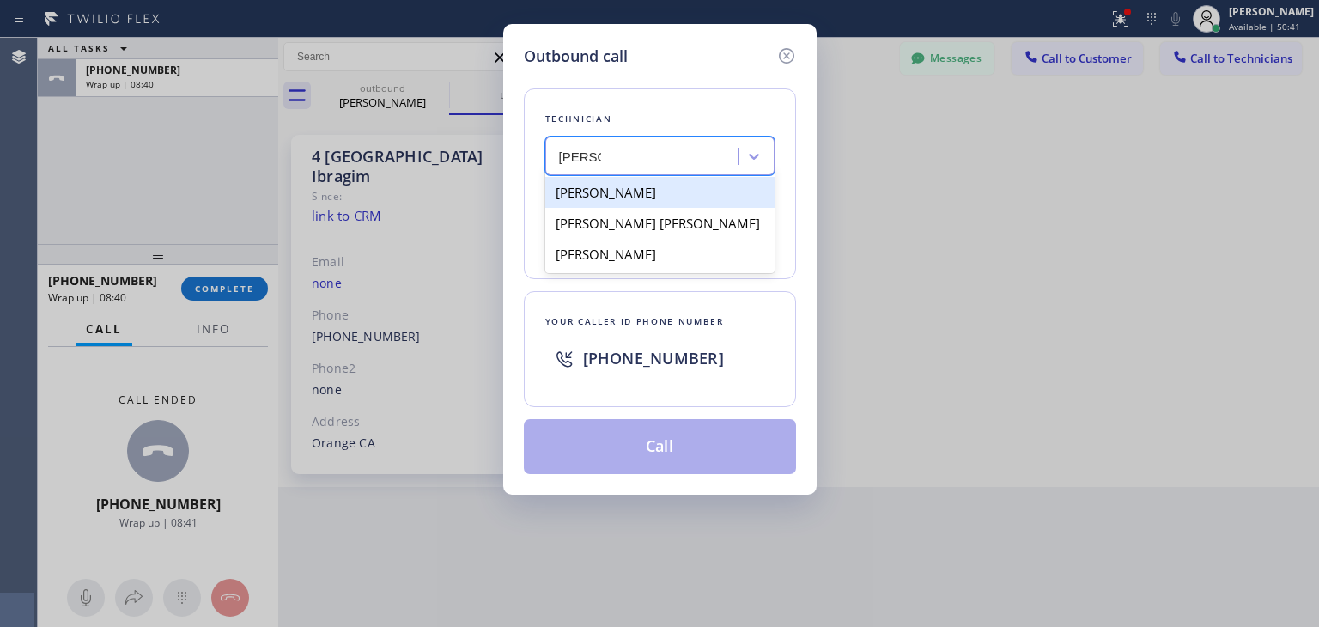
click at [677, 197] on div "[PERSON_NAME]" at bounding box center [659, 192] width 229 height 31
type input "[PHONE_NUMBER]"
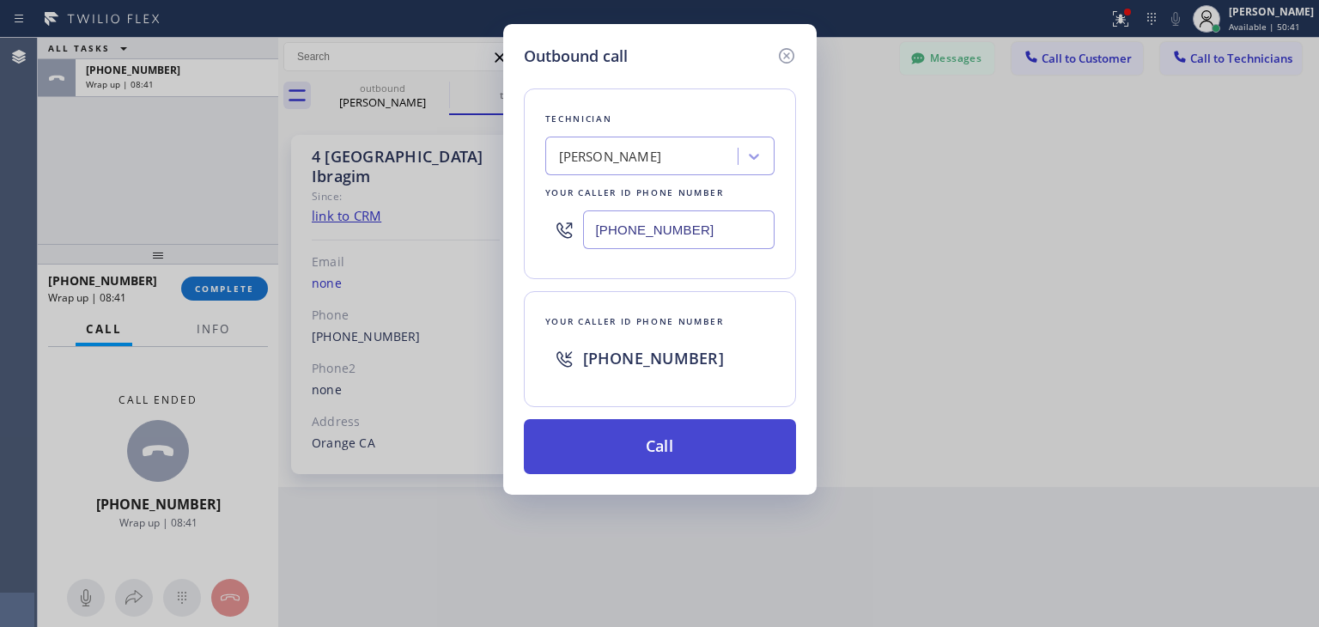
click at [663, 461] on button "Call" at bounding box center [660, 446] width 272 height 55
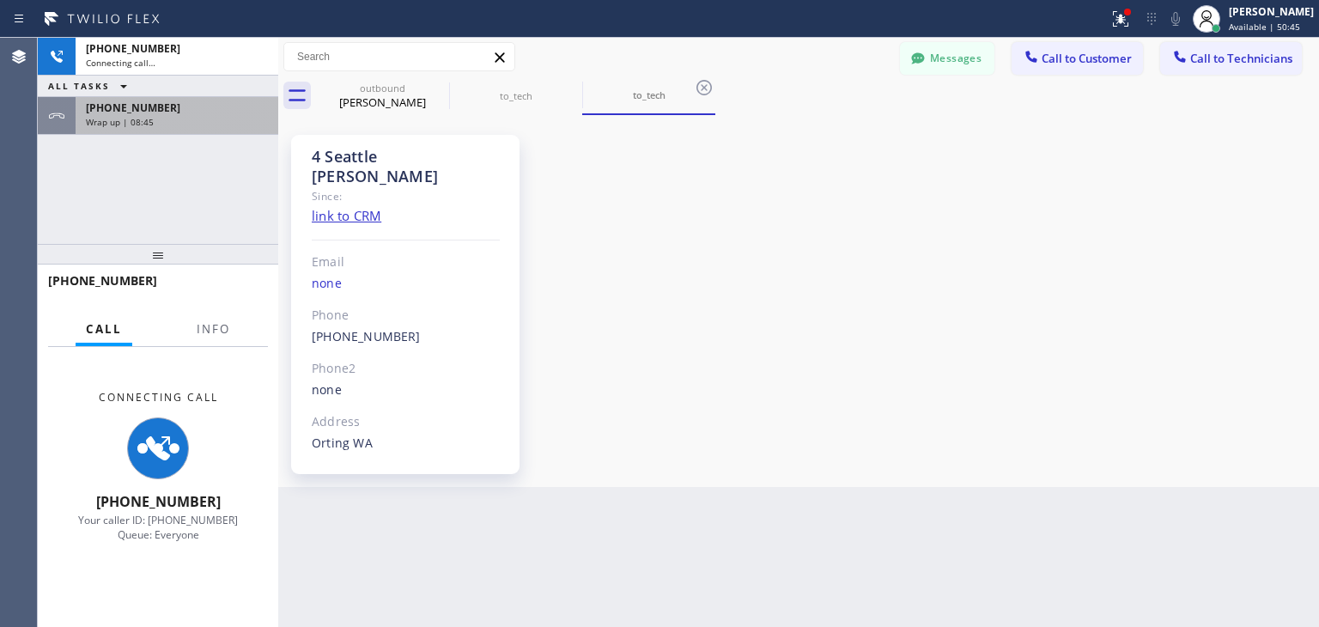
click at [226, 100] on div "[PHONE_NUMBER]" at bounding box center [177, 107] width 182 height 15
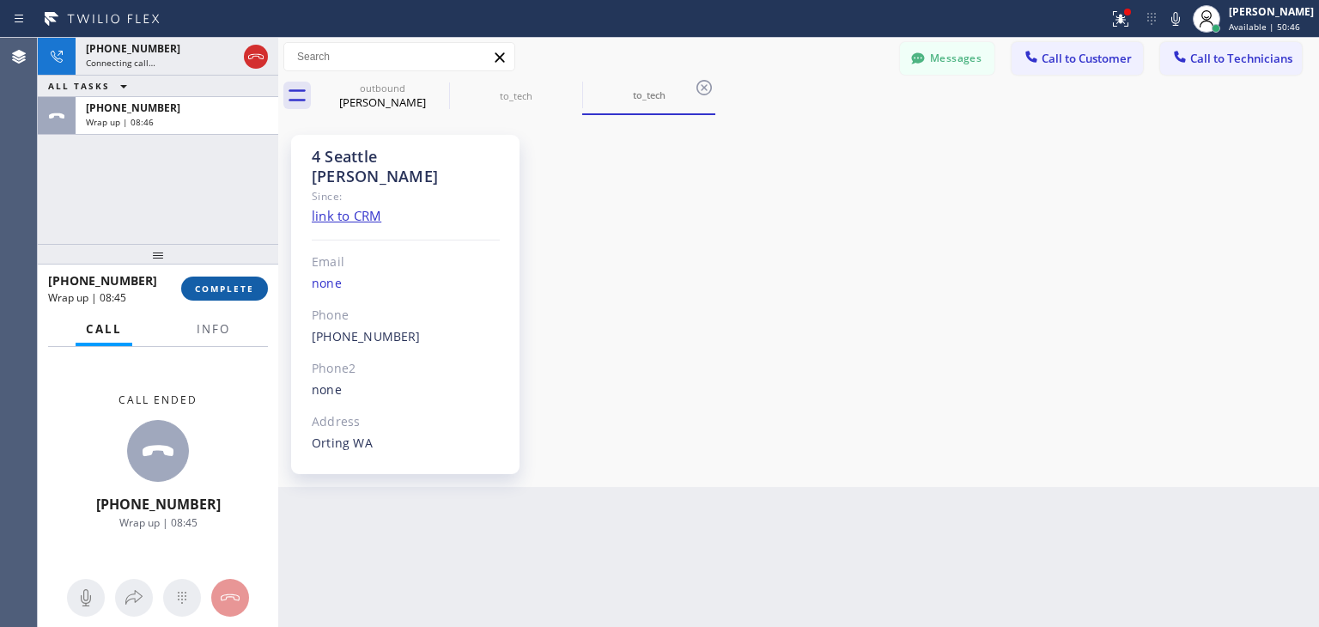
click at [236, 276] on button "COMPLETE" at bounding box center [224, 288] width 87 height 24
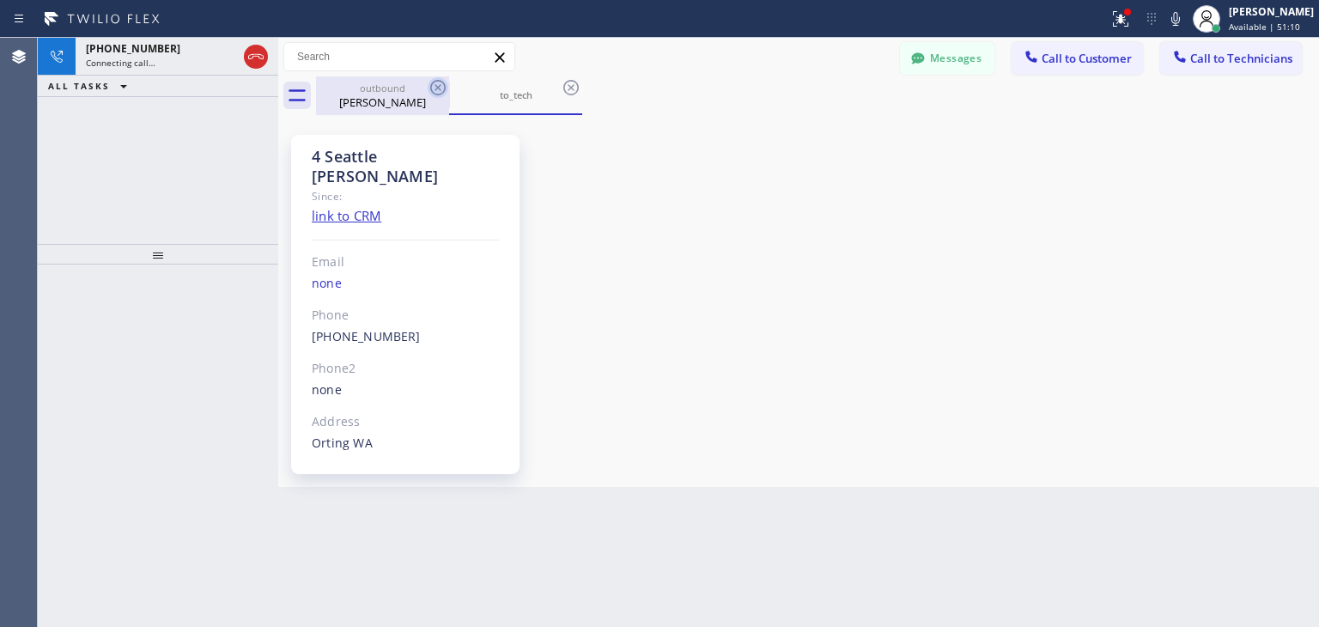
click at [436, 81] on icon at bounding box center [437, 87] width 15 height 15
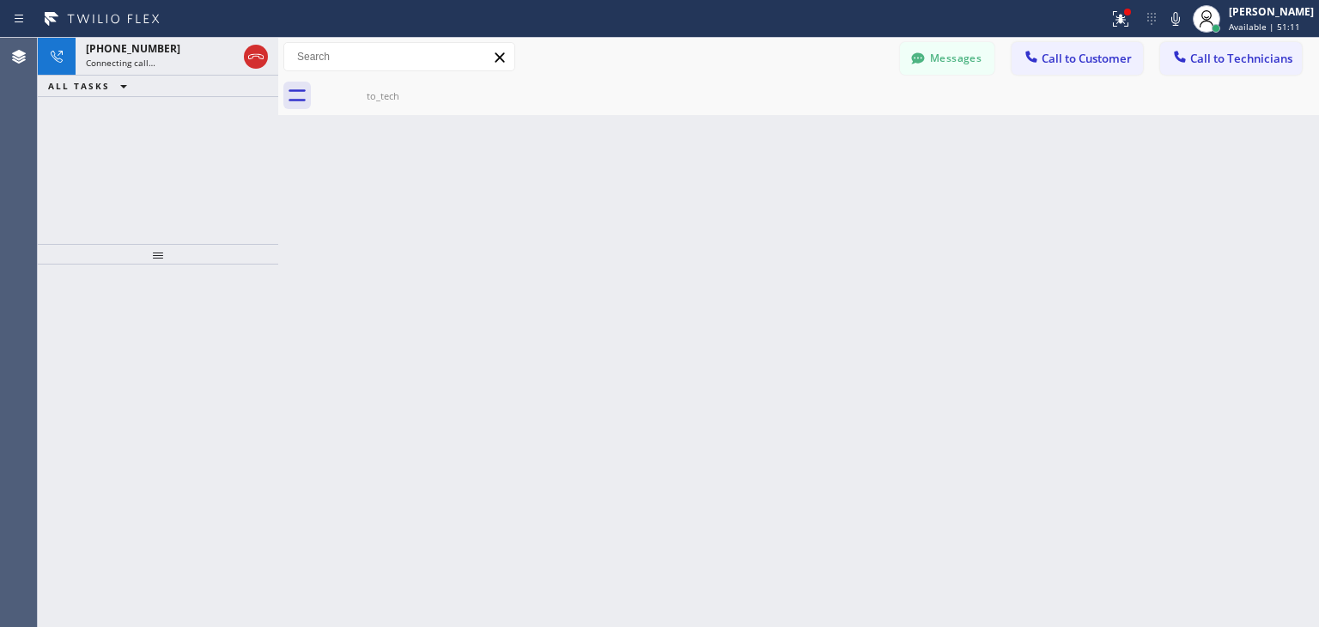
click at [0, 0] on icon at bounding box center [0, 0] width 0 height 0
drag, startPoint x: 436, startPoint y: 81, endPoint x: 879, endPoint y: 540, distance: 638.2
click at [879, 540] on div "Back to Dashboard Change Sender ID Customers Technicians SS [PERSON_NAME] [DATE…" at bounding box center [798, 332] width 1041 height 589
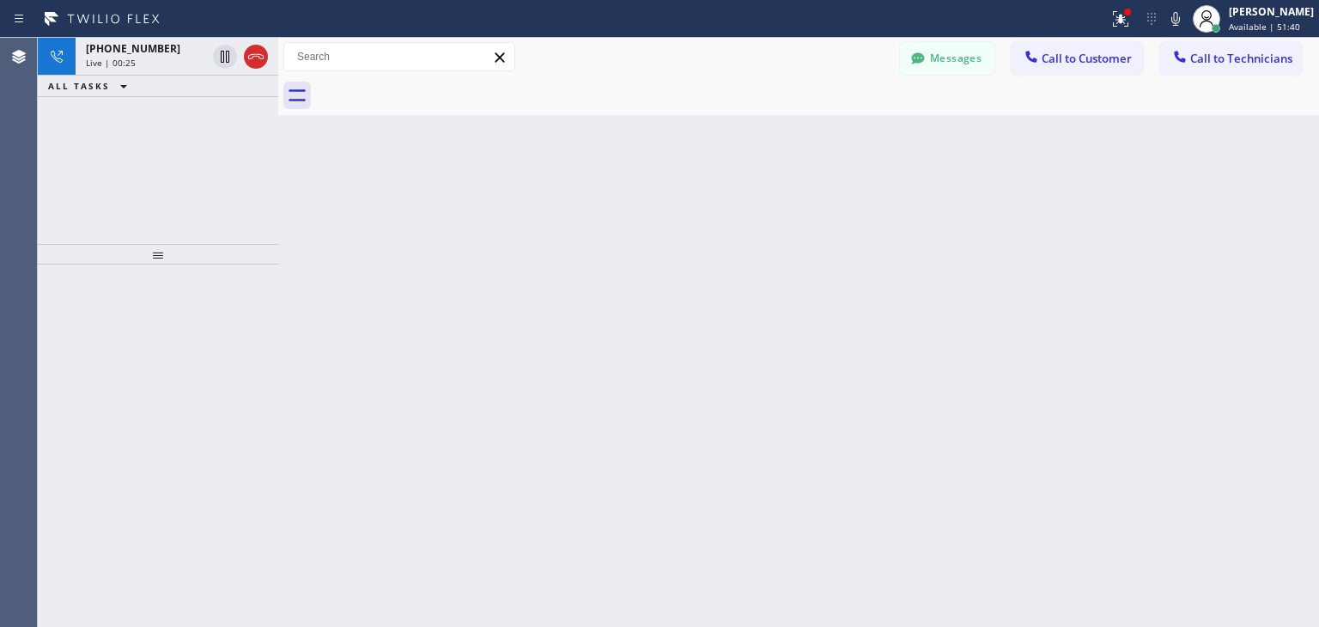
click at [123, 88] on icon at bounding box center [123, 86] width 21 height 21
drag, startPoint x: 275, startPoint y: 95, endPoint x: 285, endPoint y: 100, distance: 11.5
click at [288, 100] on div at bounding box center [288, 332] width 0 height 589
drag, startPoint x: 288, startPoint y: 145, endPoint x: 305, endPoint y: 148, distance: 17.4
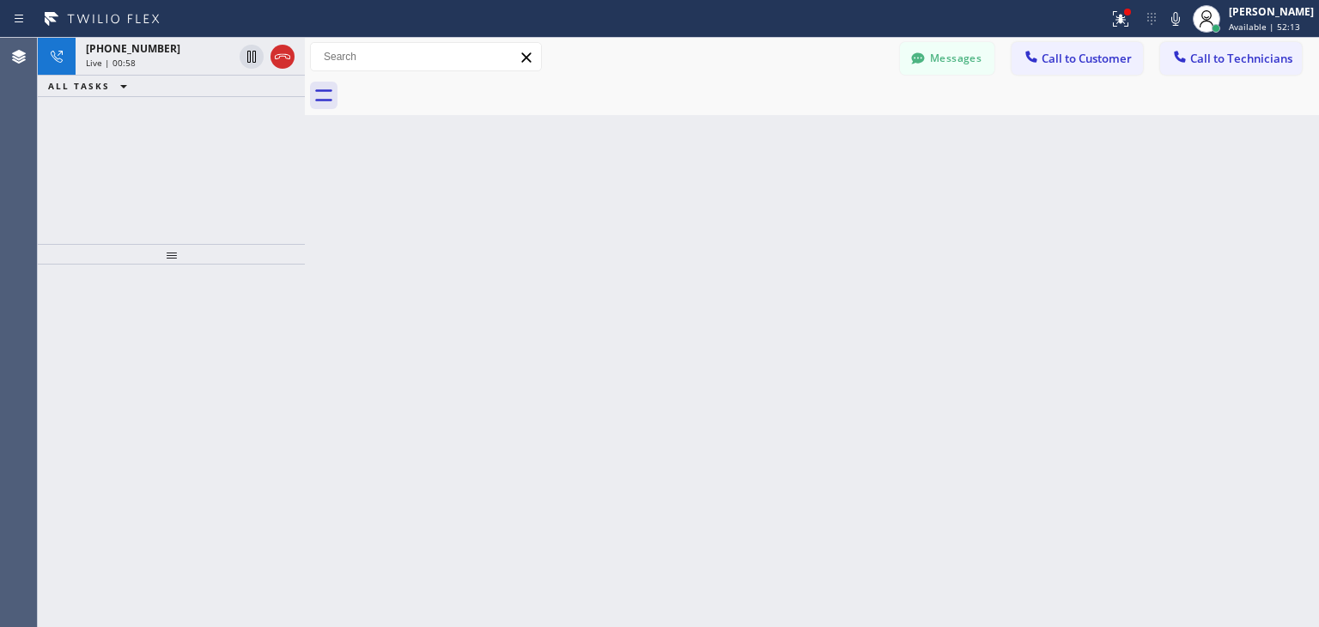
click at [305, 148] on div at bounding box center [305, 332] width 0 height 589
click at [306, 148] on div at bounding box center [306, 332] width 0 height 589
click at [300, 149] on div at bounding box center [300, 332] width 0 height 589
click at [295, 155] on div at bounding box center [295, 332] width 0 height 589
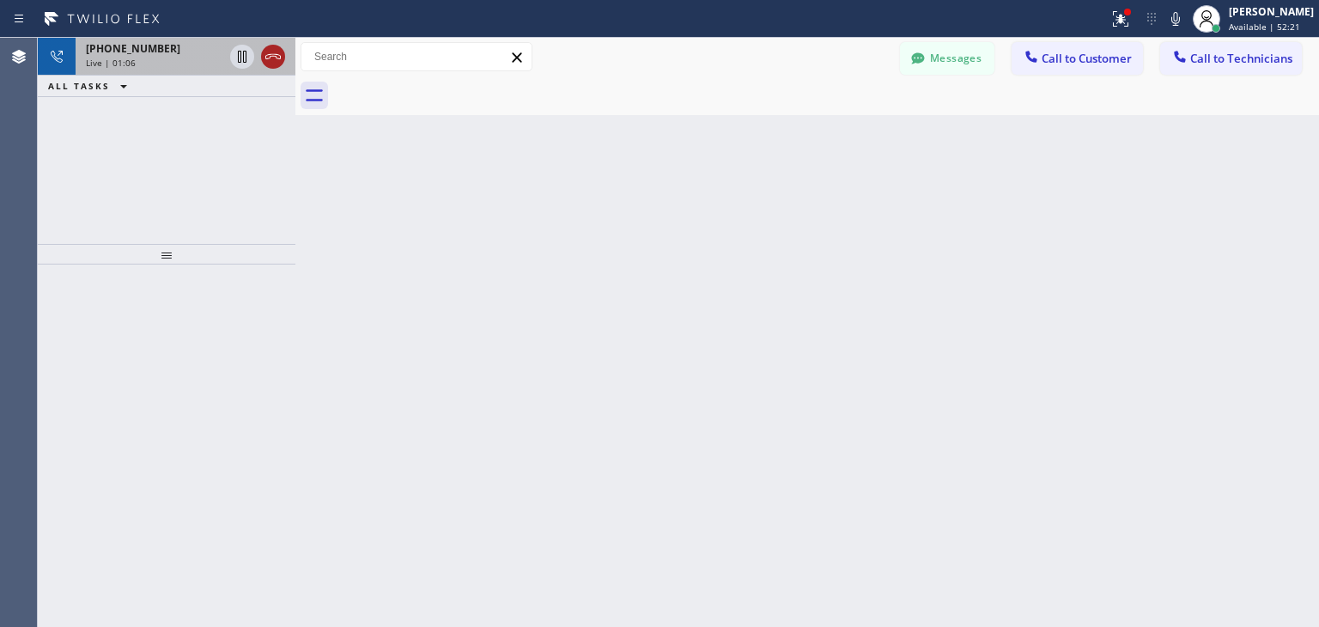
click at [272, 62] on icon at bounding box center [273, 56] width 21 height 21
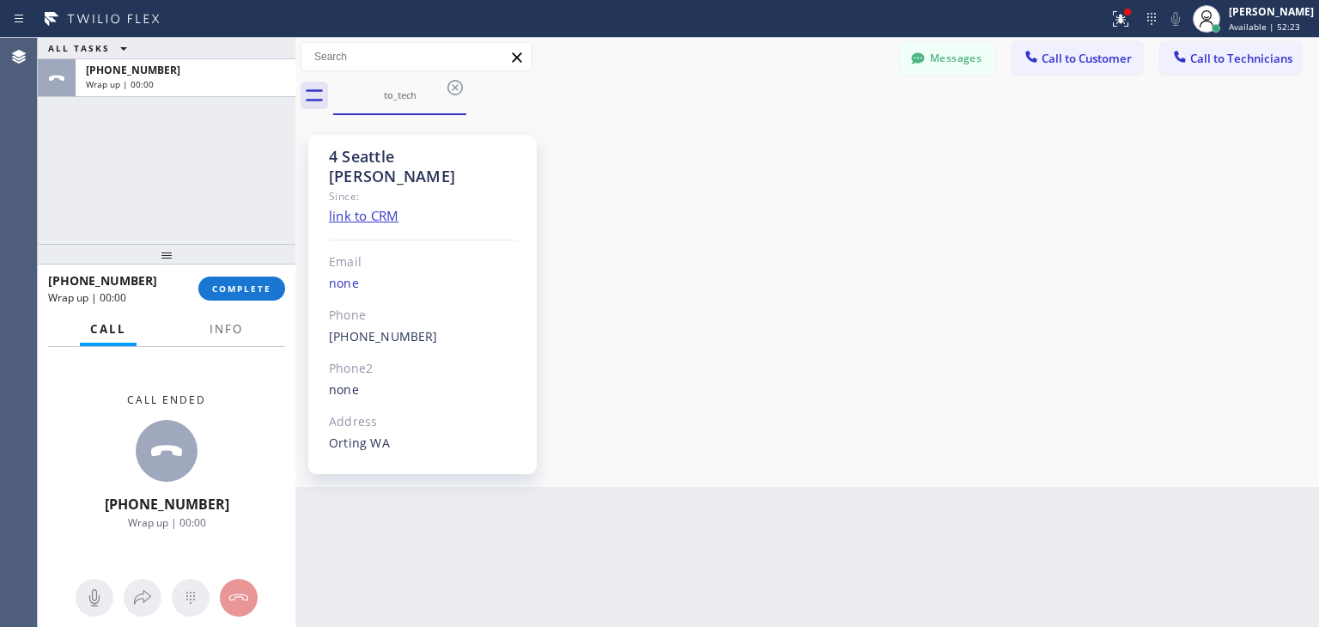
drag, startPoint x: 272, startPoint y: 62, endPoint x: 832, endPoint y: 594, distance: 772.5
click at [258, 297] on button "COMPLETE" at bounding box center [241, 288] width 87 height 24
